Goal: Task Accomplishment & Management: Complete application form

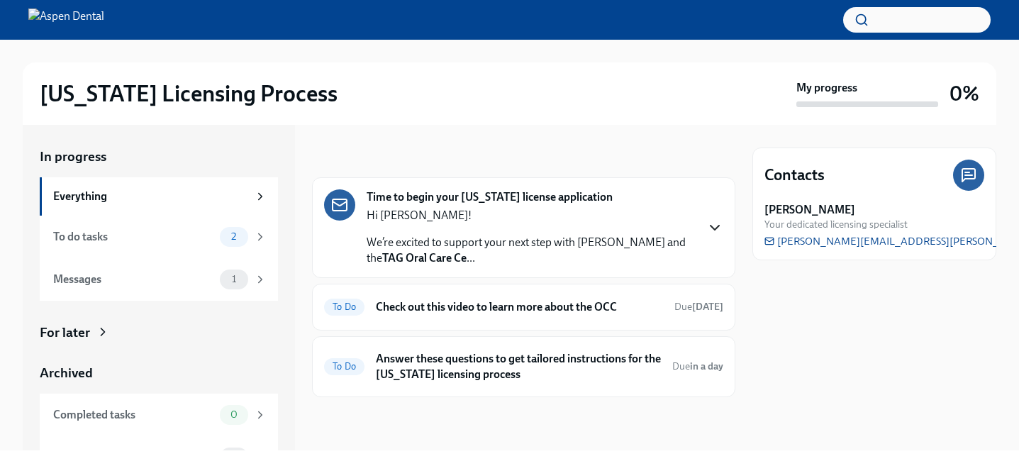
click at [716, 222] on icon "button" at bounding box center [714, 227] width 17 height 17
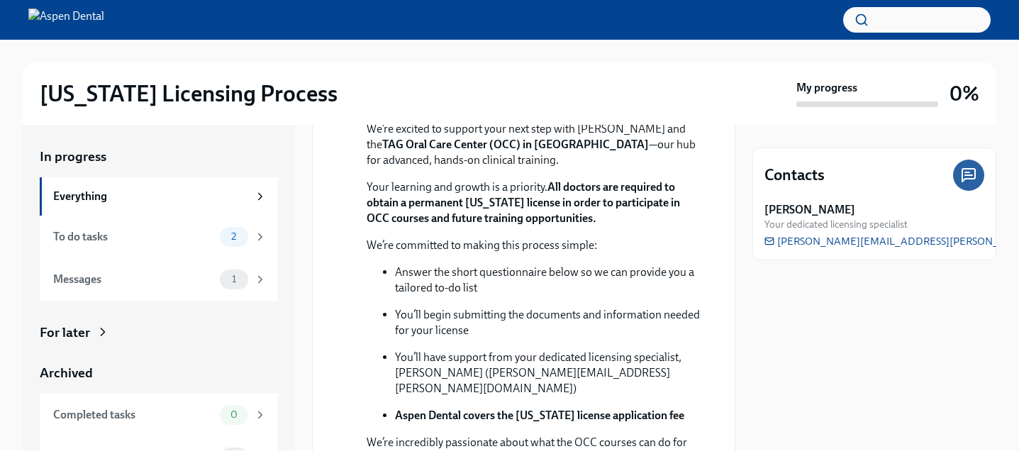
scroll to position [175, 0]
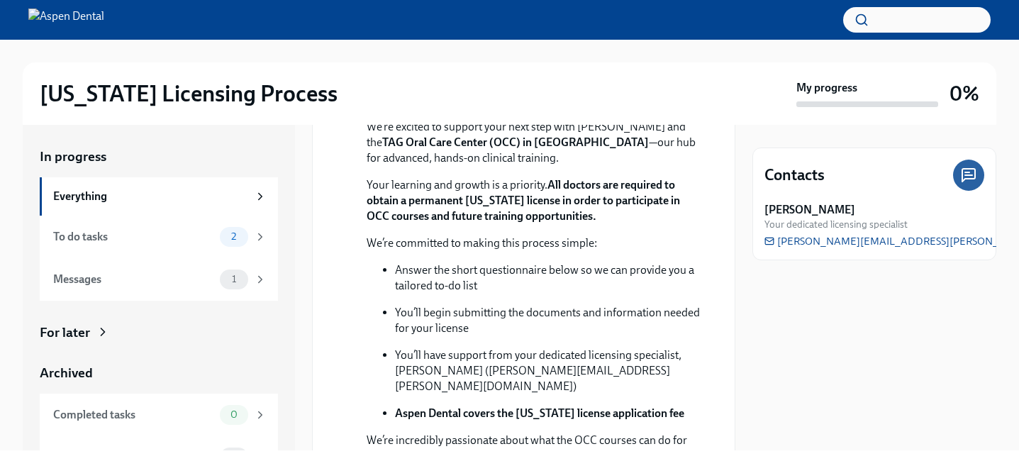
click at [441, 223] on strong "All doctors are required to obtain a permanent [US_STATE] license in order to p…" at bounding box center [523, 200] width 313 height 45
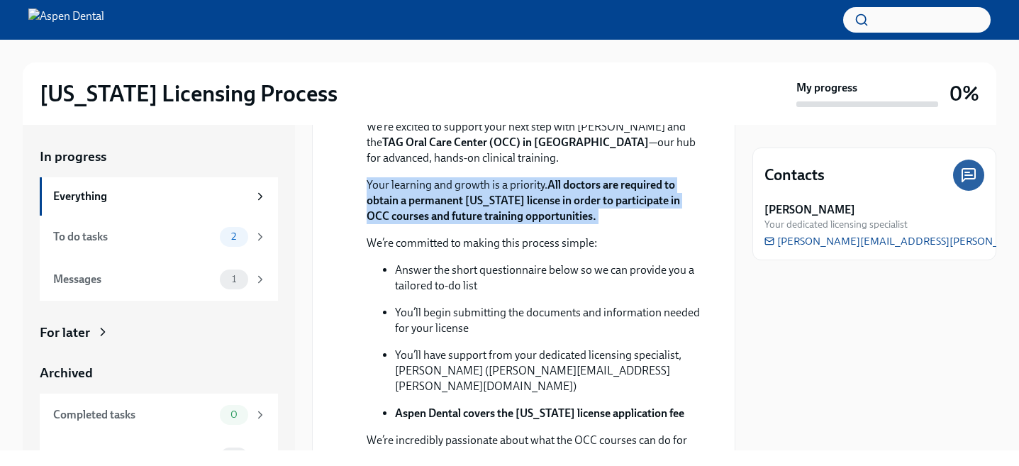
click at [441, 223] on strong "All doctors are required to obtain a permanent [US_STATE] license in order to p…" at bounding box center [523, 200] width 313 height 45
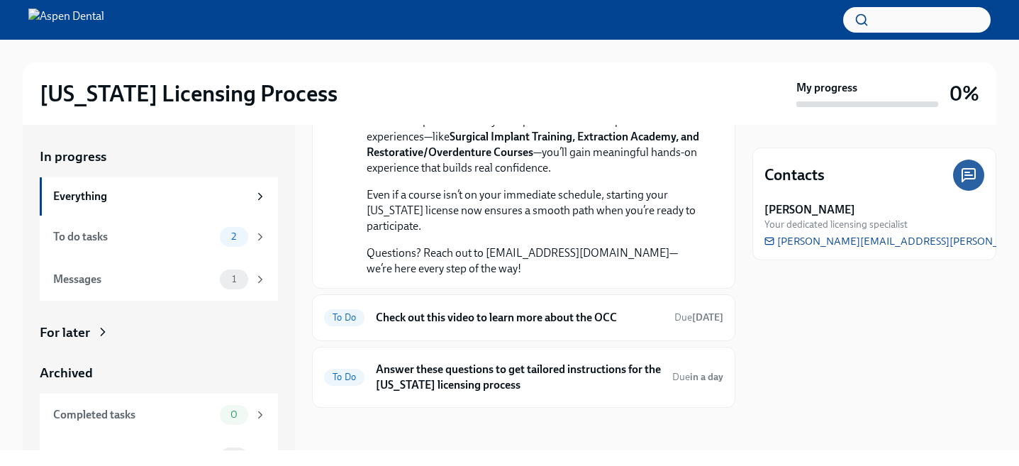
scroll to position [598, 0]
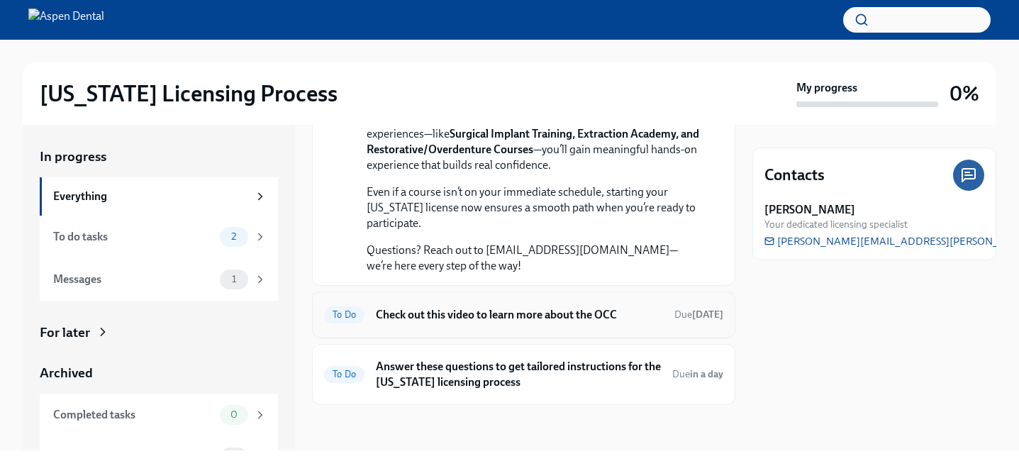
click at [451, 323] on h6 "Check out this video to learn more about the OCC" at bounding box center [519, 315] width 287 height 16
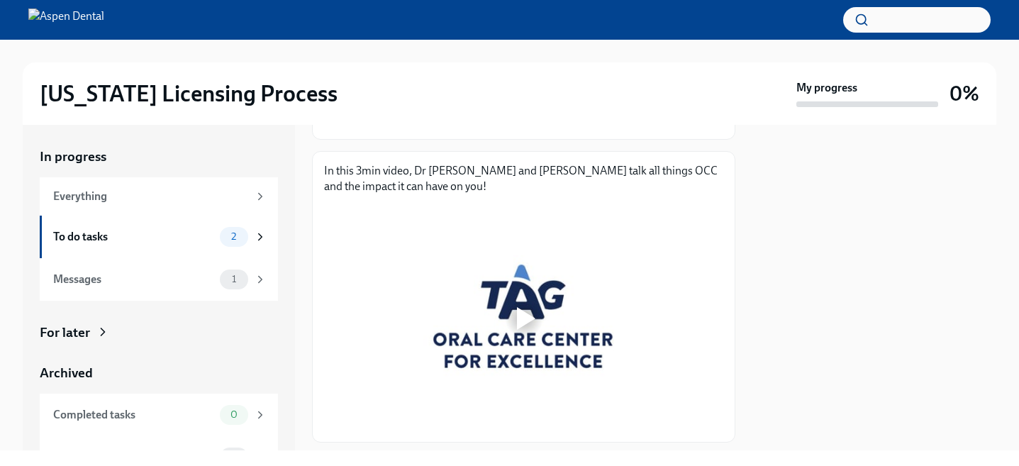
scroll to position [274, 0]
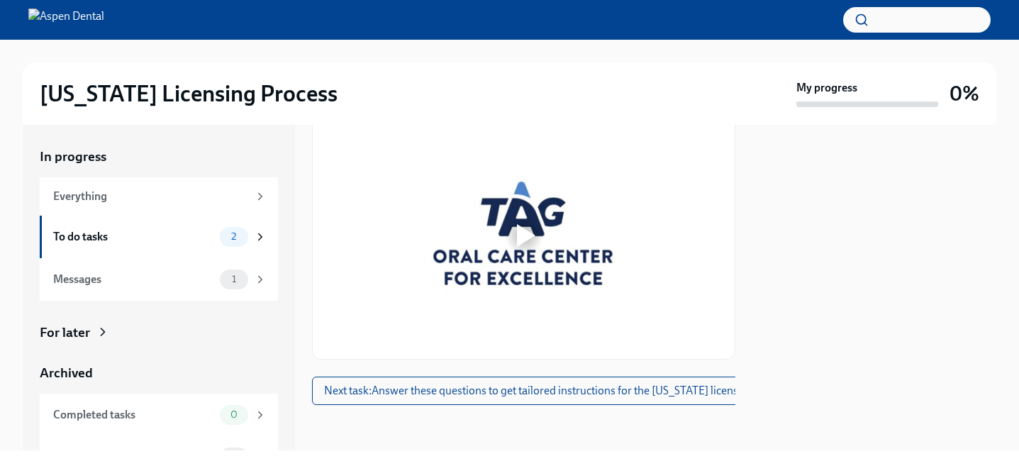
click at [526, 248] on div at bounding box center [523, 235] width 45 height 45
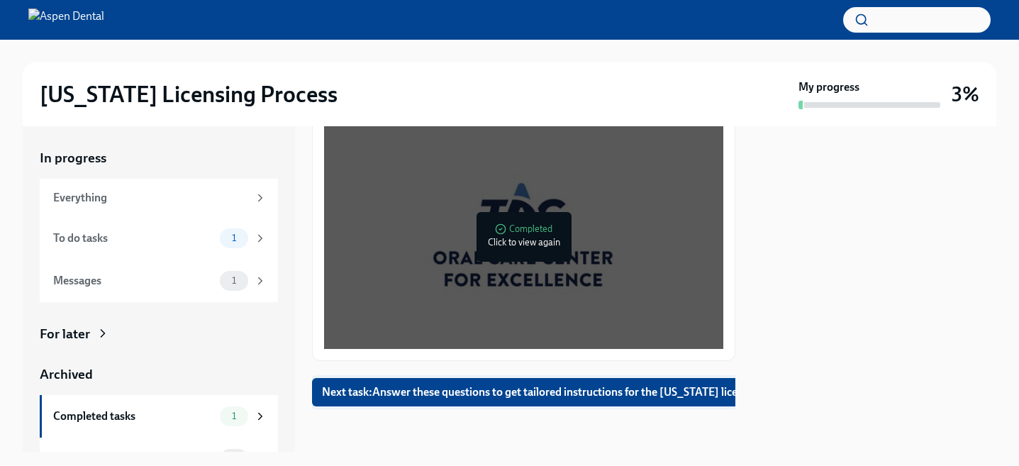
click at [605, 388] on span "Next task : Answer these questions to get tailored instructions for the [US_STA…" at bounding box center [563, 392] width 482 height 14
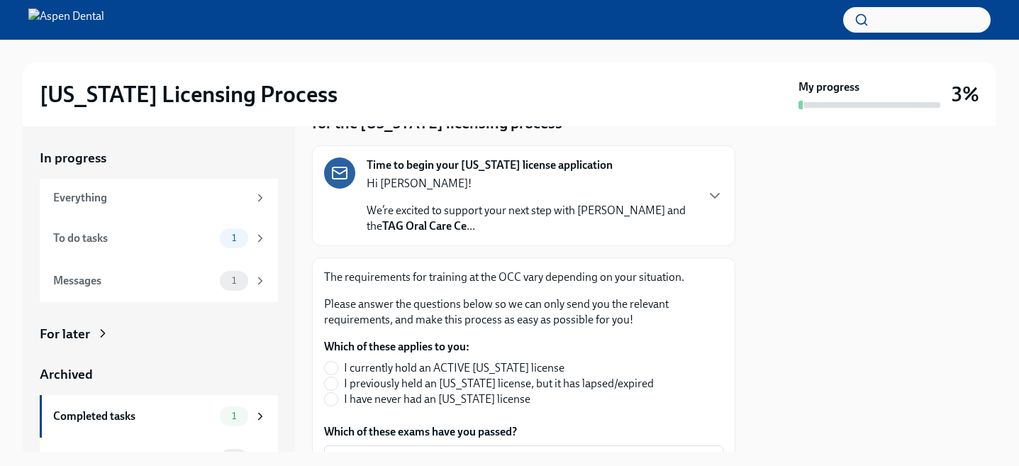
scroll to position [89, 0]
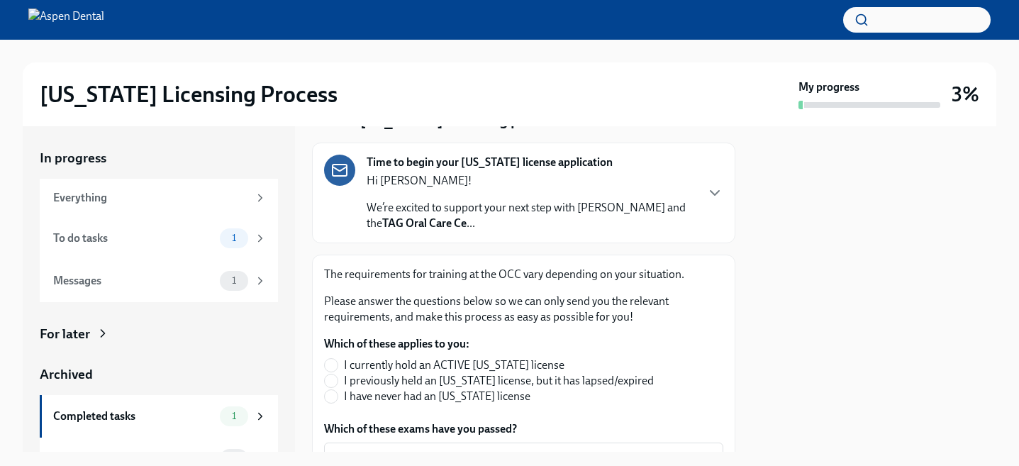
click at [408, 396] on span "I have never had an [US_STATE] license" at bounding box center [437, 397] width 186 height 16
click at [337, 396] on input "I have never had an [US_STATE] license" at bounding box center [331, 396] width 13 height 13
radio input "true"
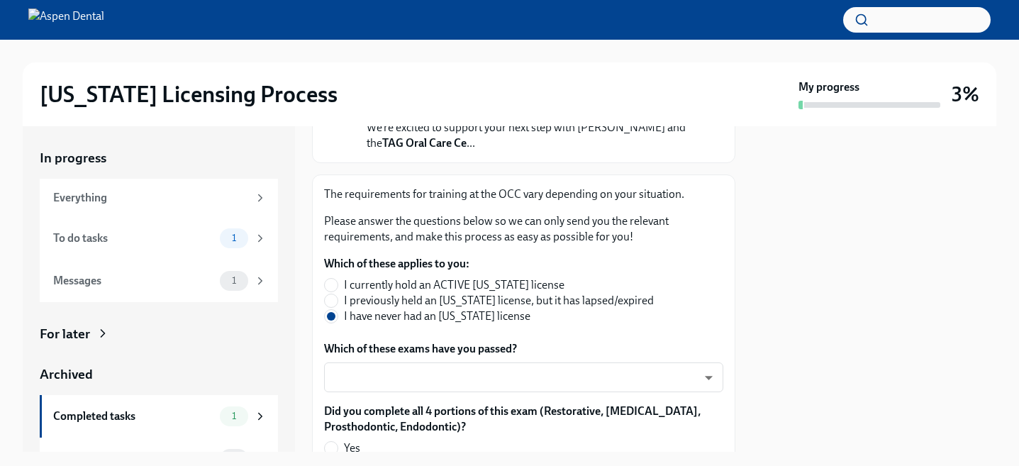
scroll to position [170, 0]
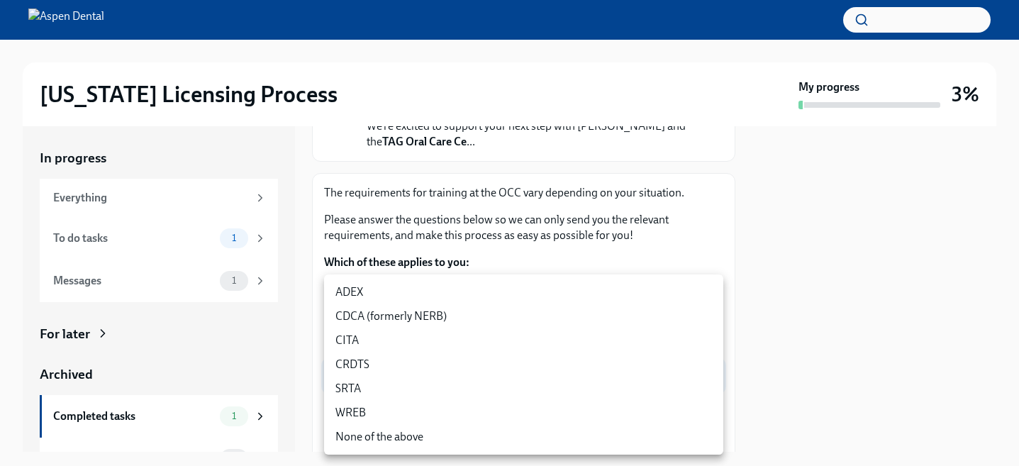
click at [458, 374] on body "[US_STATE] Licensing Process My progress 3% In progress Everything To do tasks …" at bounding box center [509, 233] width 1019 height 466
click at [433, 284] on li "ADEX" at bounding box center [523, 292] width 399 height 24
type input "pxo-W3vNi"
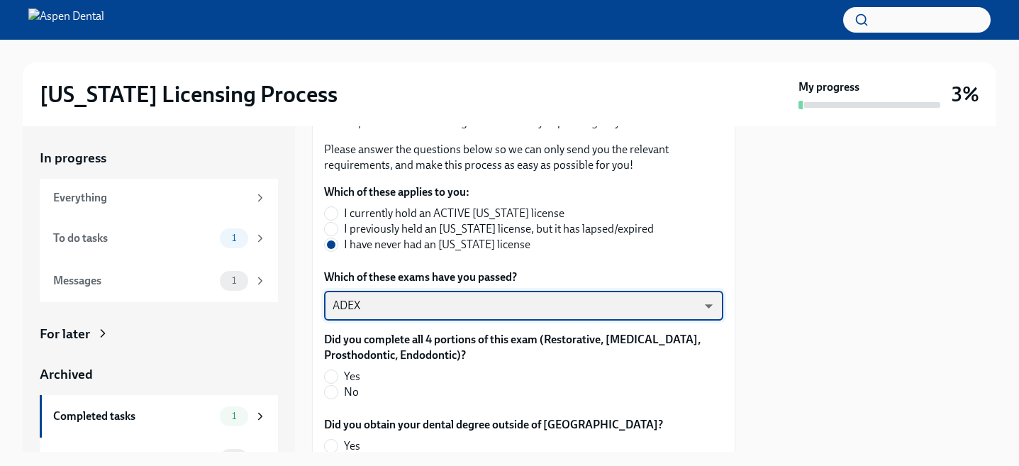
scroll to position [267, 0]
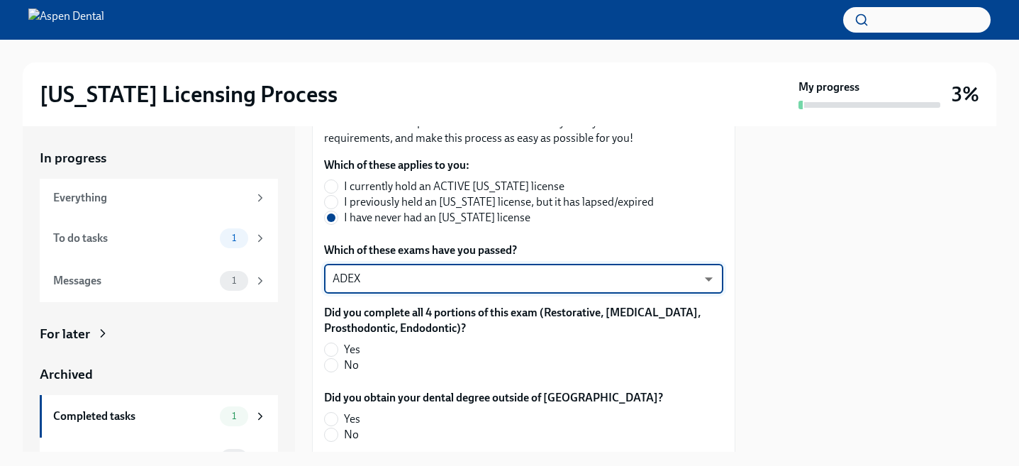
click at [386, 350] on label "Yes" at bounding box center [518, 350] width 388 height 16
click at [337, 350] on input "Yes" at bounding box center [331, 349] width 13 height 13
radio input "true"
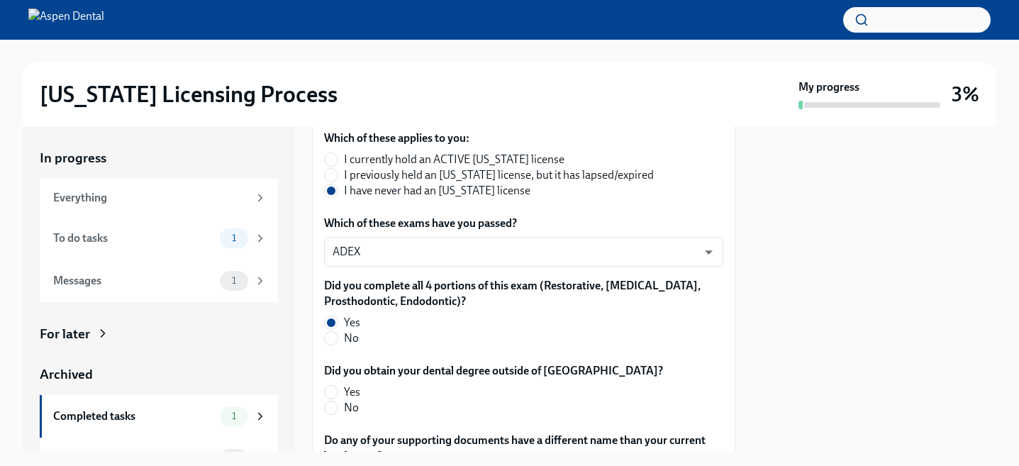
scroll to position [296, 0]
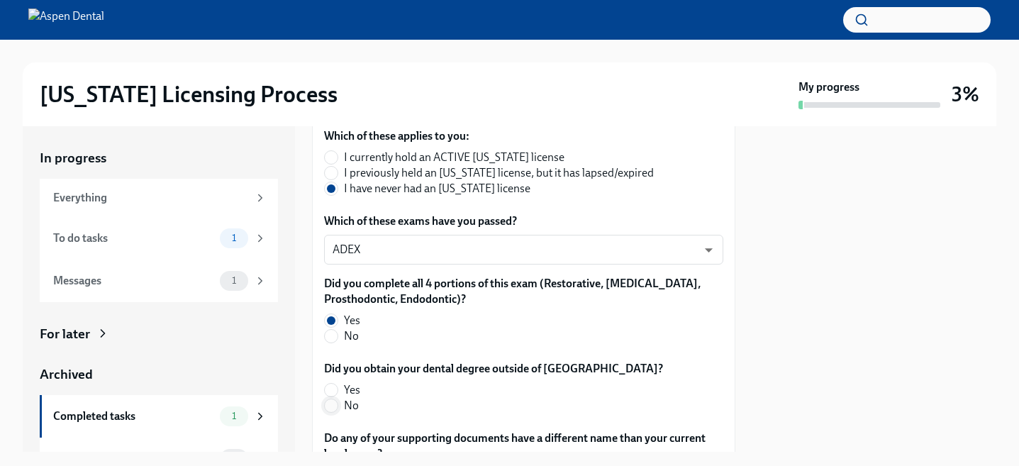
click at [333, 409] on input "No" at bounding box center [331, 405] width 13 height 13
radio input "true"
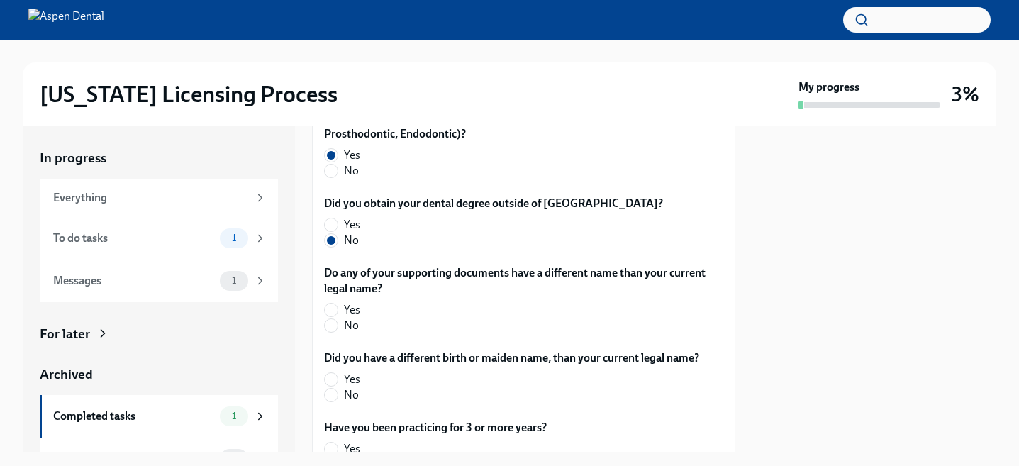
scroll to position [462, 0]
click at [338, 325] on label "No" at bounding box center [518, 325] width 388 height 16
click at [337, 325] on input "No" at bounding box center [331, 324] width 13 height 13
radio input "true"
click at [330, 393] on input "No" at bounding box center [331, 394] width 13 height 13
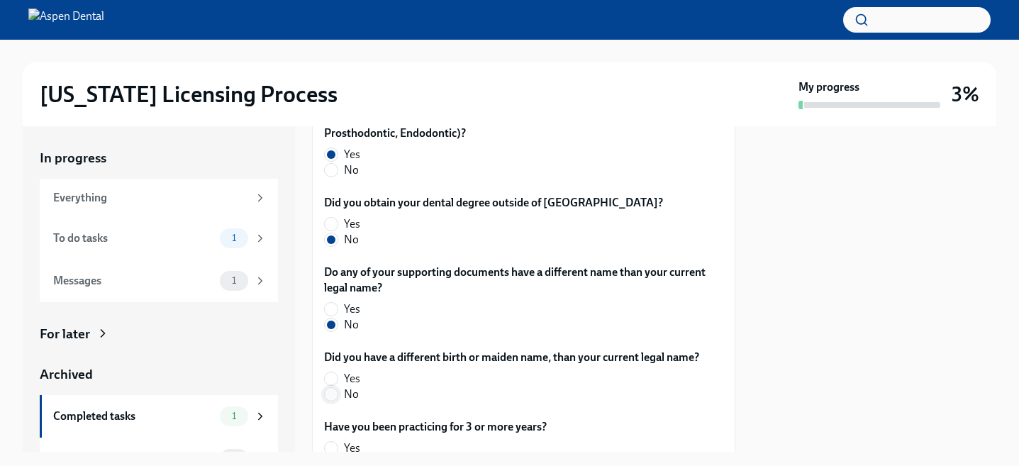
radio input "true"
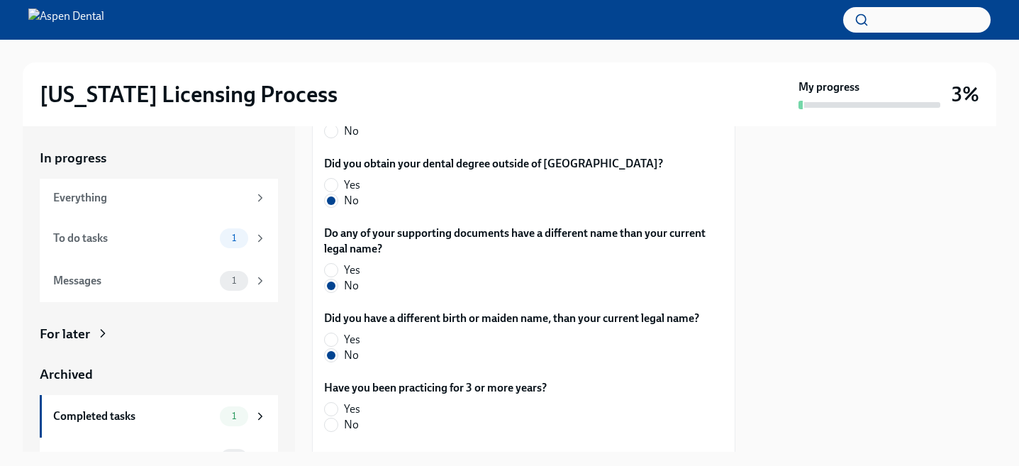
scroll to position [513, 0]
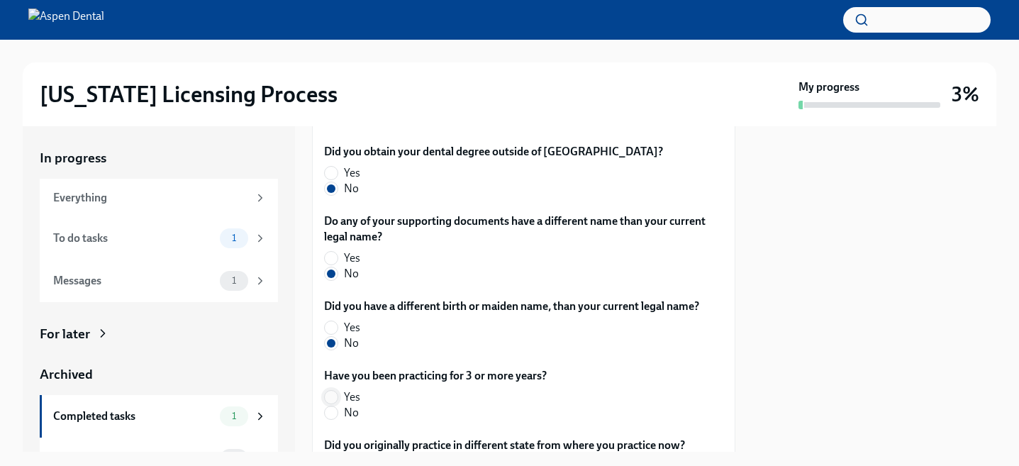
click at [336, 398] on input "Yes" at bounding box center [331, 397] width 13 height 13
radio input "true"
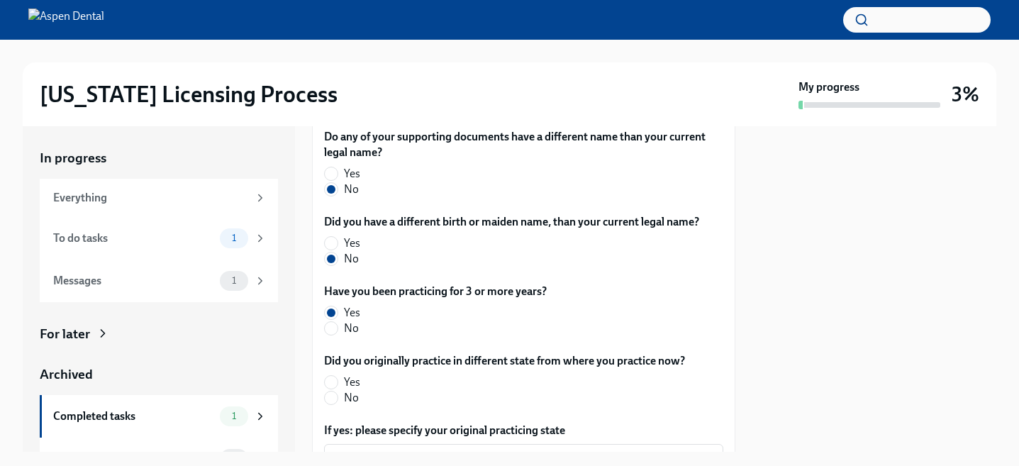
scroll to position [597, 0]
click at [334, 407] on div "Did you originally practice in different state from where you practice now? Yes…" at bounding box center [523, 383] width 399 height 58
click at [329, 396] on input "No" at bounding box center [331, 398] width 13 height 13
radio input "true"
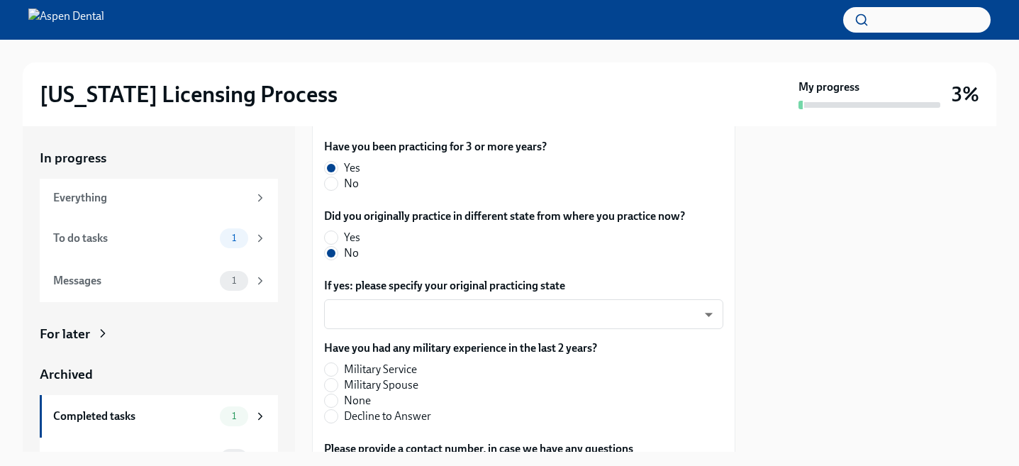
scroll to position [745, 0]
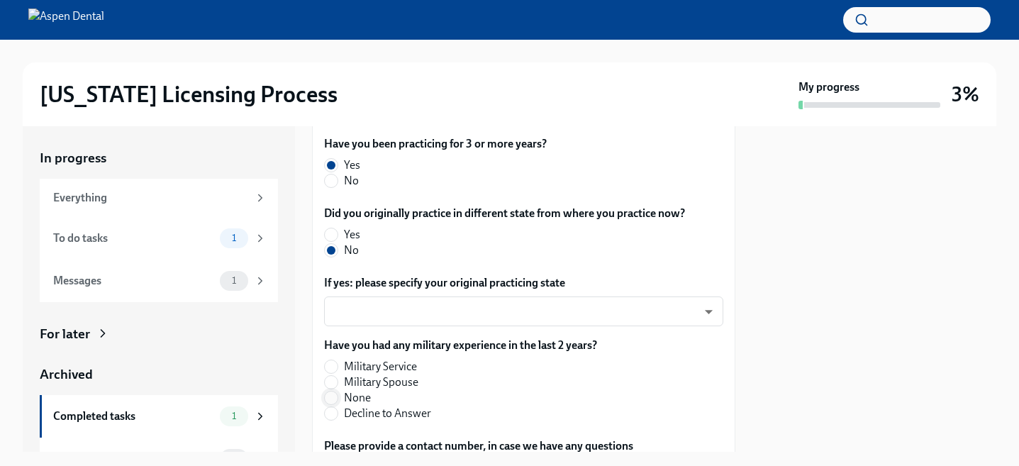
click at [332, 396] on input "None" at bounding box center [331, 397] width 13 height 13
radio input "true"
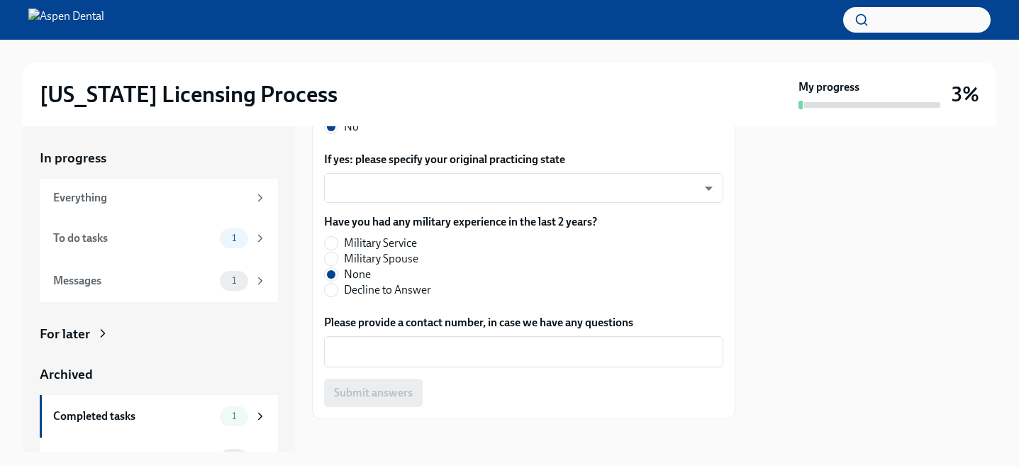
scroll to position [870, 0]
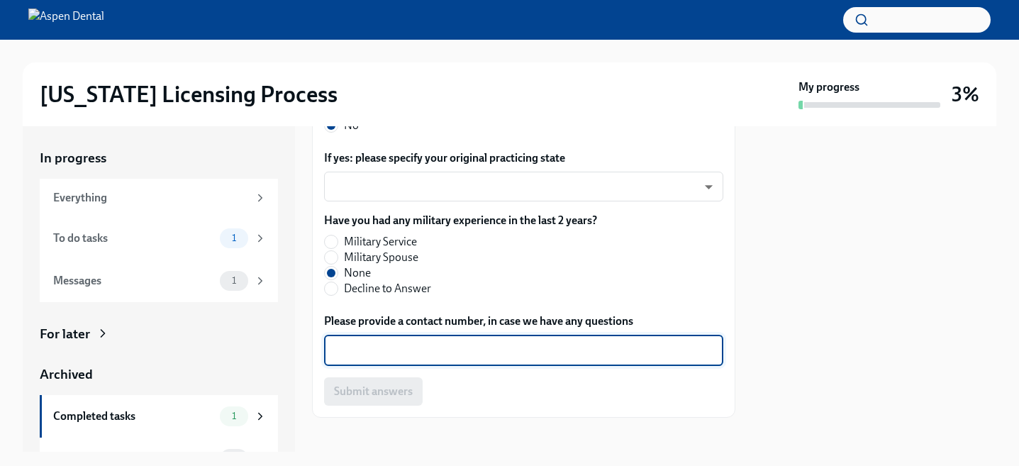
click at [424, 352] on textarea "Please provide a contact number, in case we have any questions" at bounding box center [523, 350] width 382 height 17
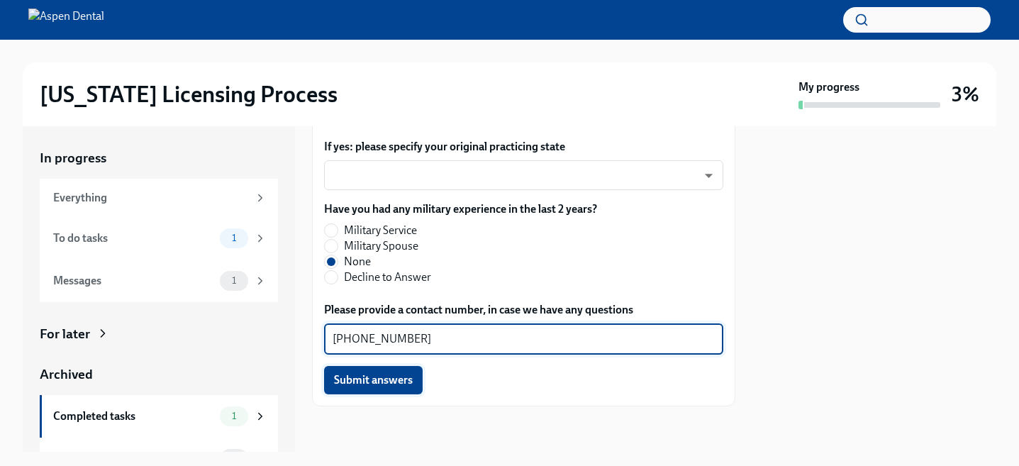
type textarea "[PHONE_NUMBER]"
click at [406, 383] on span "Submit answers" at bounding box center [373, 380] width 79 height 14
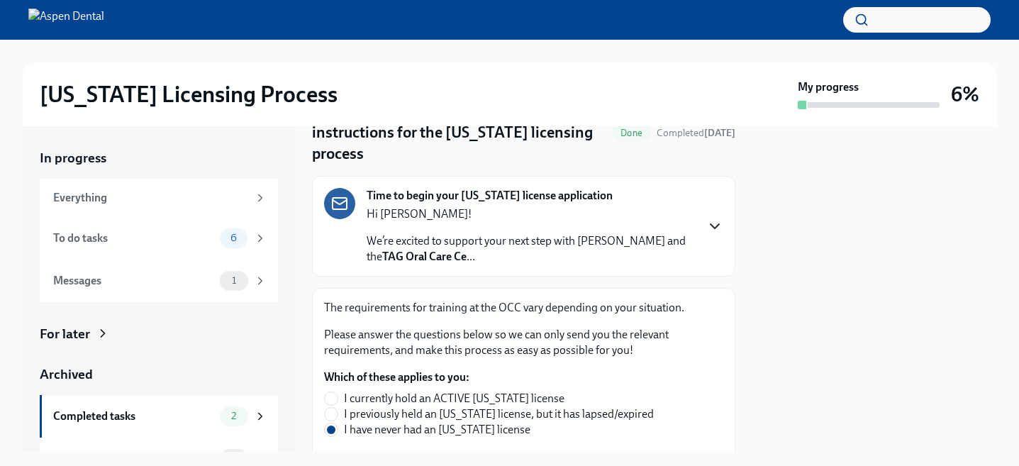
scroll to position [82, 0]
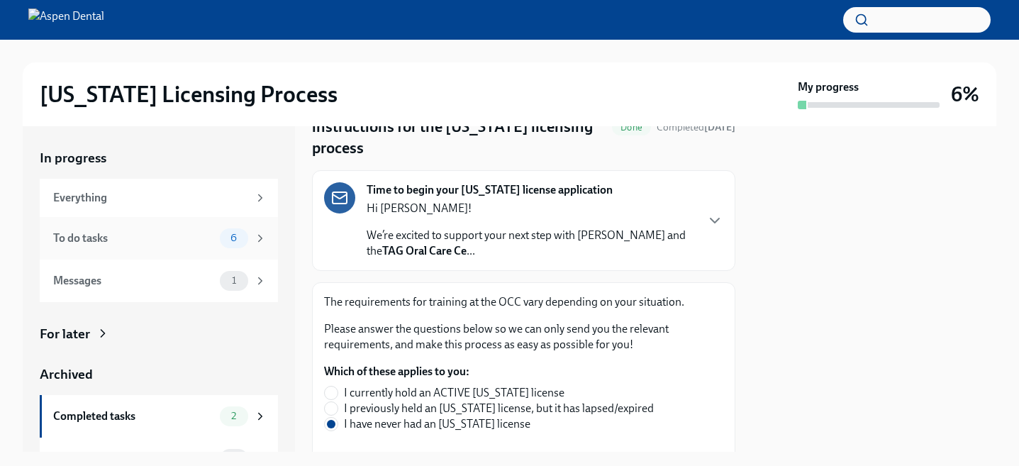
click at [118, 240] on div "To do tasks" at bounding box center [133, 238] width 161 height 16
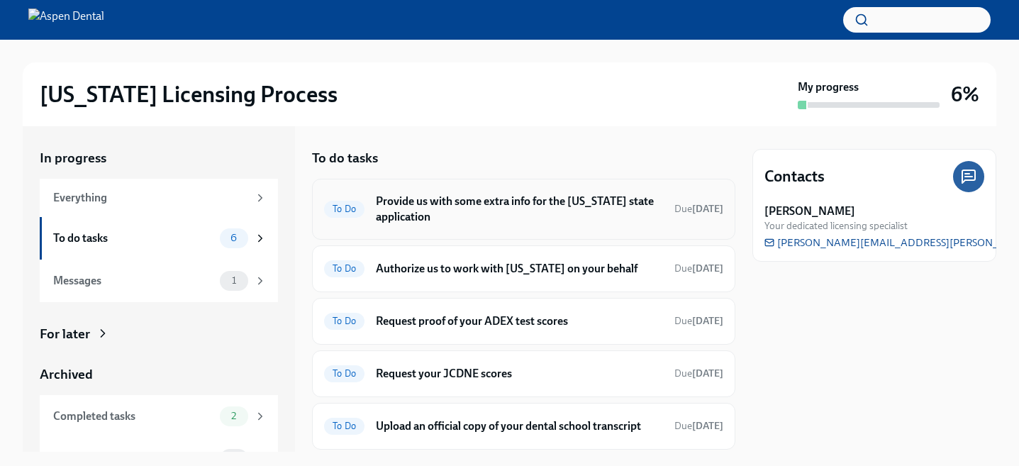
click at [452, 205] on h6 "Provide us with some extra info for the [US_STATE] state application" at bounding box center [519, 209] width 287 height 31
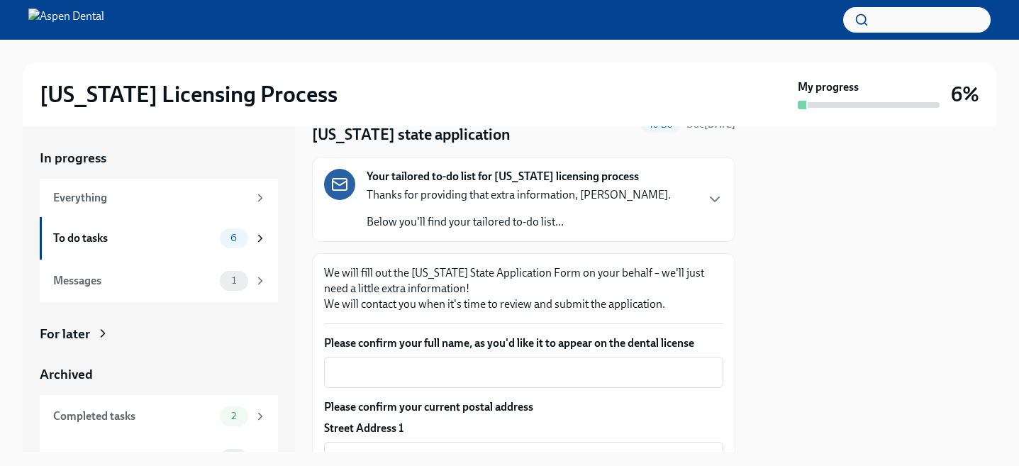
scroll to position [77, 0]
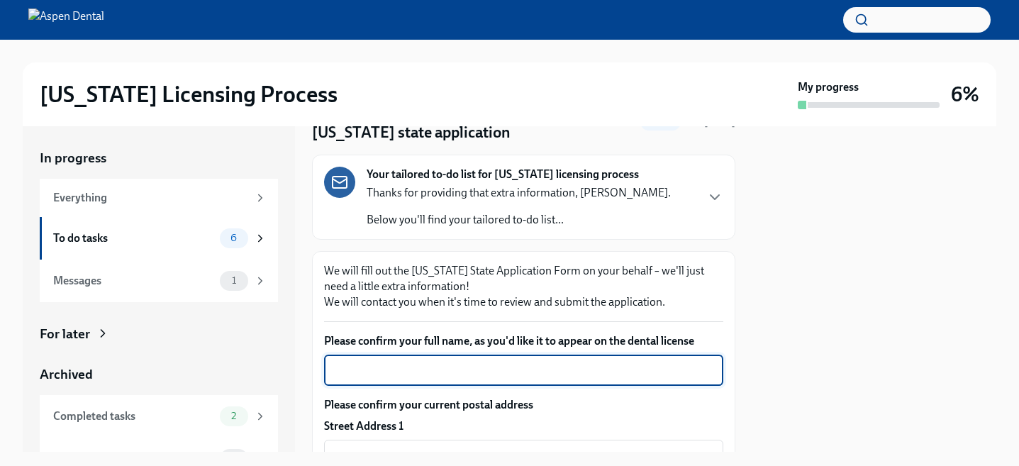
click at [386, 376] on textarea "Please confirm your full name, as you'd like it to appear on the dental license" at bounding box center [523, 370] width 382 height 17
click at [367, 372] on textarea "[PERSON_NAME]" at bounding box center [523, 370] width 382 height 17
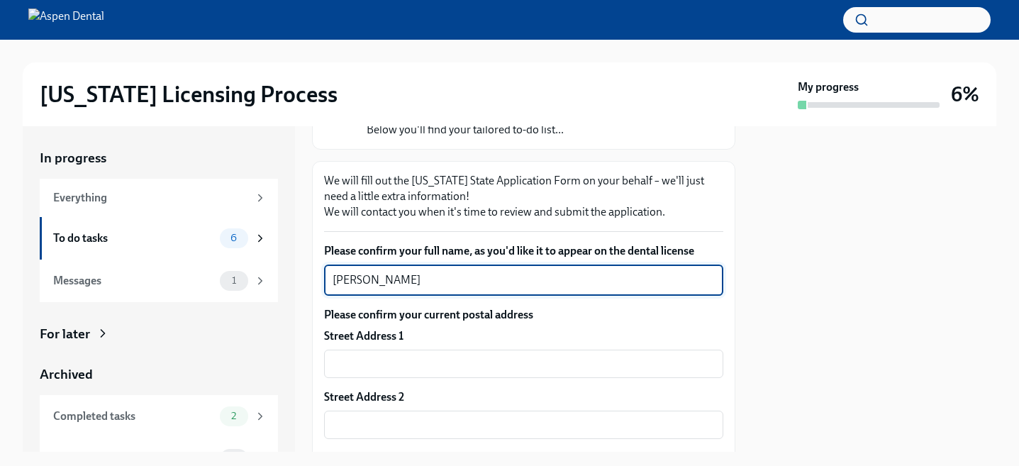
scroll to position [181, 0]
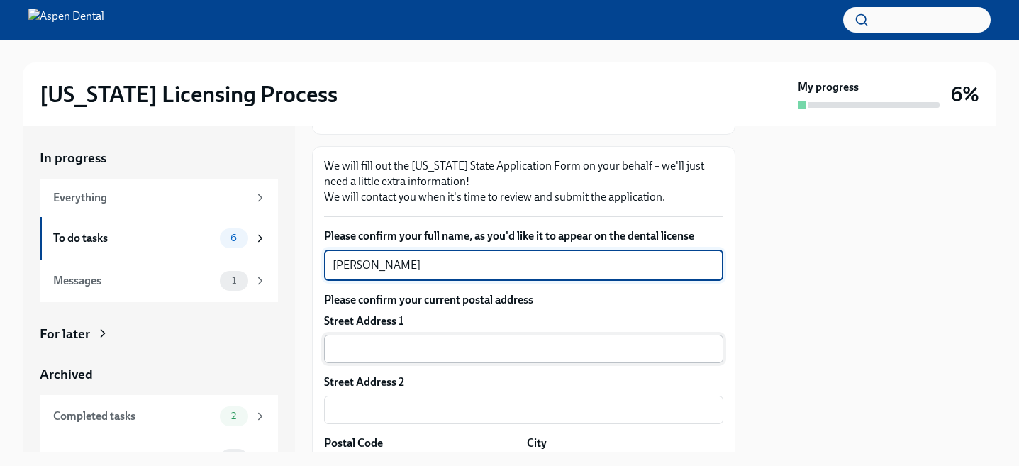
type textarea "[PERSON_NAME]"
click at [401, 352] on input "text" at bounding box center [523, 349] width 399 height 28
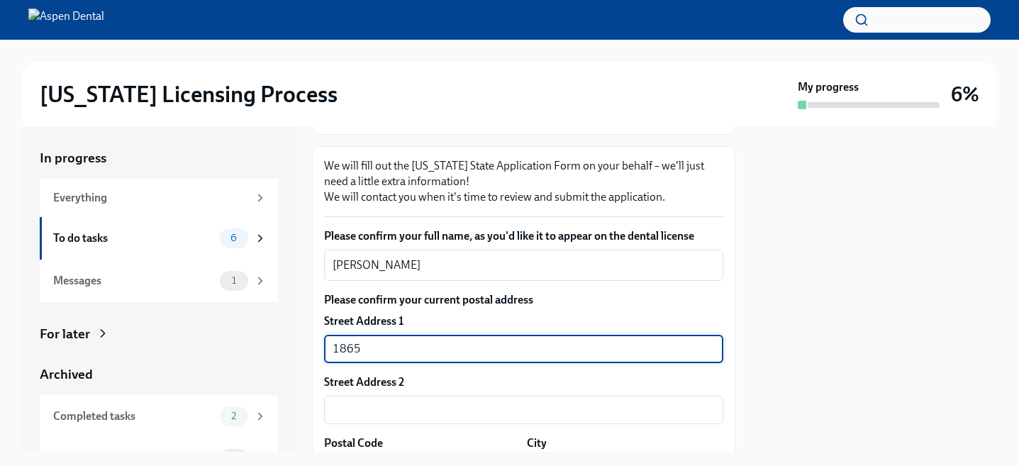
type input "[STREET_ADDRESS]"
type input "49508"
type input "[GEOGRAPHIC_DATA]"
type input "MI"
type input "US"
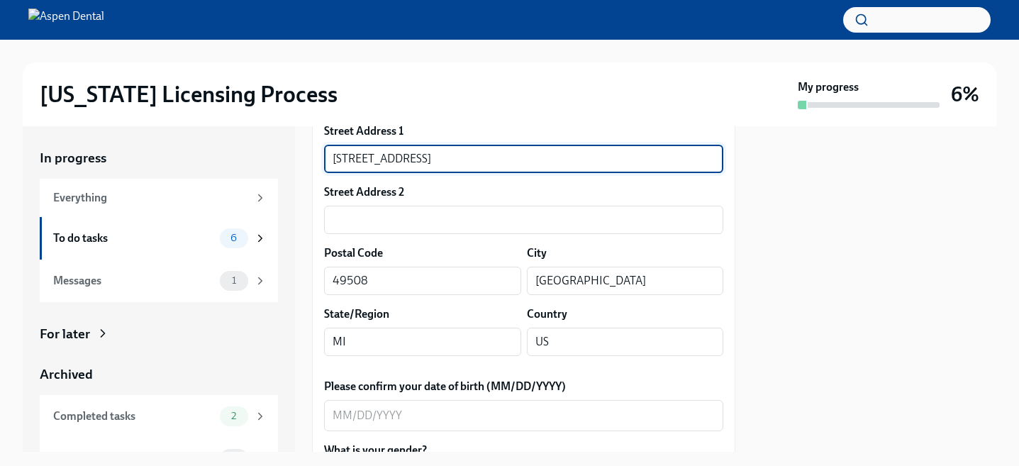
scroll to position [395, 0]
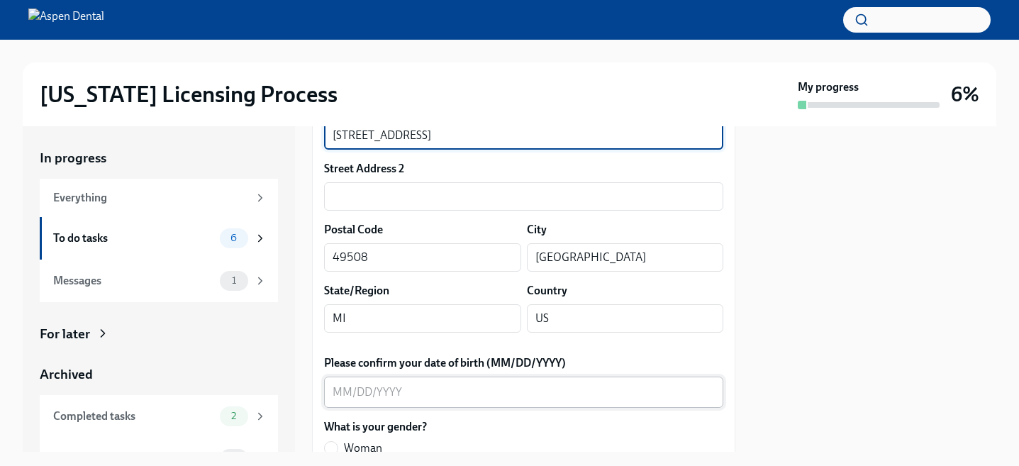
click at [474, 393] on textarea "Please confirm your date of birth (MM/DD/YYYY)" at bounding box center [523, 392] width 382 height 17
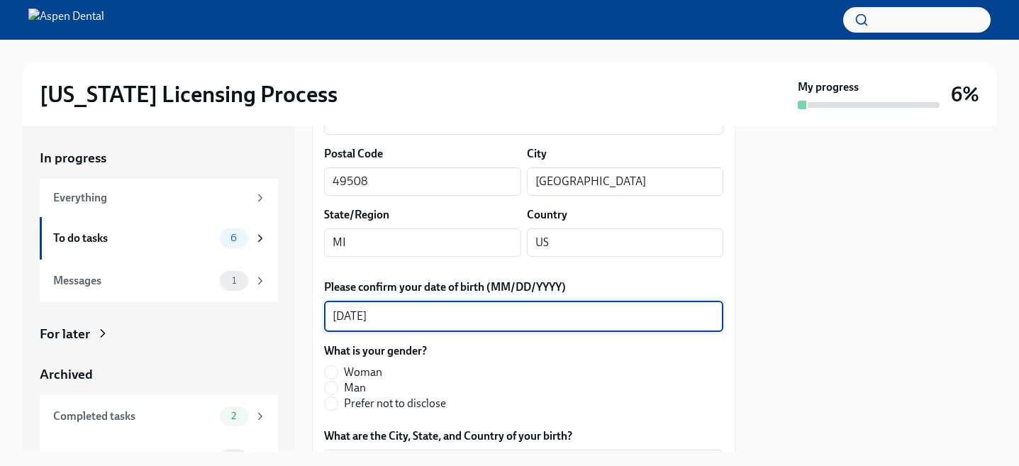
scroll to position [483, 0]
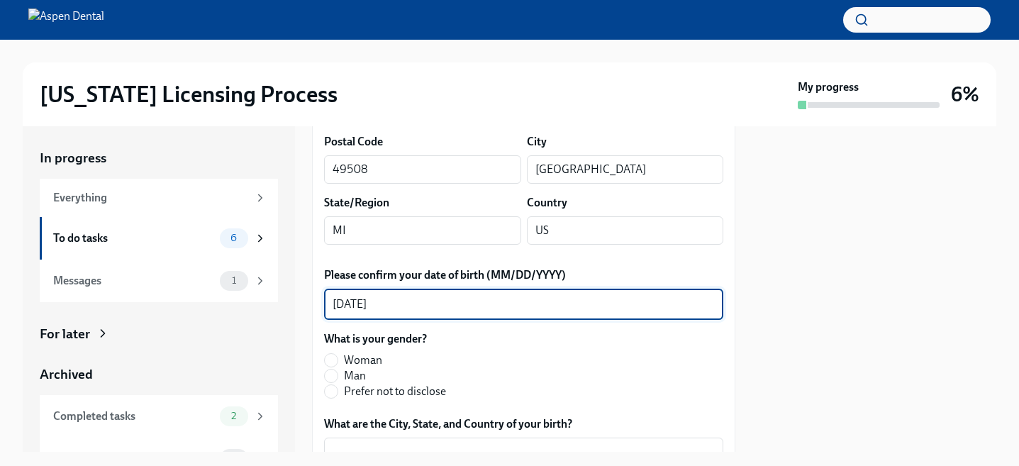
type textarea "[DATE]"
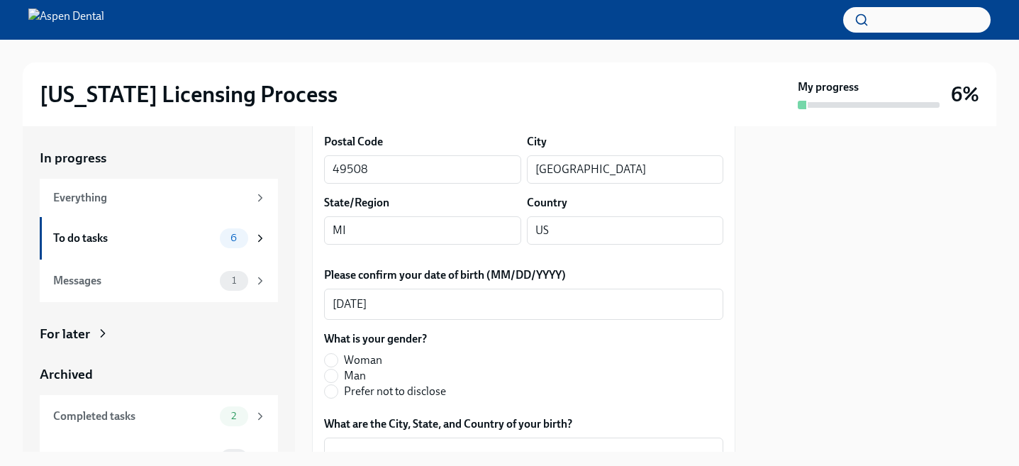
click at [333, 367] on label "Woman" at bounding box center [385, 360] width 122 height 16
click at [333, 367] on input "Woman" at bounding box center [331, 360] width 13 height 13
radio input "true"
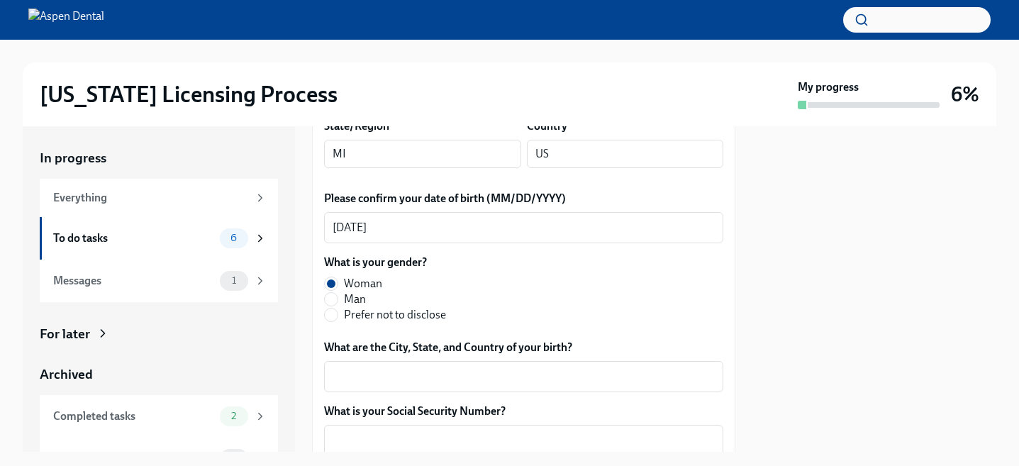
scroll to position [561, 0]
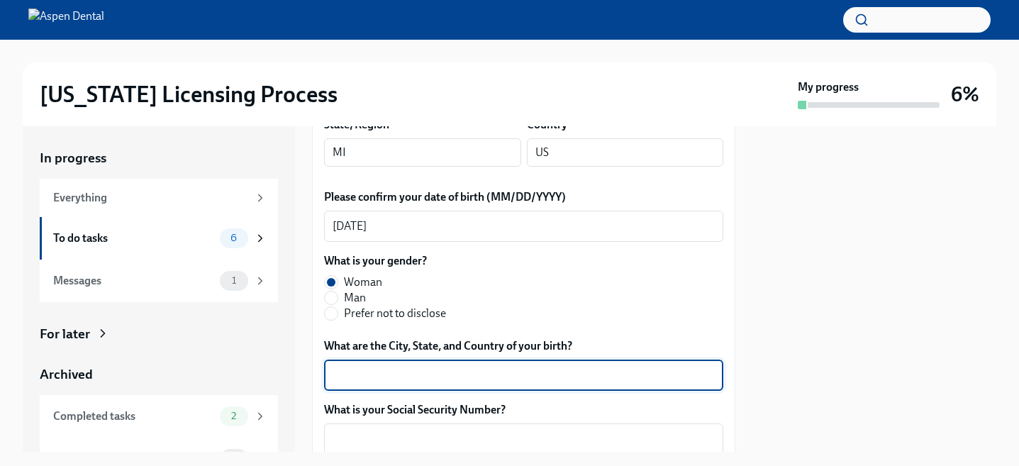
click at [425, 379] on textarea "What are the City, State, and Country of your birth?" at bounding box center [523, 375] width 382 height 17
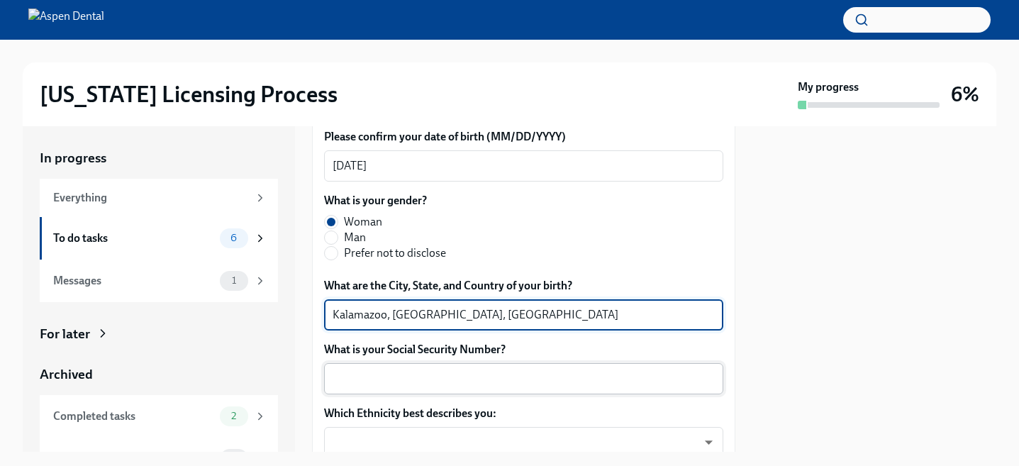
scroll to position [625, 0]
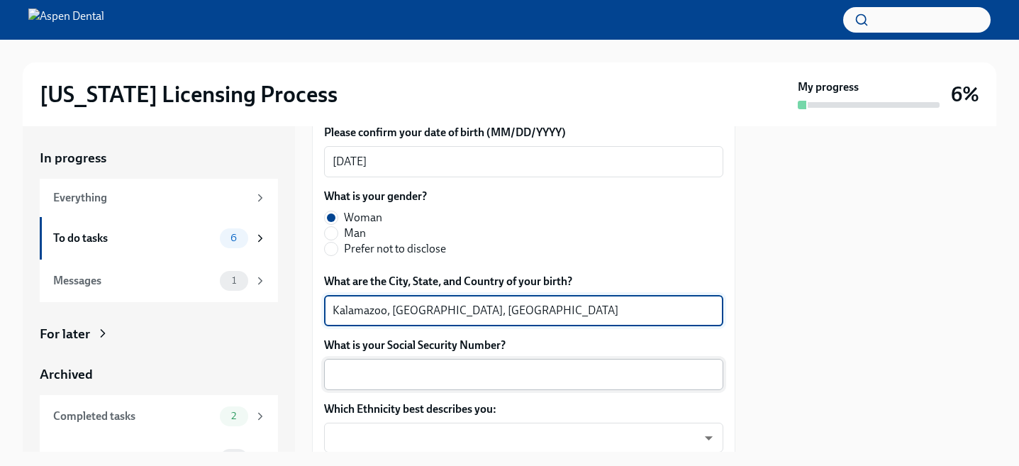
type textarea "Kalamazoo, [GEOGRAPHIC_DATA], [GEOGRAPHIC_DATA]"
click at [369, 361] on div "x ​" at bounding box center [523, 374] width 399 height 31
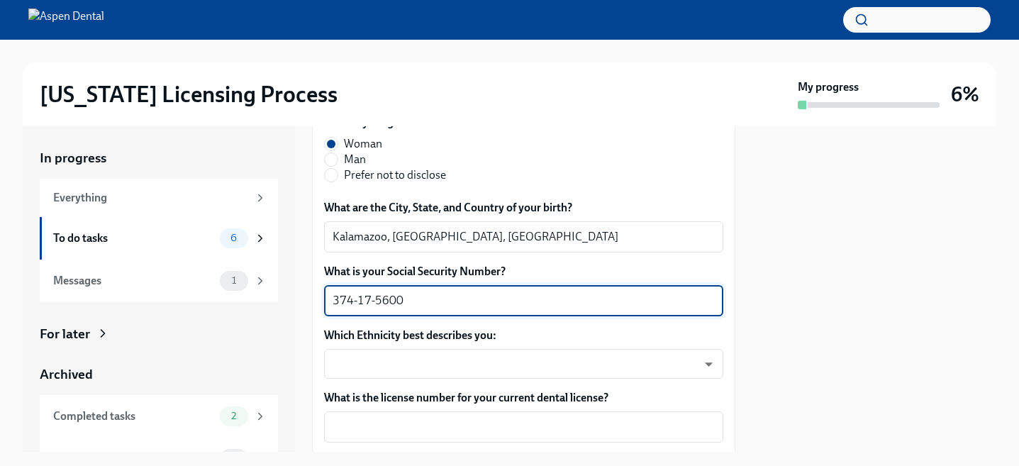
scroll to position [701, 0]
type textarea "374-17-5600"
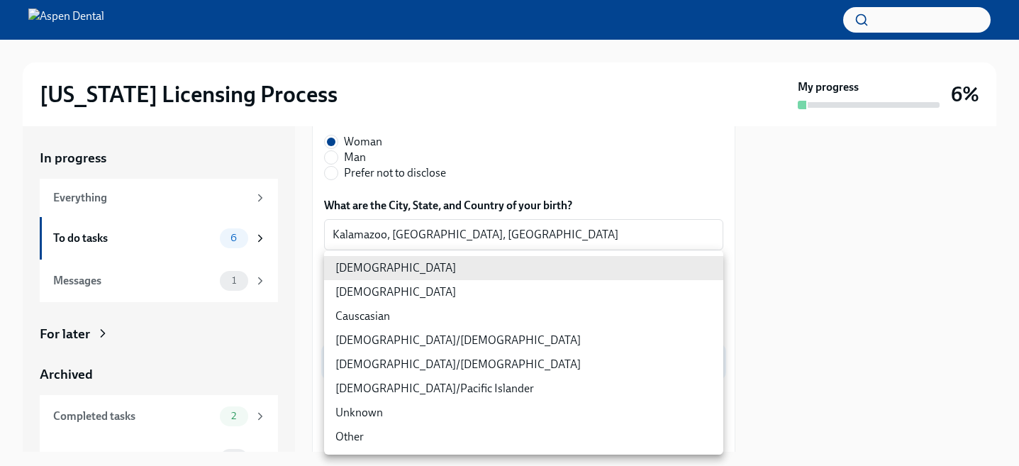
click at [410, 361] on body "[US_STATE] Licensing Process My progress 6% In progress Everything To do tasks …" at bounding box center [509, 233] width 1019 height 466
click at [377, 321] on li "Causcasian" at bounding box center [523, 316] width 399 height 24
type input "Sgg7VB5SW"
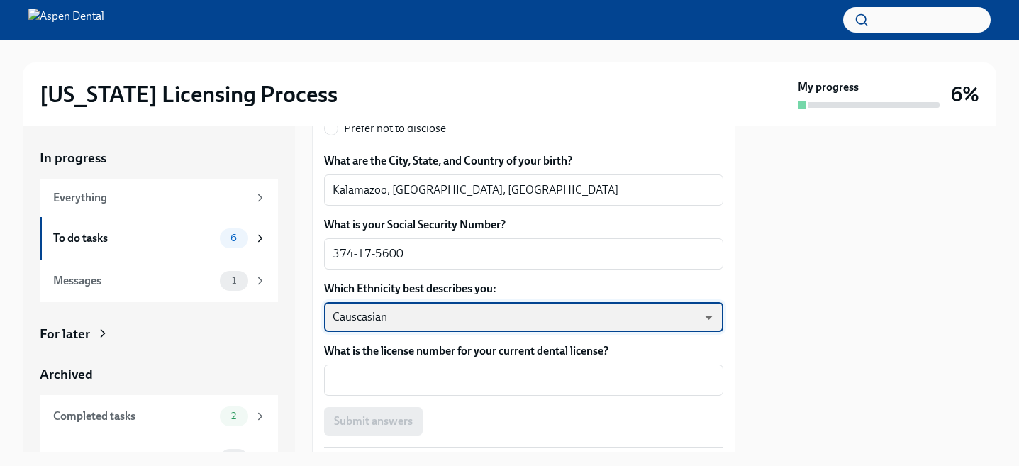
scroll to position [747, 0]
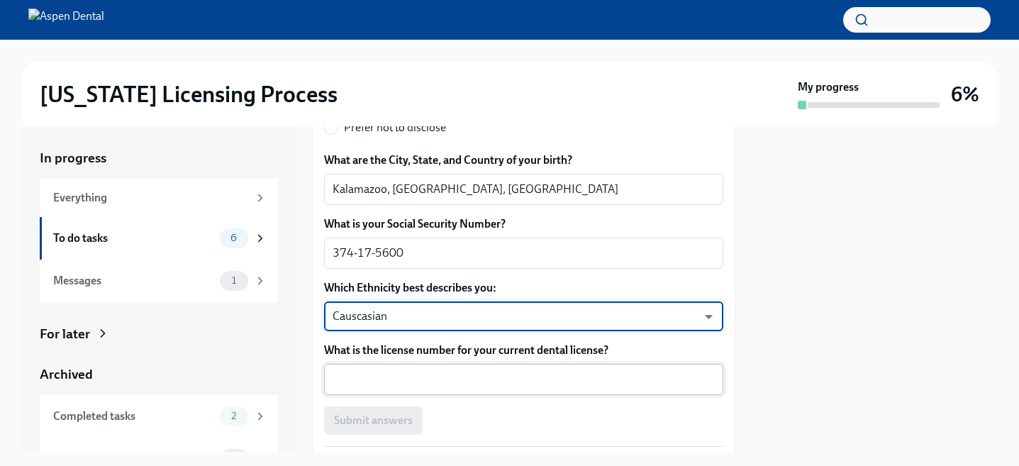
click at [401, 386] on textarea "What is the license number for your current dental license?" at bounding box center [523, 379] width 382 height 17
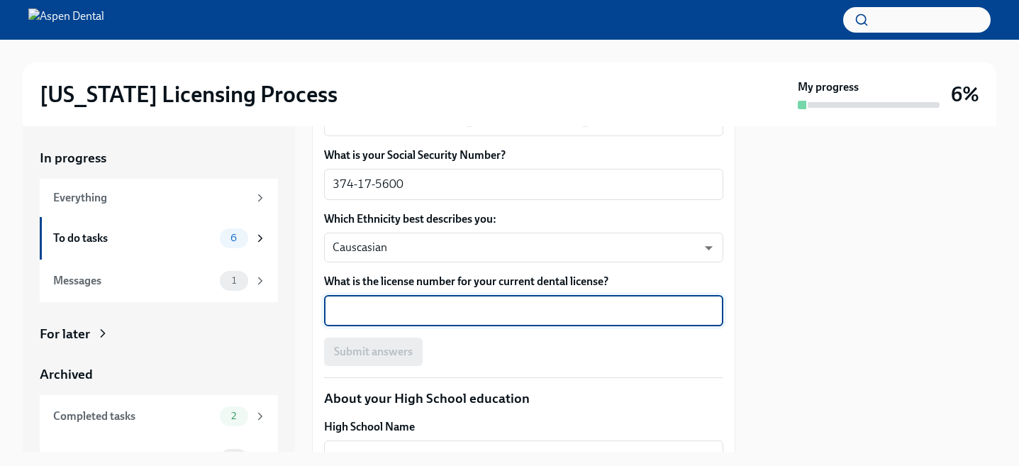
scroll to position [816, 0]
click at [485, 307] on textarea "What is the license number for your current dental license?" at bounding box center [523, 309] width 382 height 17
paste textarea "2901601380"
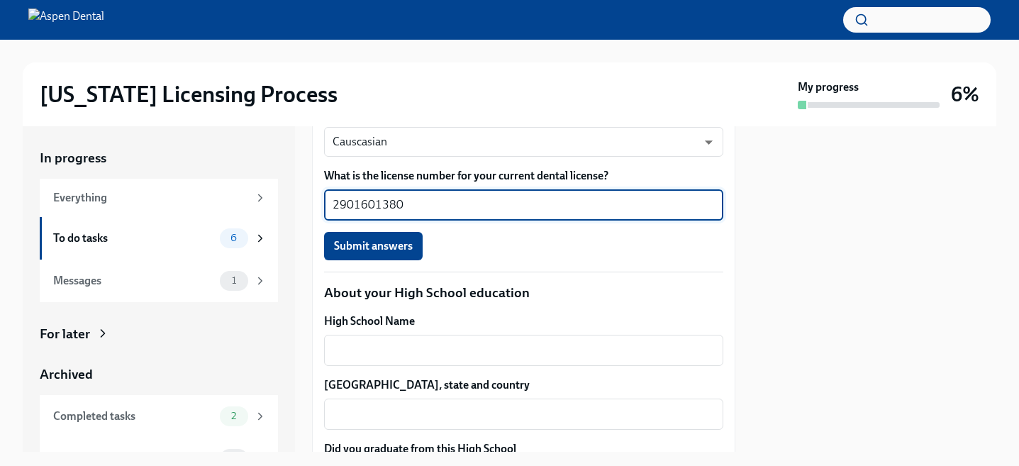
scroll to position [915, 0]
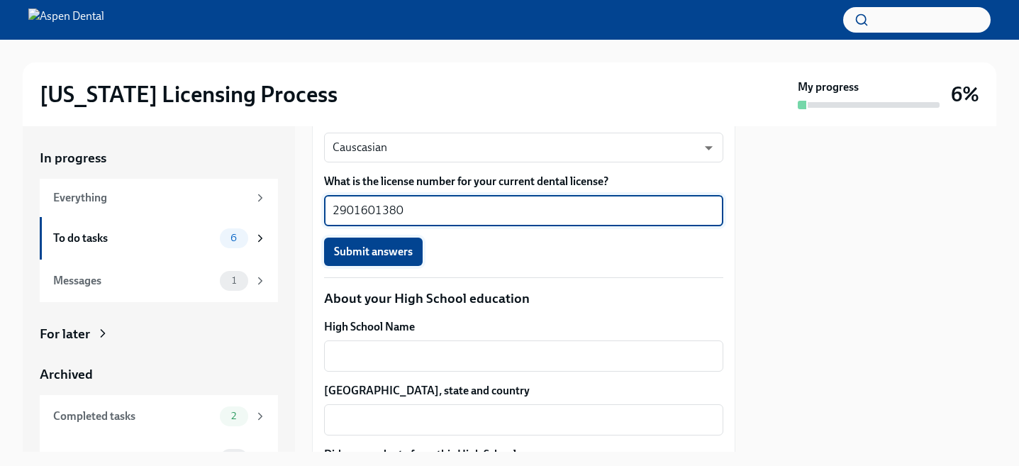
type textarea "2901601380"
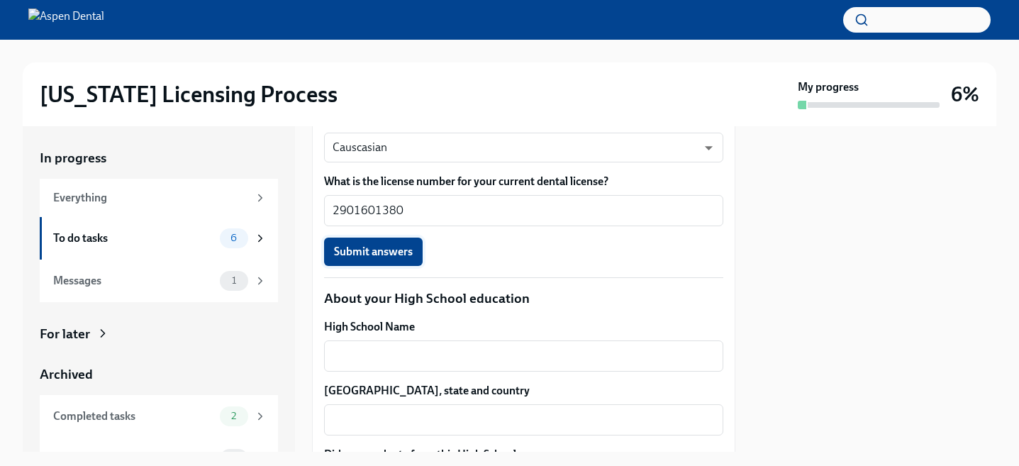
click at [384, 250] on span "Submit answers" at bounding box center [373, 252] width 79 height 14
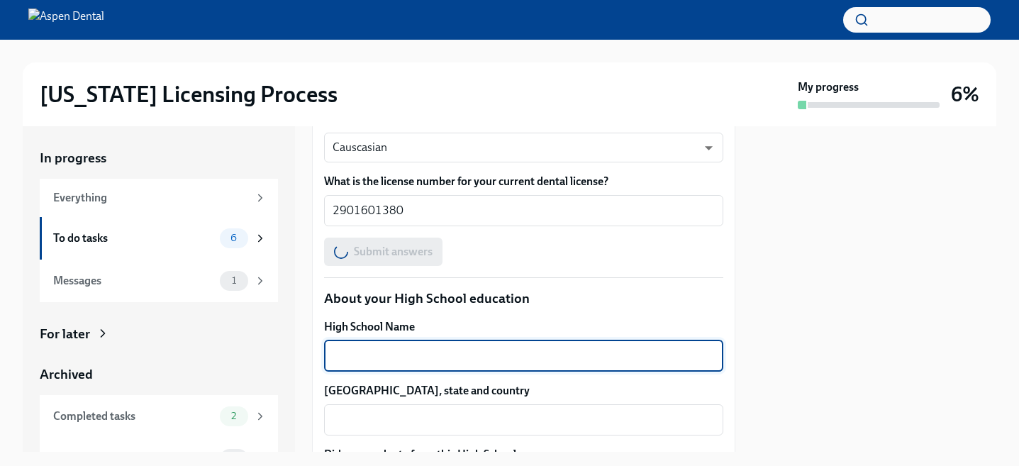
click at [432, 351] on textarea "High School Name" at bounding box center [523, 355] width 382 height 17
type textarea "Portage no"
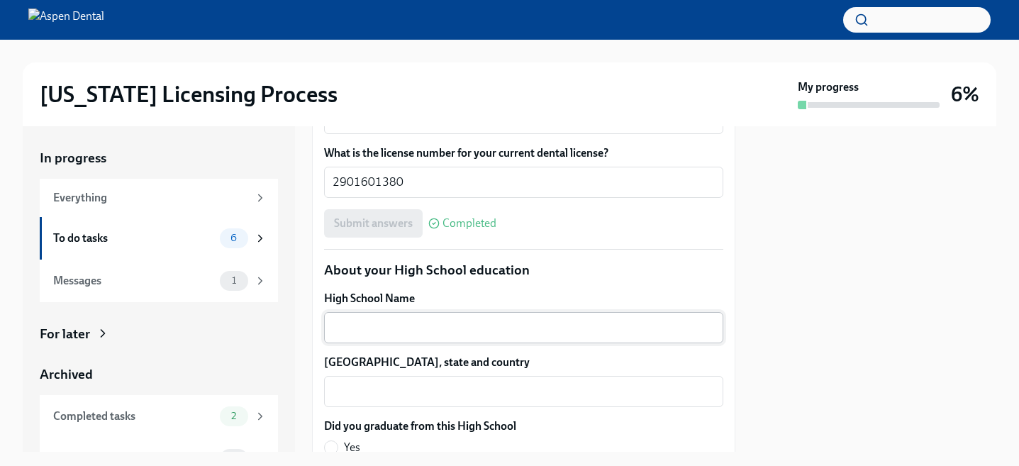
scroll to position [946, 0]
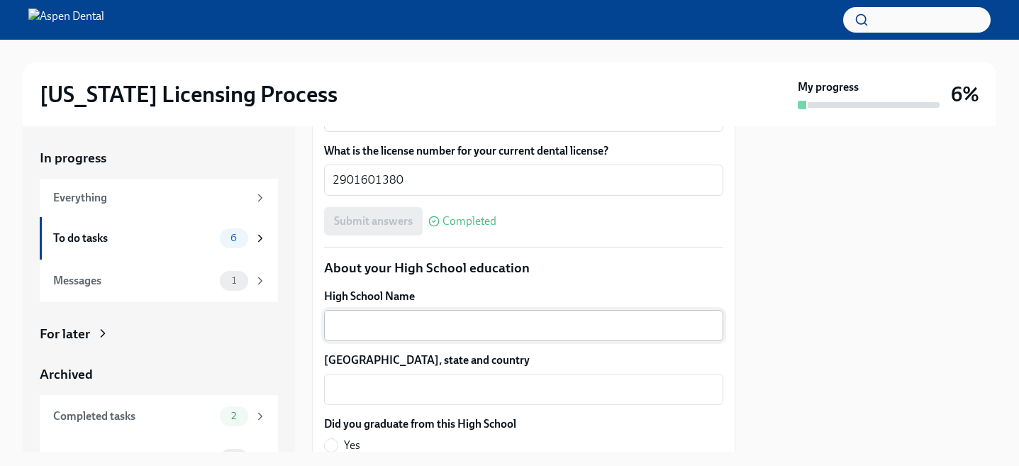
click at [403, 330] on textarea "High School Name" at bounding box center [523, 325] width 382 height 17
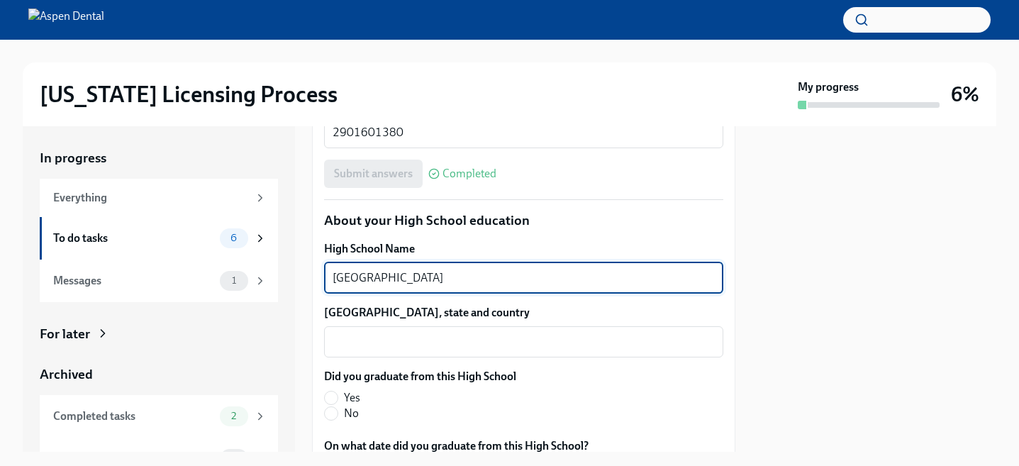
scroll to position [1002, 0]
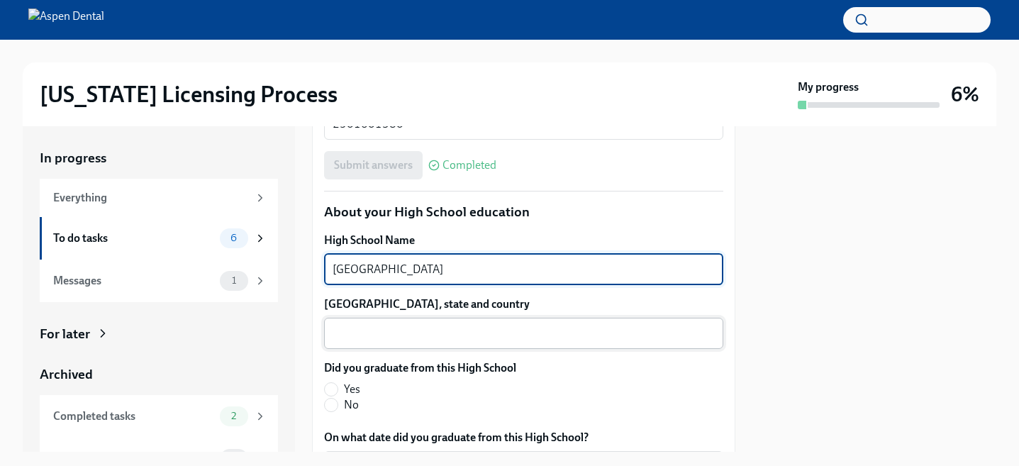
type textarea "[GEOGRAPHIC_DATA]"
click at [380, 337] on textarea "[GEOGRAPHIC_DATA], state and country" at bounding box center [523, 333] width 382 height 17
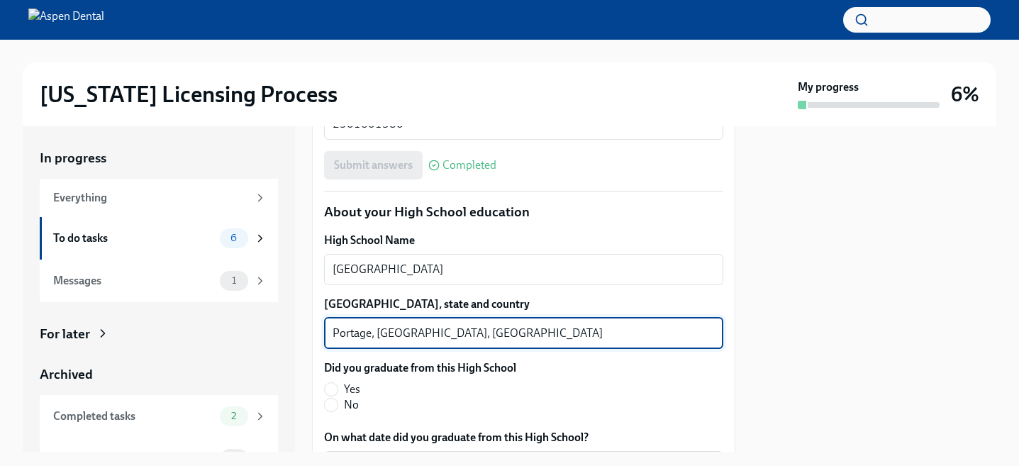
type textarea "Portage, [GEOGRAPHIC_DATA], [GEOGRAPHIC_DATA]"
click at [345, 390] on span "Yes" at bounding box center [352, 389] width 16 height 16
click at [337, 390] on input "Yes" at bounding box center [331, 389] width 13 height 13
radio input "true"
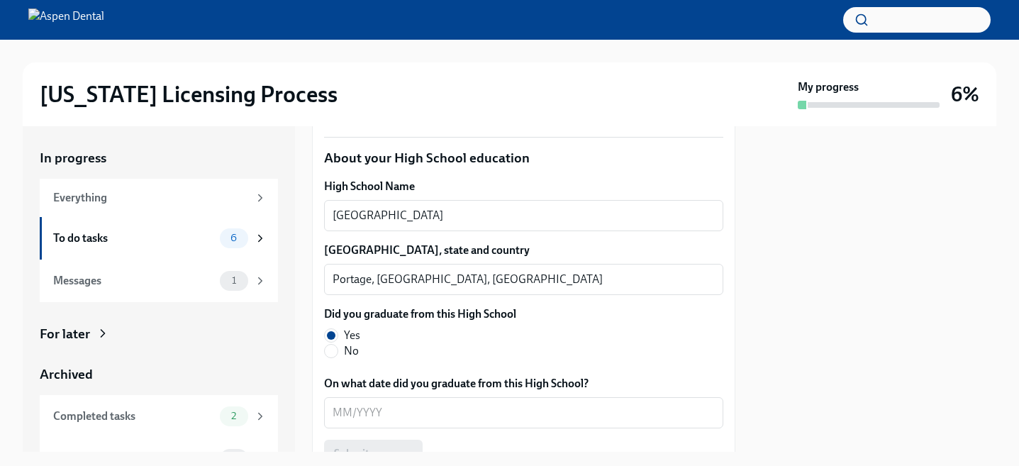
scroll to position [1068, 0]
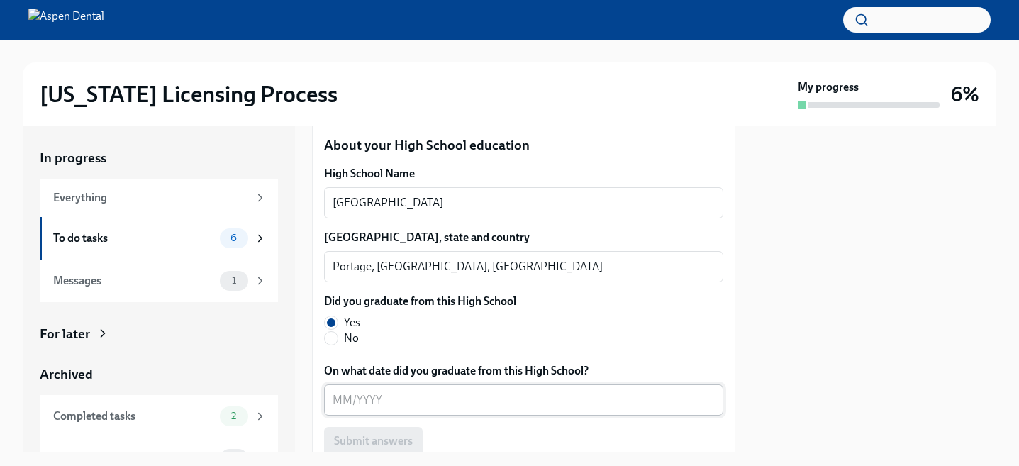
click at [409, 398] on textarea "On what date did you graduate from this High School?" at bounding box center [523, 399] width 382 height 17
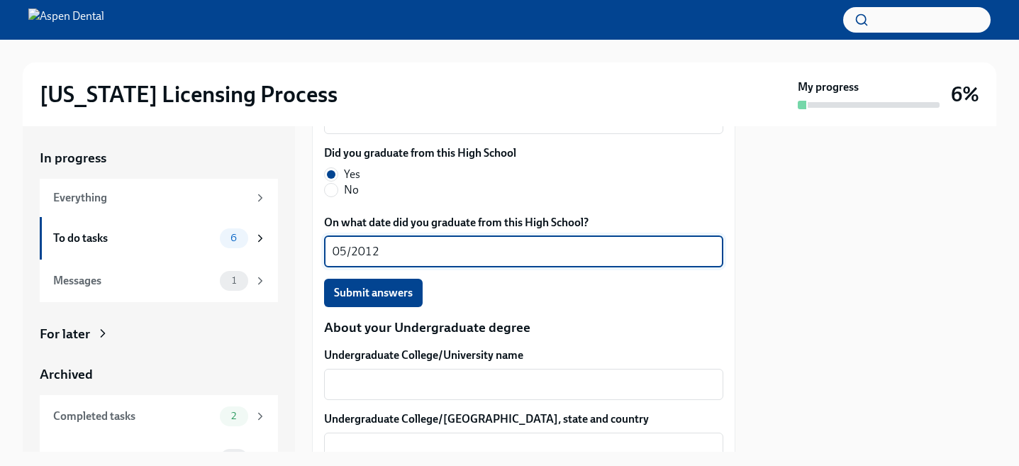
scroll to position [1214, 0]
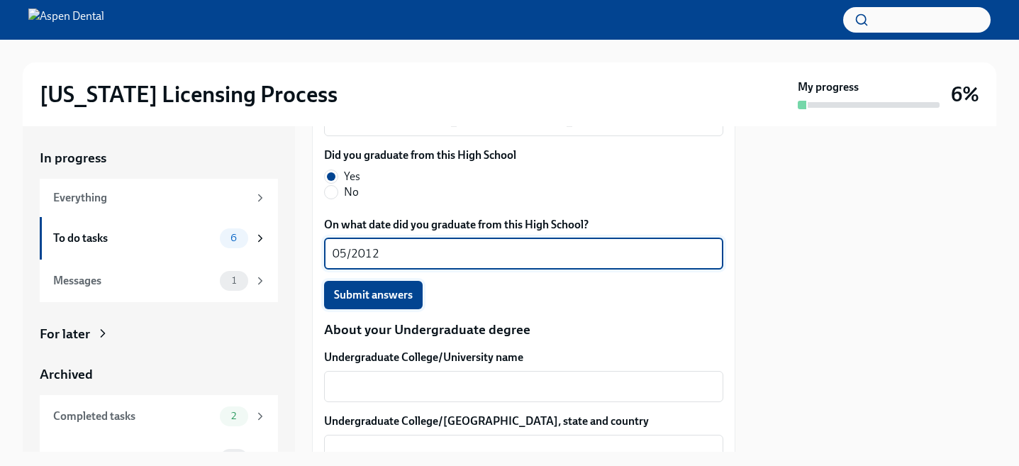
type textarea "05/2012"
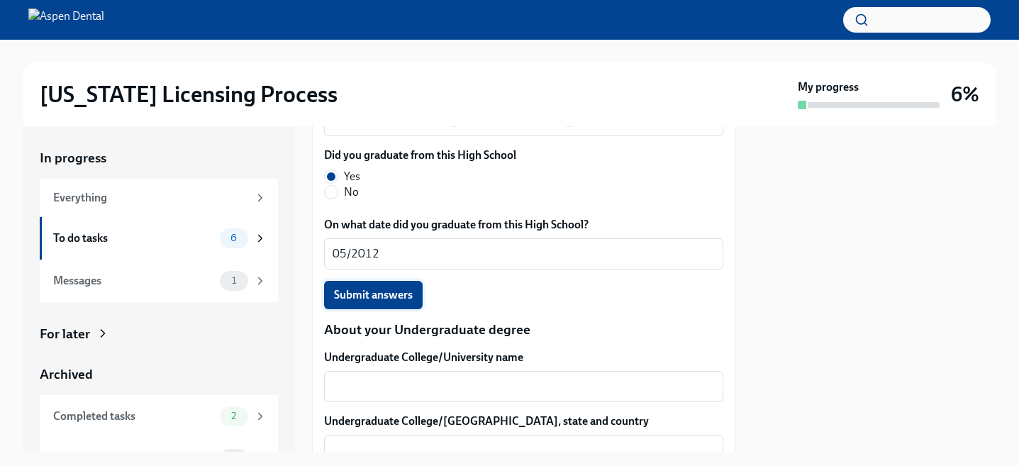
click at [396, 298] on span "Submit answers" at bounding box center [373, 295] width 79 height 14
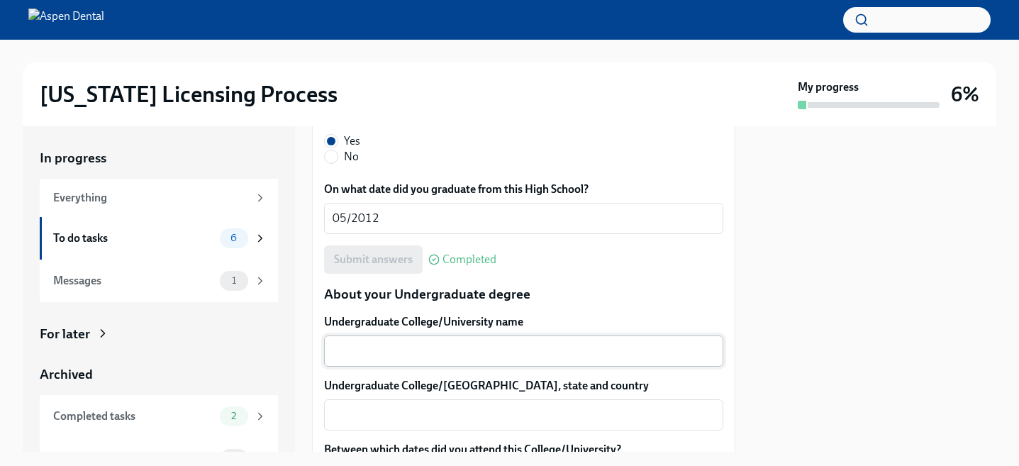
scroll to position [1251, 0]
click at [401, 356] on textarea "Undergraduate College/University name" at bounding box center [523, 350] width 382 height 17
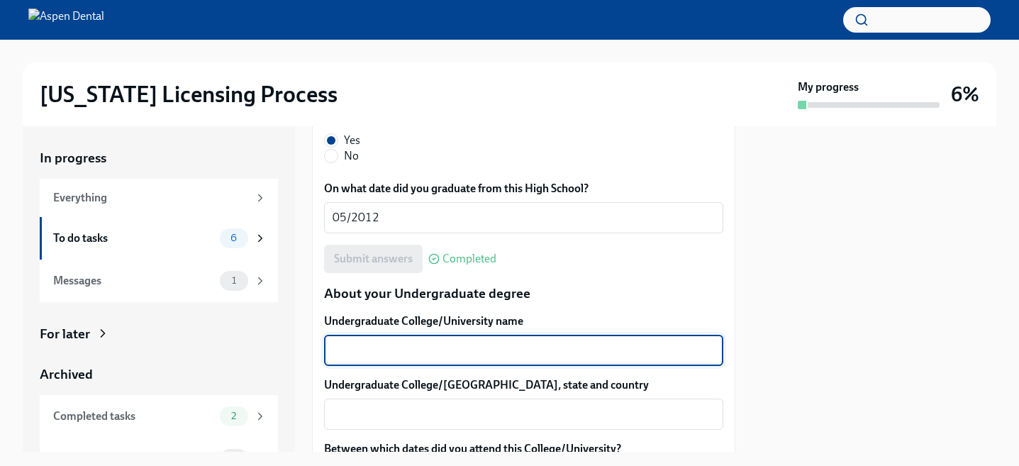
click at [395, 353] on textarea "Undergraduate College/University name" at bounding box center [523, 350] width 382 height 17
type textarea "[GEOGRAPHIC_DATA]"
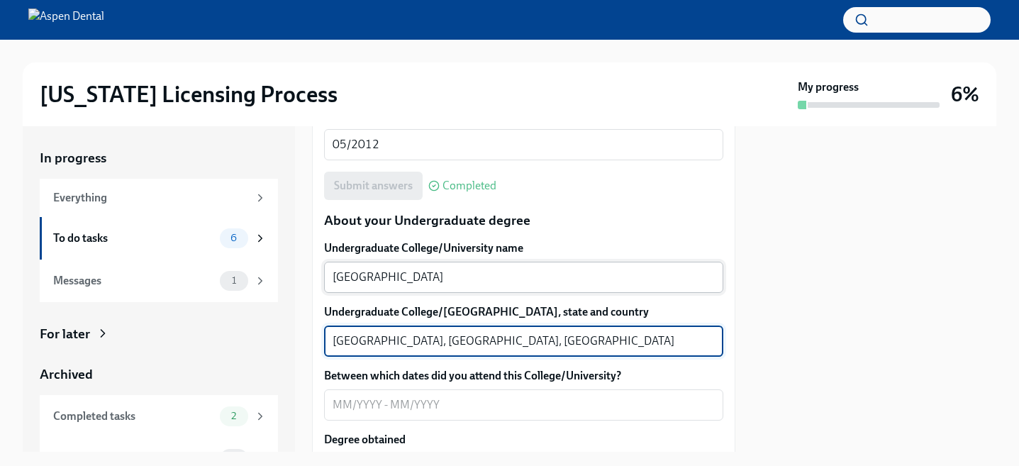
scroll to position [1325, 0]
type textarea "[GEOGRAPHIC_DATA], [GEOGRAPHIC_DATA], [GEOGRAPHIC_DATA]"
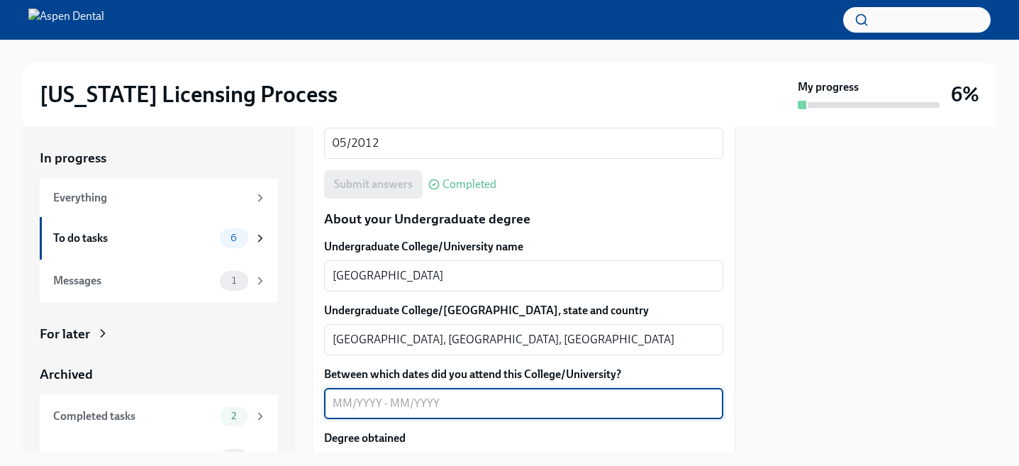
click at [476, 405] on textarea "Between which dates did you attend this College/University?" at bounding box center [523, 403] width 382 height 17
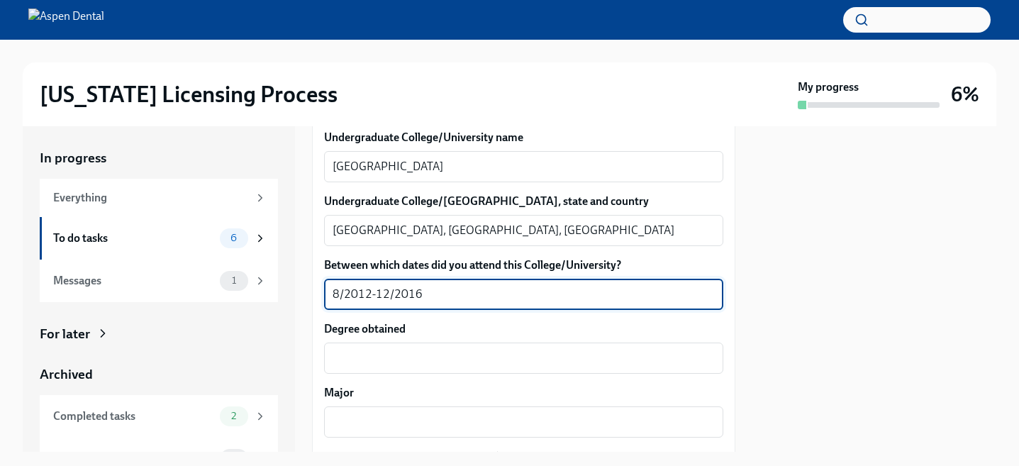
scroll to position [1442, 0]
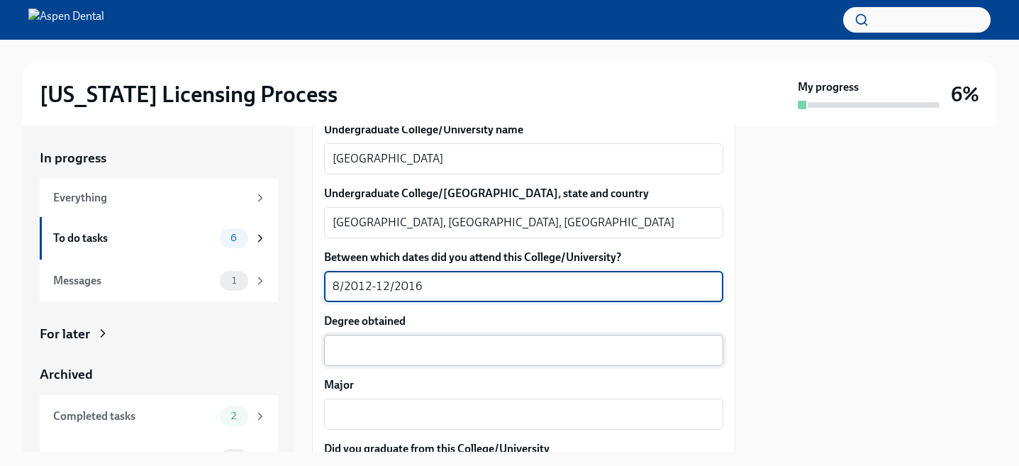
type textarea "8/2012-12/2016"
click at [383, 345] on textarea "Degree obtained" at bounding box center [523, 350] width 382 height 17
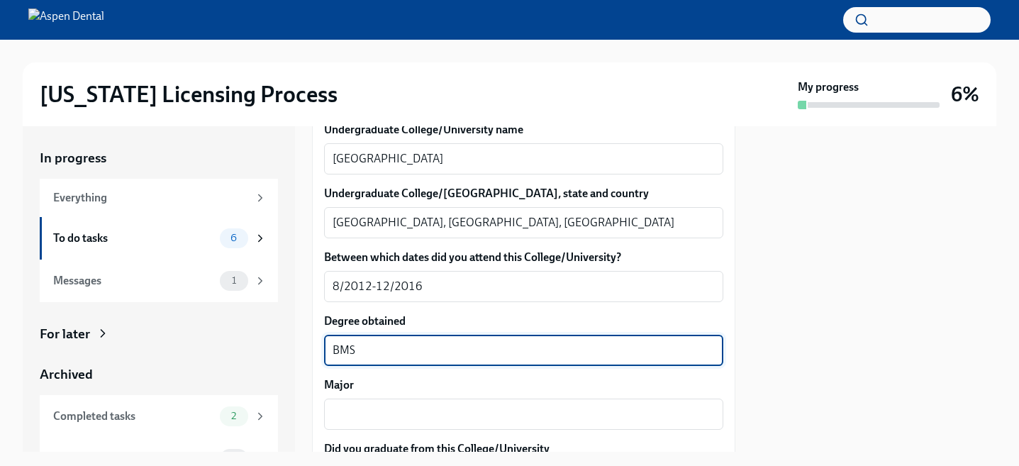
click at [376, 350] on textarea "BMS" at bounding box center [523, 350] width 382 height 17
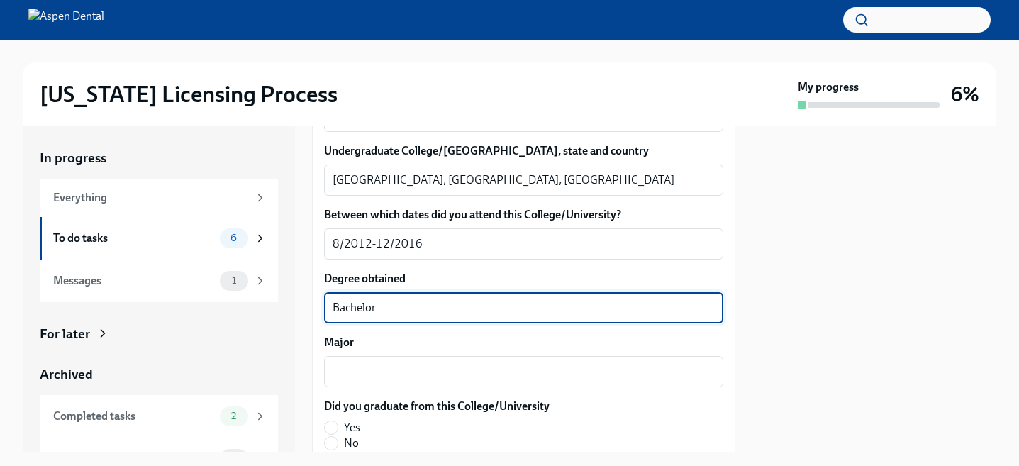
scroll to position [1497, 0]
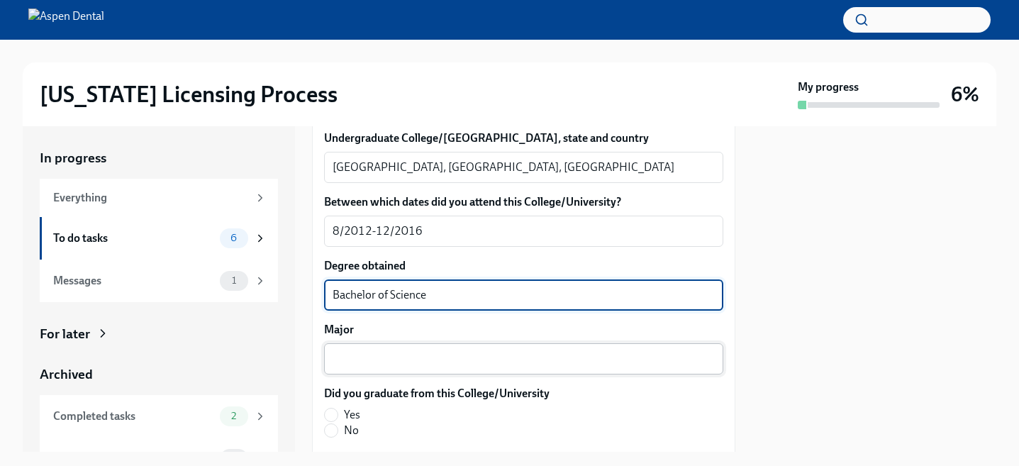
type textarea "Bachelor of Science"
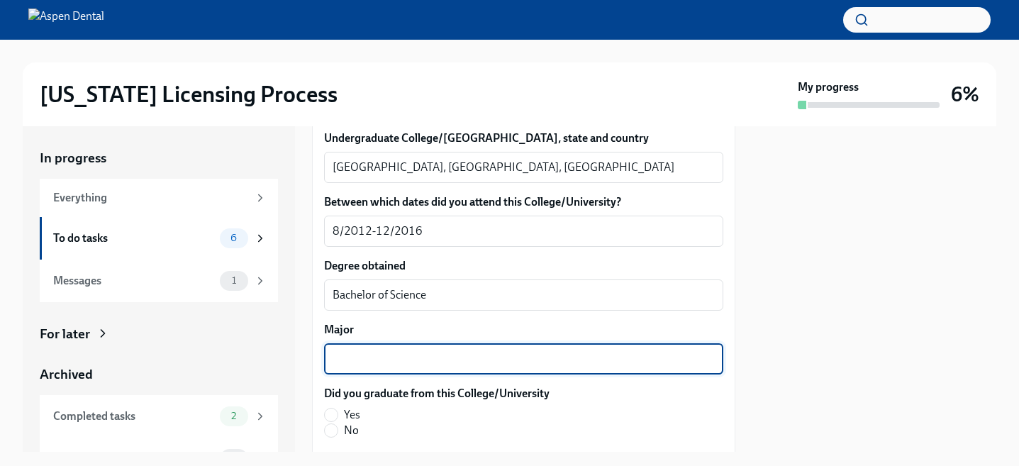
click at [355, 367] on textarea "Major" at bounding box center [523, 358] width 382 height 17
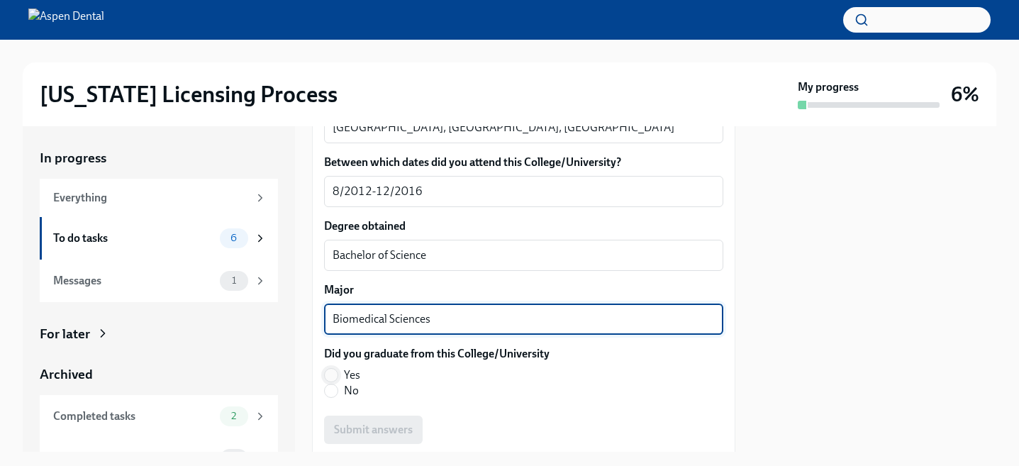
type textarea "Biomedical Sciences"
click at [334, 374] on input "Yes" at bounding box center [331, 375] width 13 height 13
radio input "true"
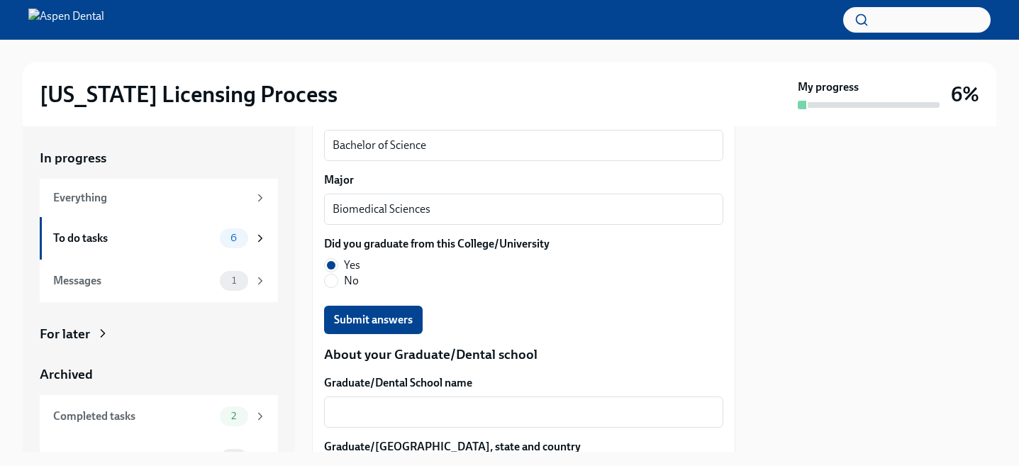
scroll to position [1648, 0]
click at [404, 325] on span "Submit answers" at bounding box center [373, 319] width 79 height 14
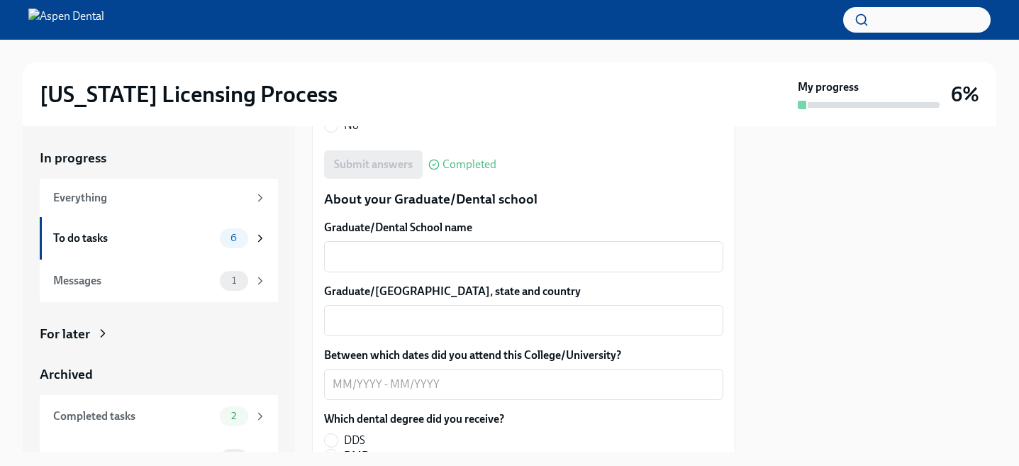
scroll to position [1803, 0]
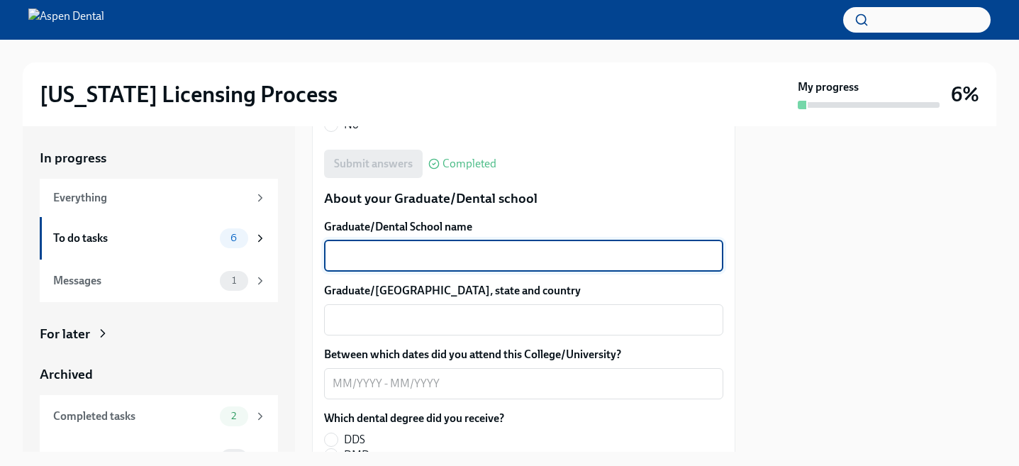
click at [388, 252] on textarea "Graduate/Dental School name" at bounding box center [523, 255] width 382 height 17
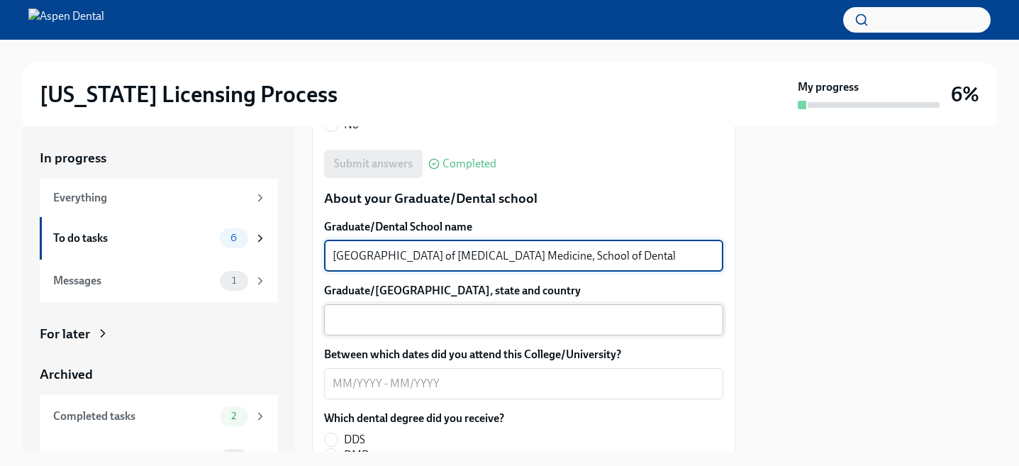
type textarea "[GEOGRAPHIC_DATA] of [MEDICAL_DATA] Medicine, School of Dental Medicine"
click at [393, 318] on textarea "Graduate/[GEOGRAPHIC_DATA], state and country" at bounding box center [523, 319] width 382 height 17
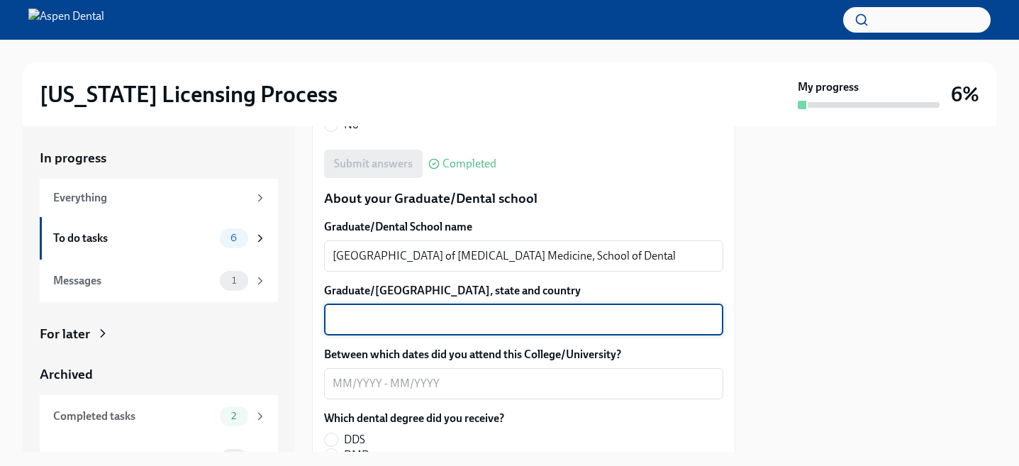
type textarea "A"
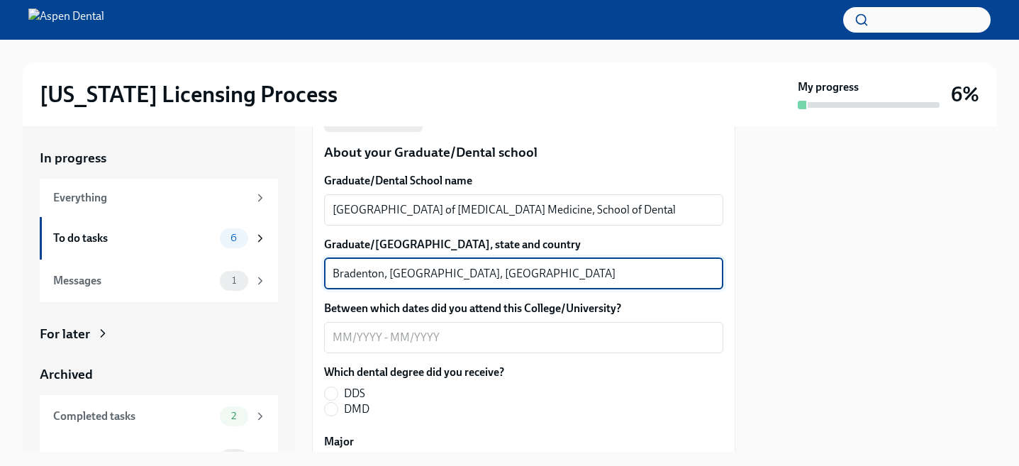
scroll to position [1857, 0]
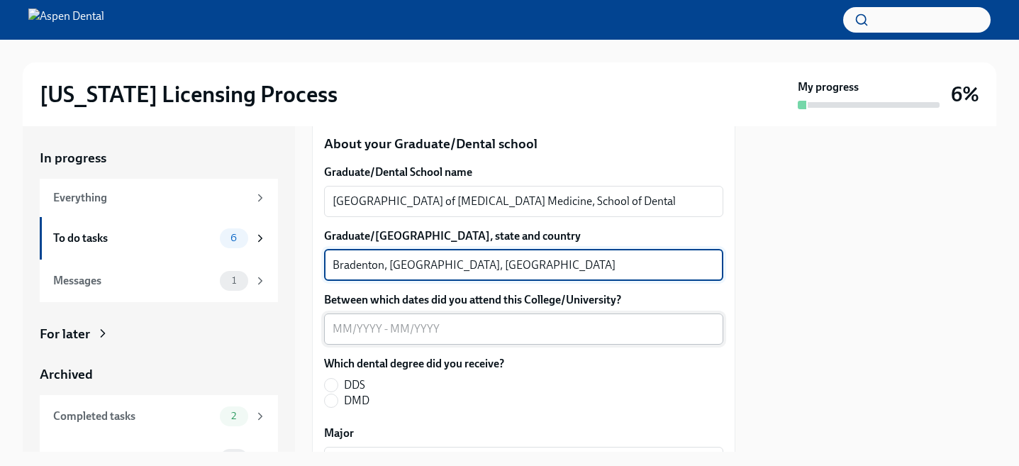
type textarea "Bradenton, [GEOGRAPHIC_DATA], [GEOGRAPHIC_DATA]"
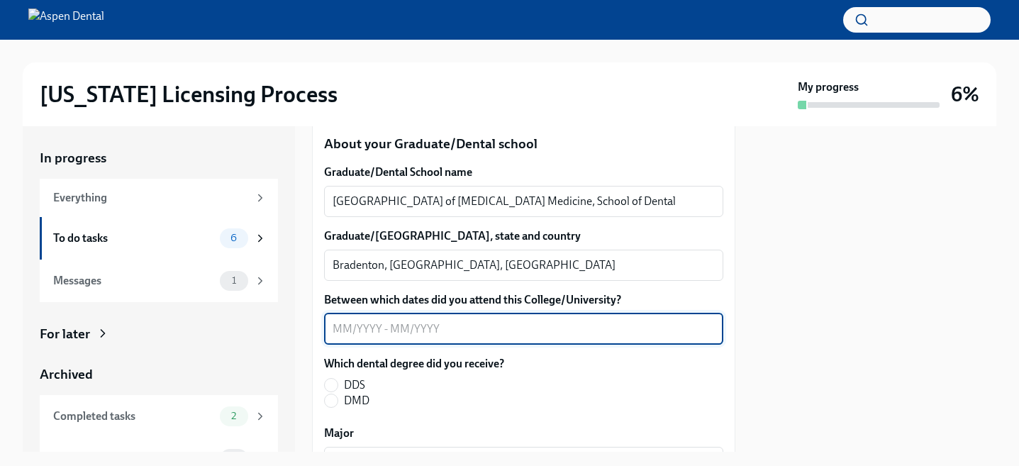
click at [397, 335] on textarea "Between which dates did you attend this College/University?" at bounding box center [523, 328] width 382 height 17
type textarea "7/2018-6/2022"
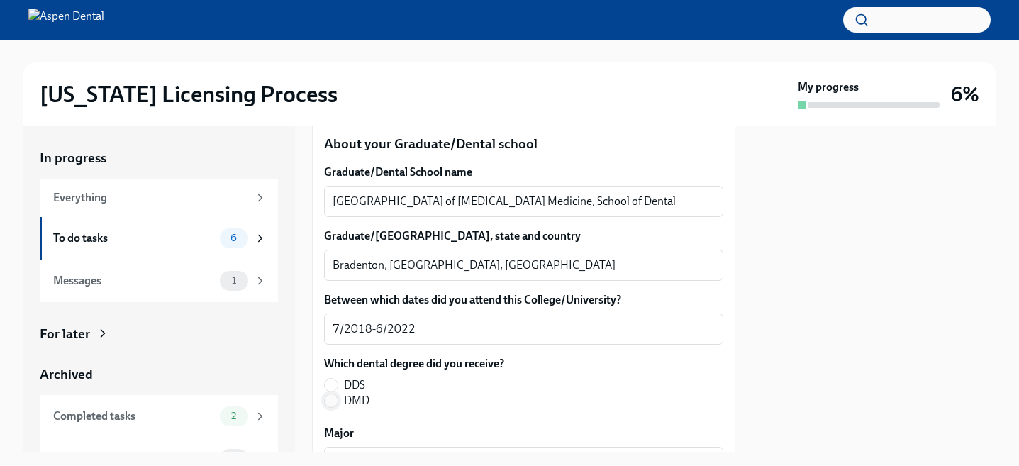
click at [332, 405] on input "DMD" at bounding box center [331, 400] width 13 height 13
radio input "true"
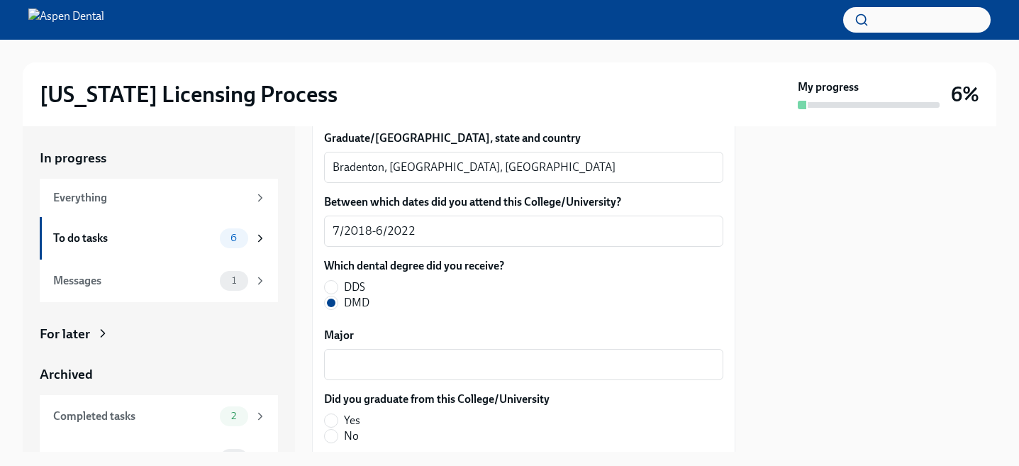
scroll to position [1960, 0]
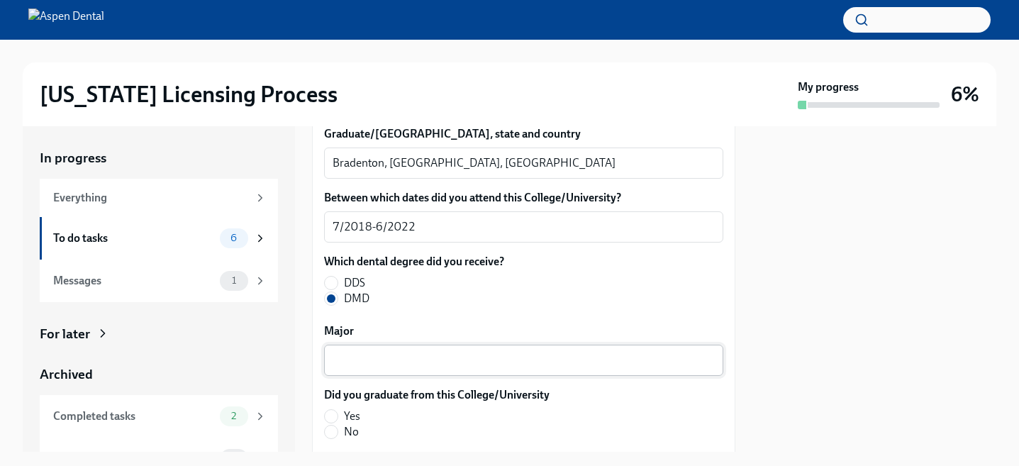
click at [447, 371] on div "x ​" at bounding box center [523, 360] width 399 height 31
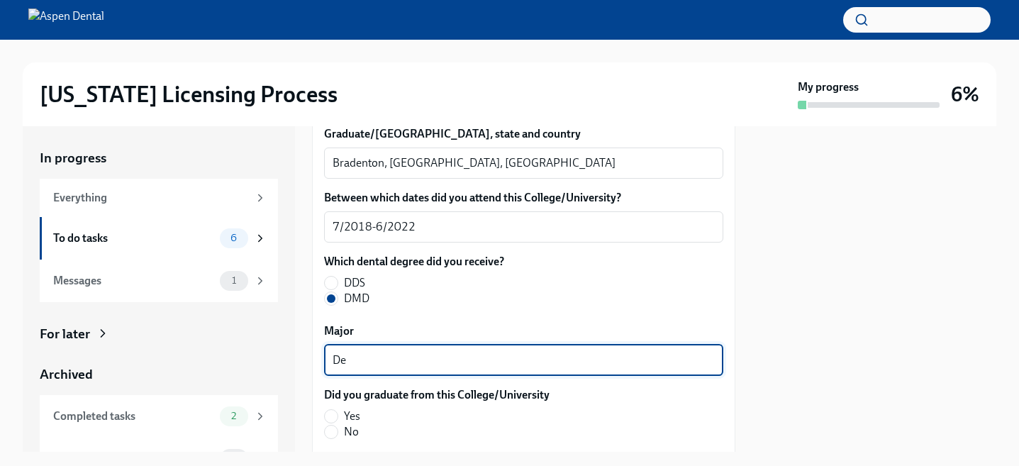
type textarea "D"
click at [334, 419] on input "Yes" at bounding box center [331, 416] width 13 height 13
radio input "true"
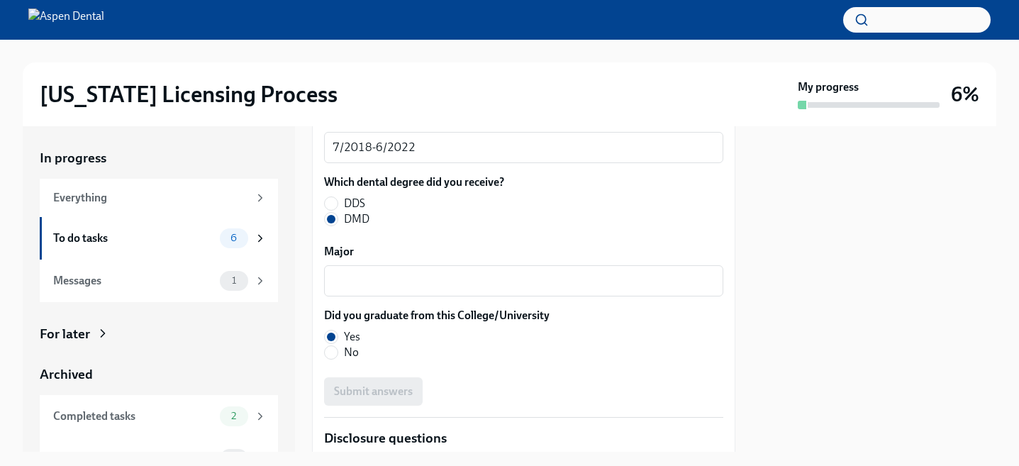
scroll to position [2038, 0]
click at [391, 286] on textarea "Major" at bounding box center [523, 281] width 382 height 17
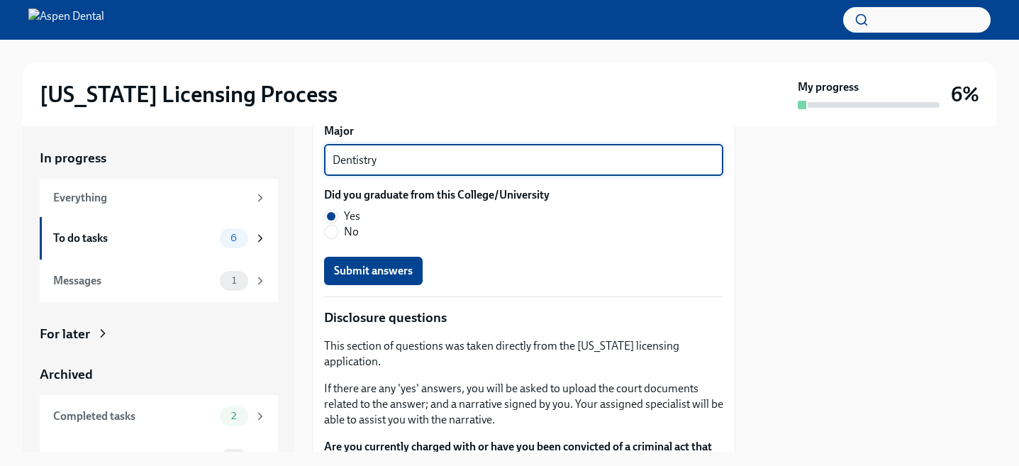
scroll to position [2175, 0]
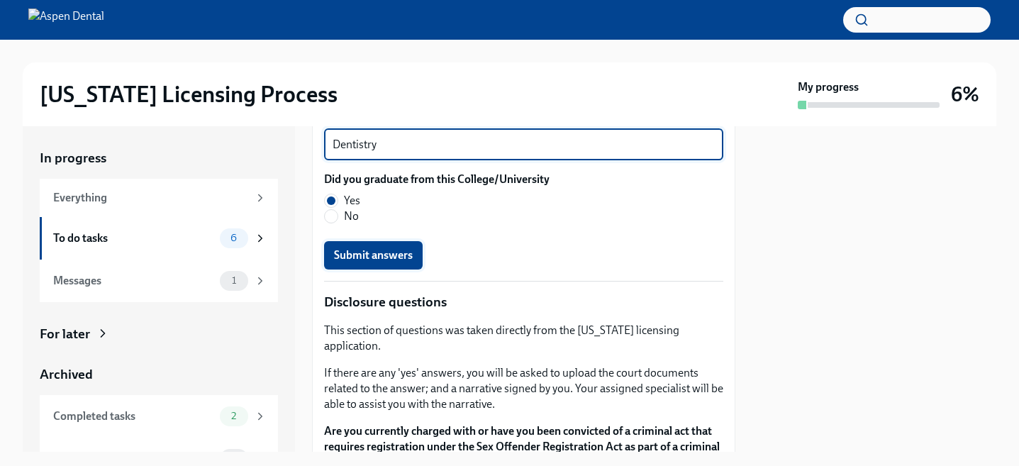
type textarea "Dentistry"
click at [398, 257] on span "Submit answers" at bounding box center [373, 255] width 79 height 14
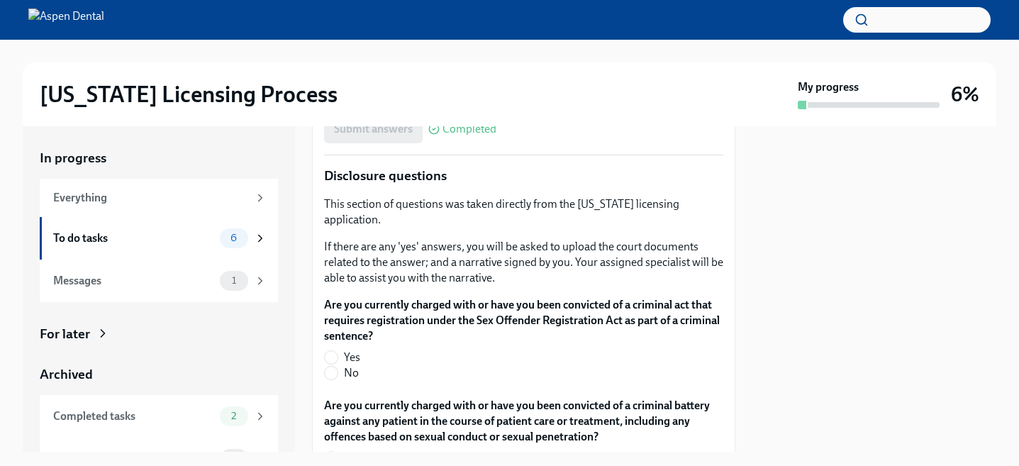
scroll to position [2303, 0]
click at [337, 364] on span at bounding box center [331, 371] width 14 height 14
click at [337, 365] on input "No" at bounding box center [331, 371] width 13 height 13
radio input "true"
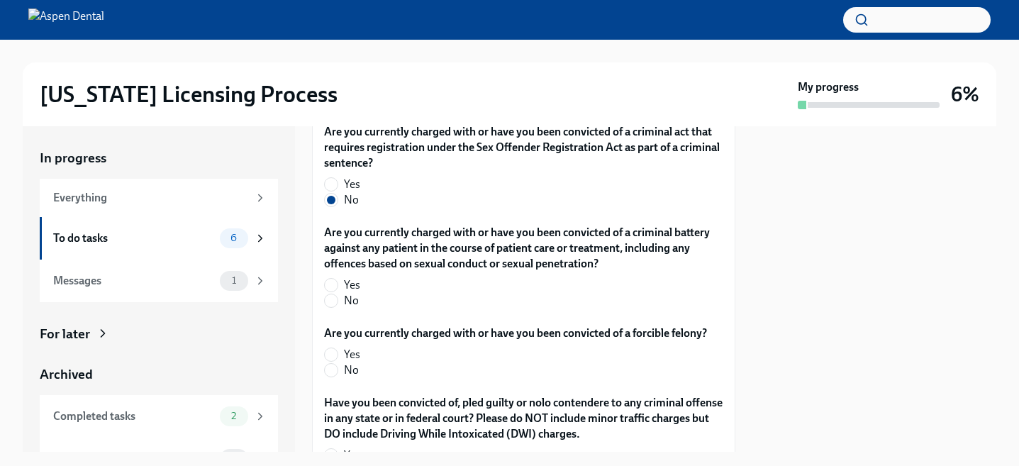
scroll to position [2475, 0]
click at [338, 292] on label "No" at bounding box center [518, 300] width 388 height 16
click at [337, 294] on input "No" at bounding box center [331, 300] width 13 height 13
radio input "true"
click at [347, 362] on span "No" at bounding box center [351, 370] width 15 height 16
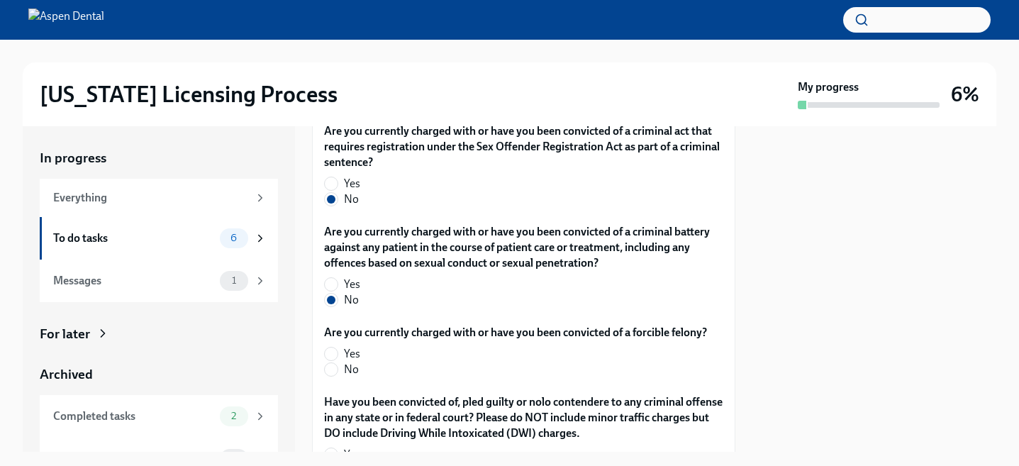
click at [337, 363] on input "No" at bounding box center [331, 369] width 13 height 13
radio input "true"
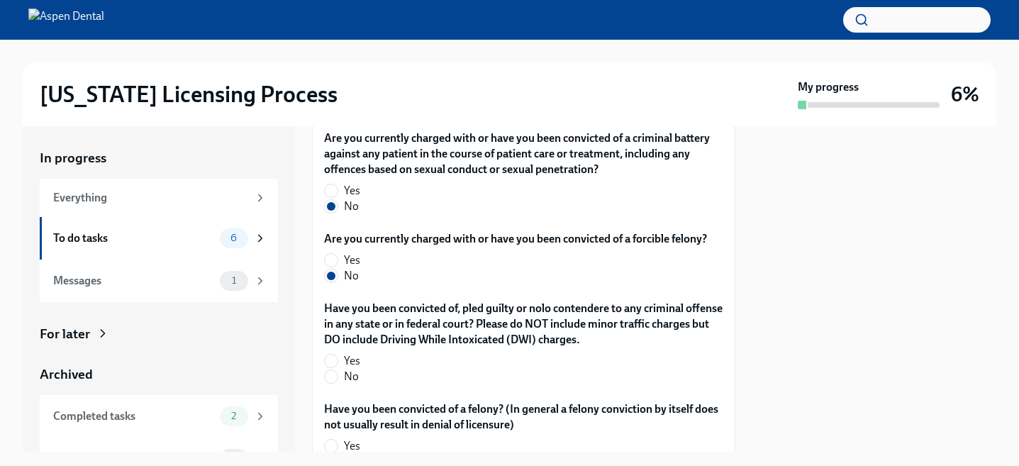
scroll to position [2571, 0]
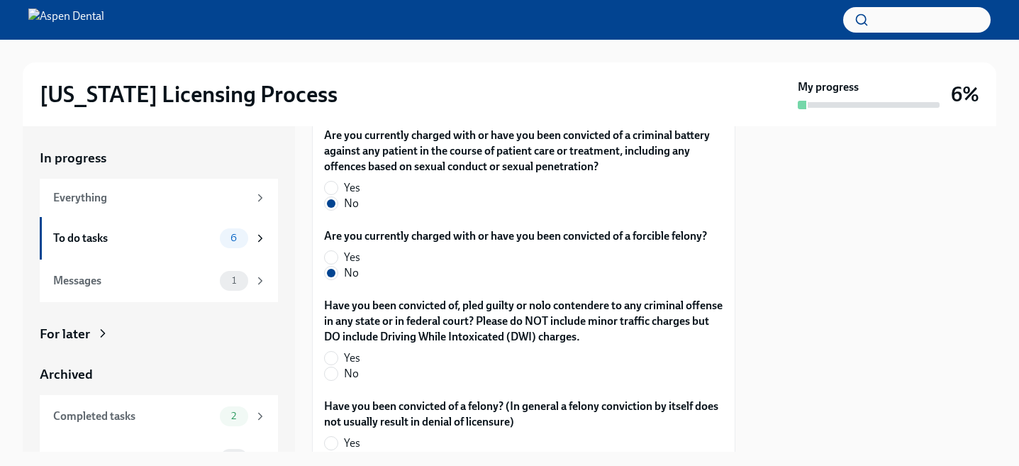
click at [340, 366] on label "No" at bounding box center [518, 374] width 388 height 16
click at [337, 367] on input "No" at bounding box center [331, 373] width 13 height 13
radio input "true"
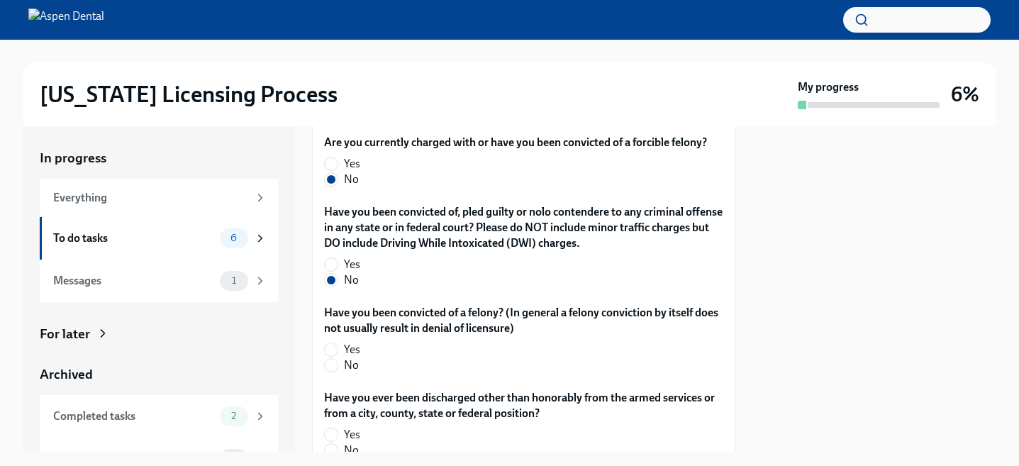
scroll to position [2673, 0]
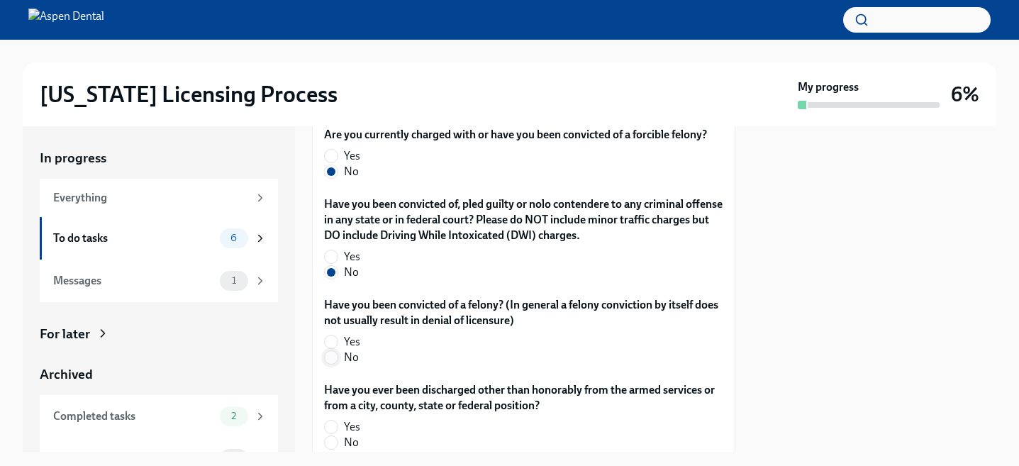
click at [337, 350] on span at bounding box center [331, 357] width 14 height 14
click at [337, 351] on input "No" at bounding box center [331, 357] width 13 height 13
radio input "true"
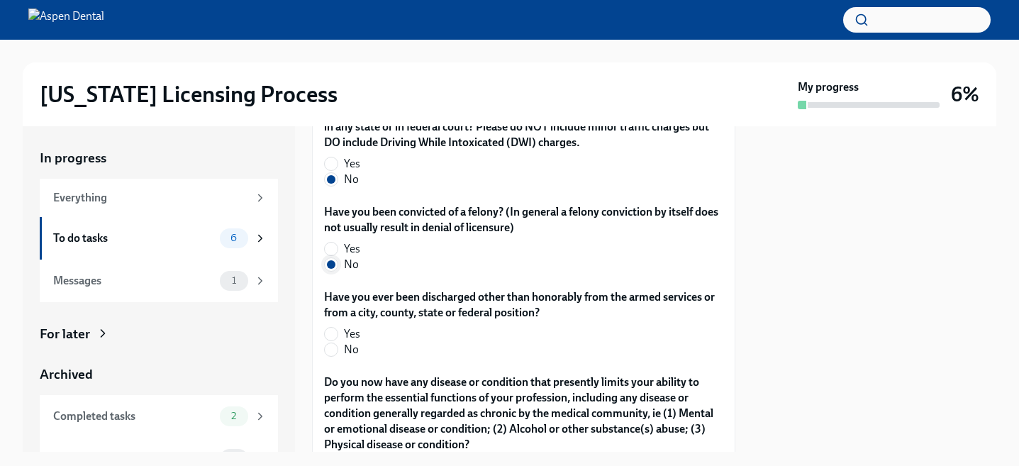
scroll to position [2768, 0]
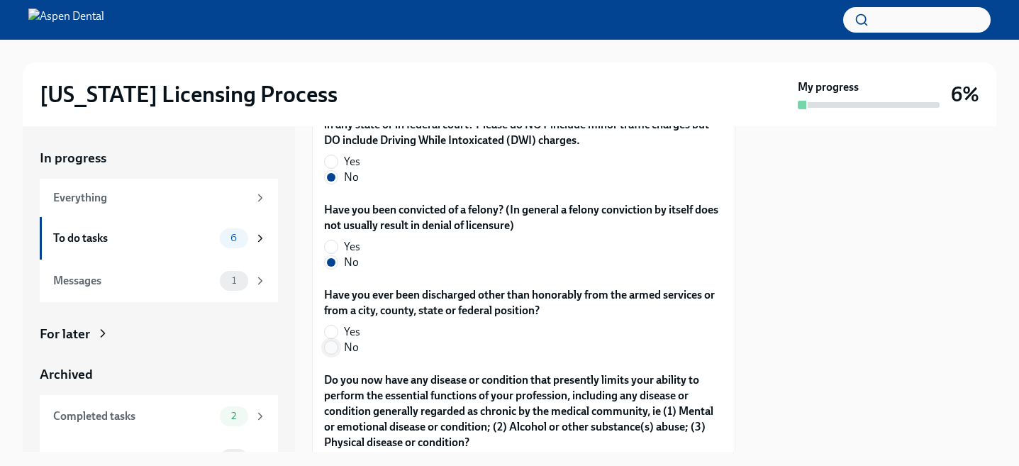
click at [337, 340] on span at bounding box center [331, 347] width 14 height 14
click at [337, 341] on input "No" at bounding box center [331, 347] width 13 height 13
radio input "true"
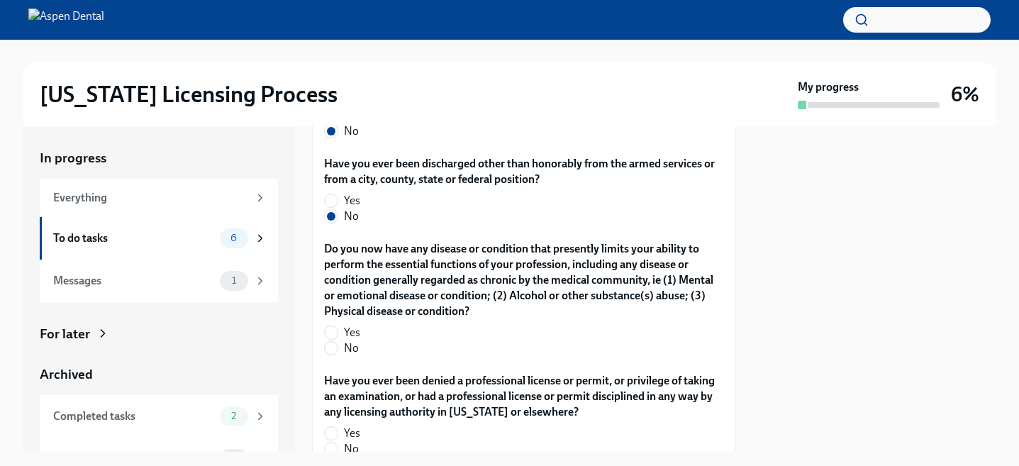
scroll to position [2904, 0]
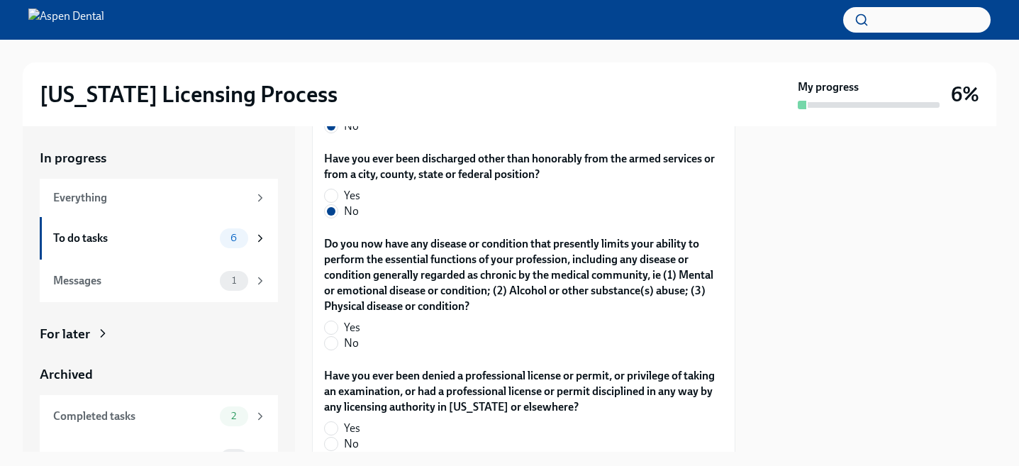
click at [339, 335] on label "No" at bounding box center [518, 343] width 388 height 16
click at [337, 337] on input "No" at bounding box center [331, 343] width 13 height 13
radio input "true"
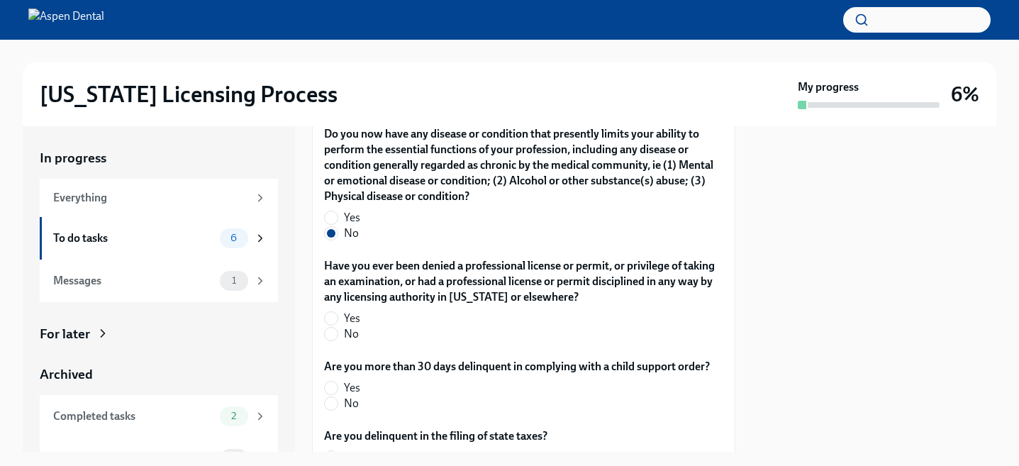
scroll to position [3019, 0]
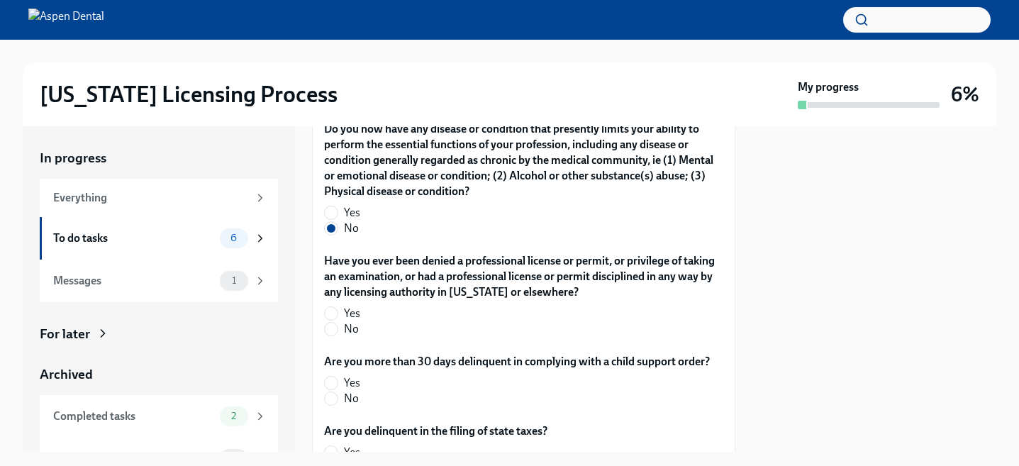
click at [340, 321] on label "No" at bounding box center [518, 329] width 388 height 16
click at [337, 323] on input "No" at bounding box center [331, 329] width 13 height 13
radio input "true"
click at [330, 392] on input "No" at bounding box center [331, 398] width 13 height 13
radio input "true"
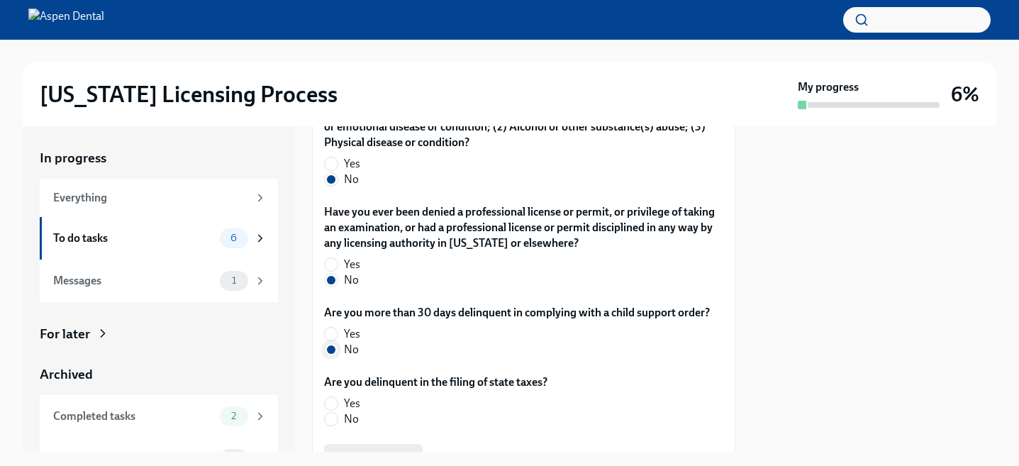
scroll to position [3092, 0]
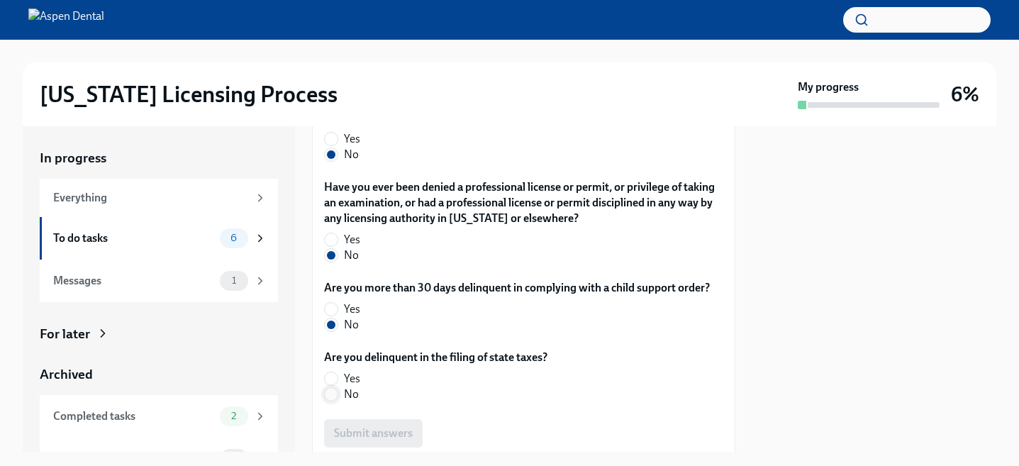
click at [332, 388] on input "No" at bounding box center [331, 394] width 13 height 13
radio input "true"
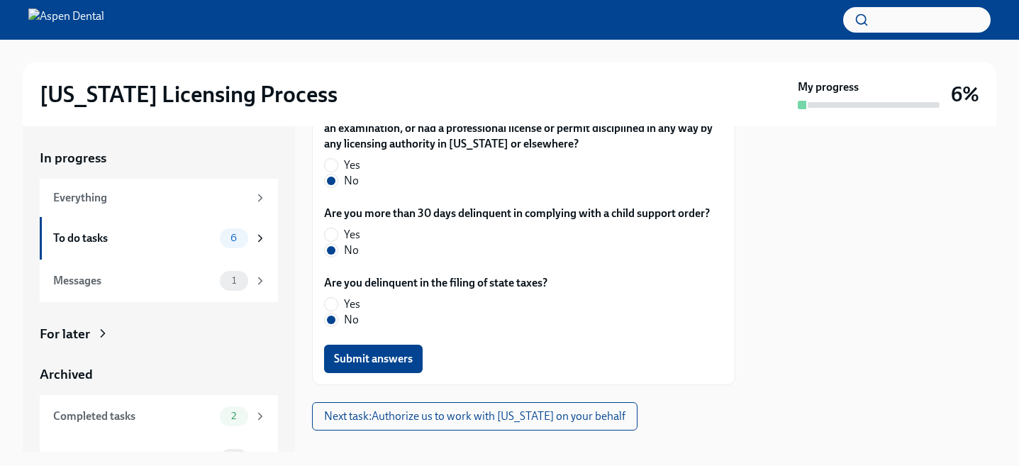
scroll to position [3175, 0]
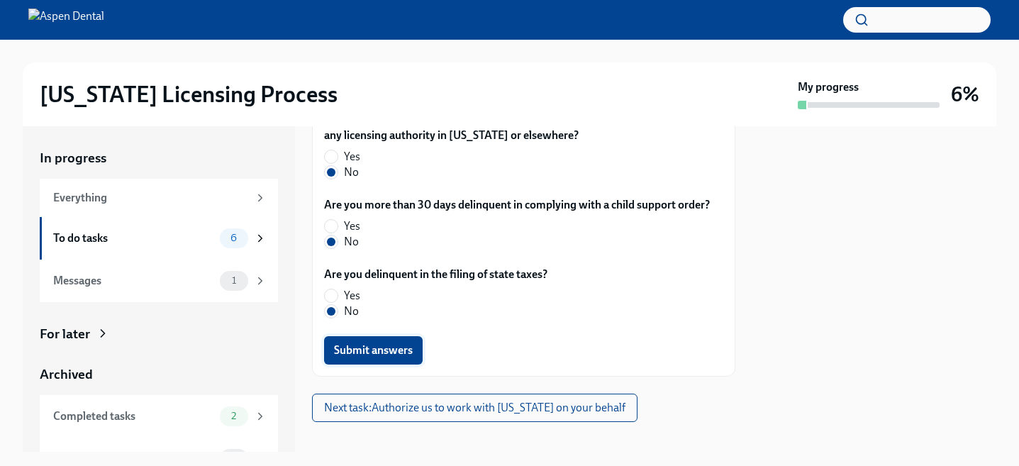
click at [370, 343] on span "Submit answers" at bounding box center [373, 350] width 79 height 14
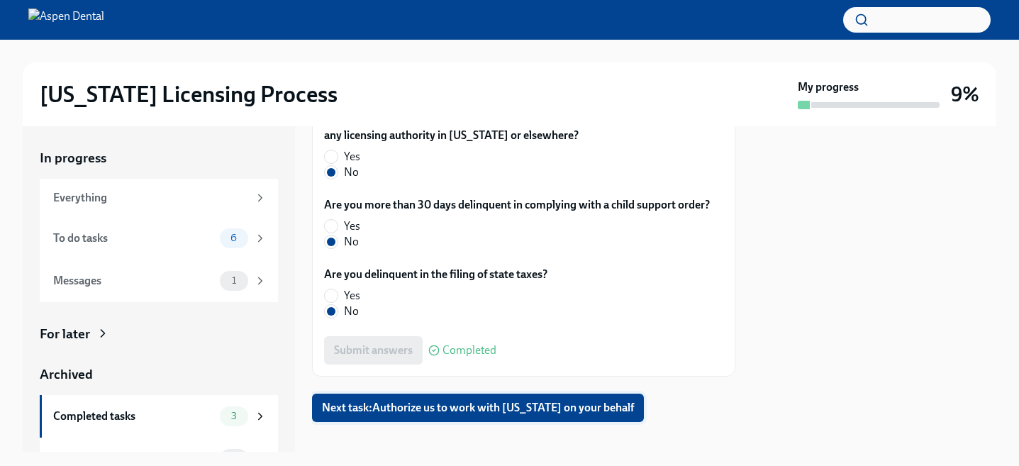
click at [507, 401] on span "Next task : Authorize us to work with [US_STATE] on your behalf" at bounding box center [478, 408] width 312 height 14
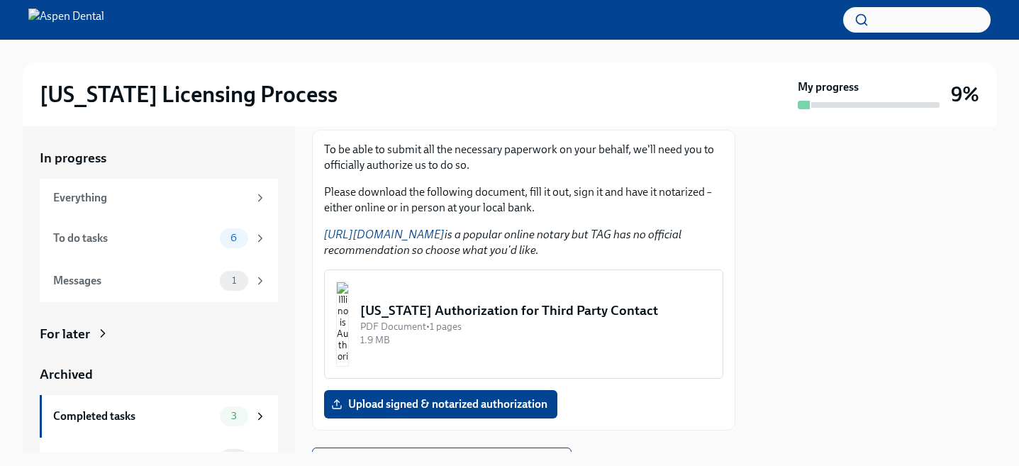
scroll to position [267, 0]
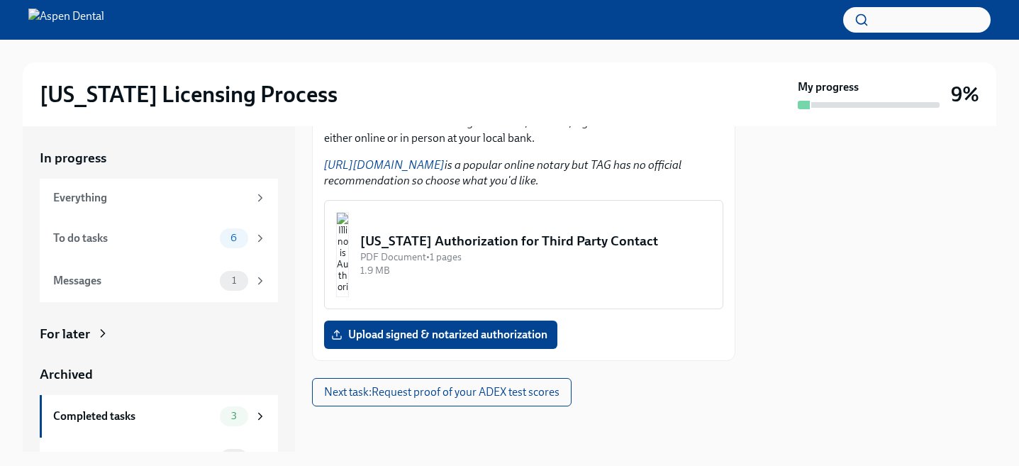
click at [349, 246] on img "button" at bounding box center [342, 254] width 13 height 85
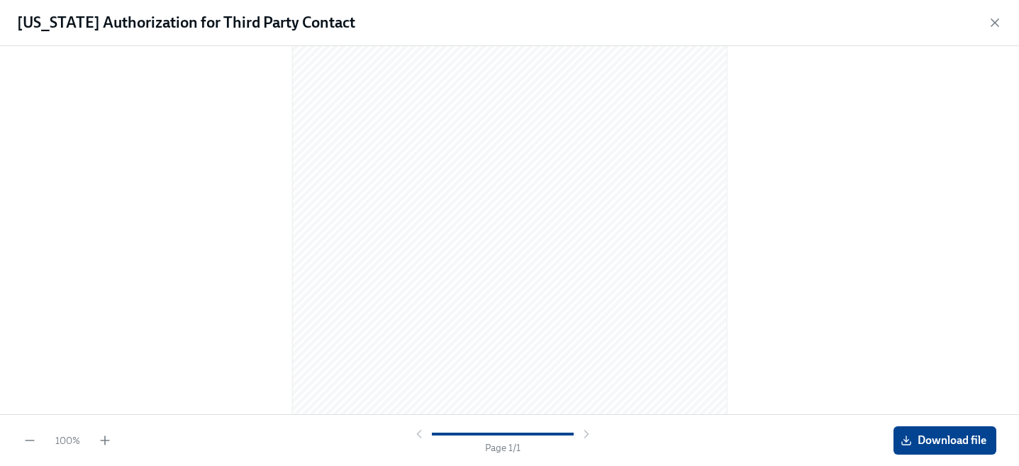
scroll to position [218, 0]
click at [950, 436] on span "Download file" at bounding box center [944, 440] width 83 height 14
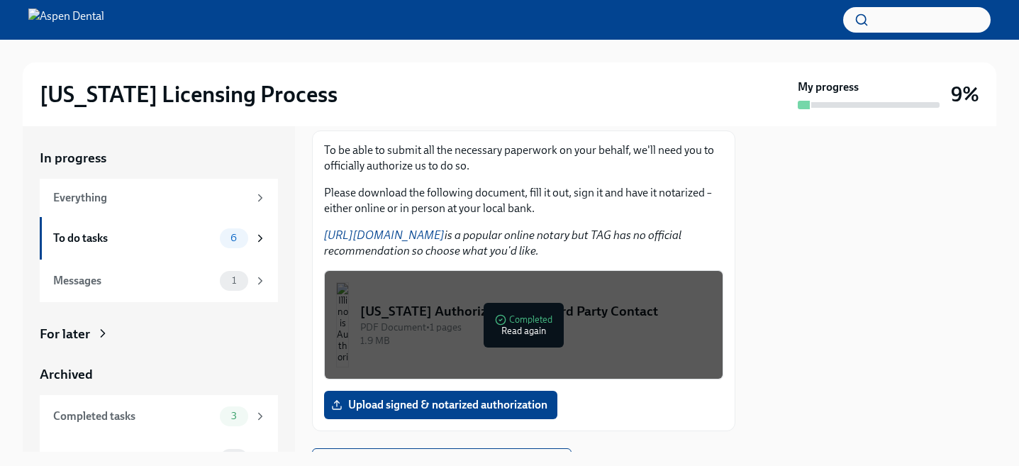
scroll to position [267, 0]
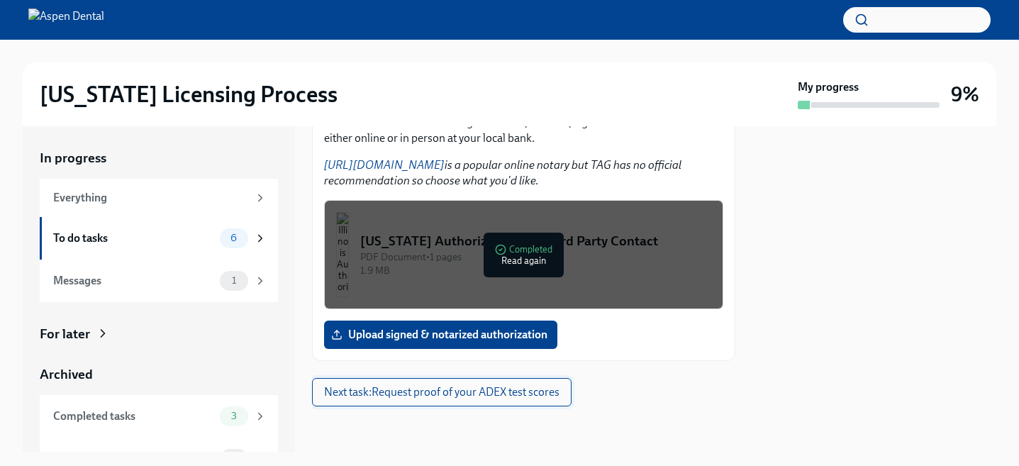
click at [504, 399] on button "Next task : Request proof of your ADEX test scores" at bounding box center [441, 392] width 259 height 28
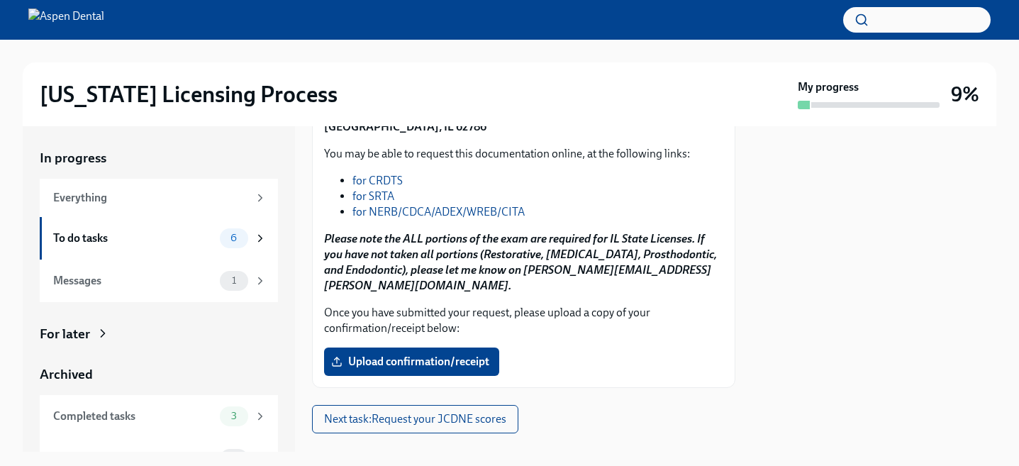
scroll to position [300, 0]
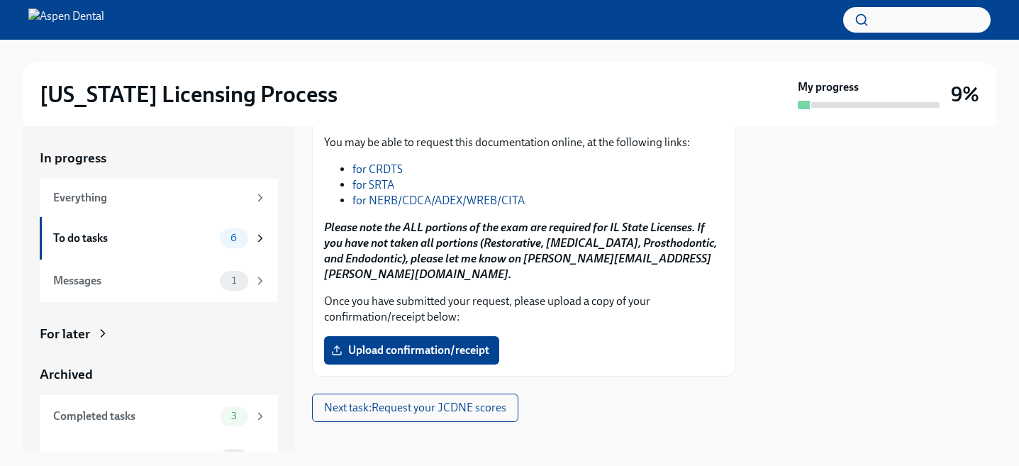
click at [418, 206] on link "for NERB/CDCA/ADEX/WREB/CITA" at bounding box center [438, 200] width 172 height 13
click at [458, 401] on span "Next task : Request your JCDNE scores" at bounding box center [415, 408] width 182 height 14
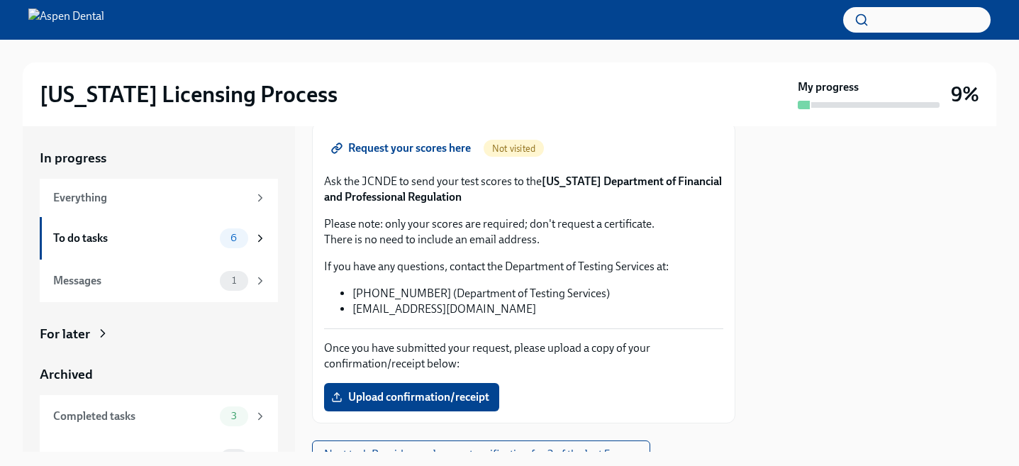
scroll to position [184, 0]
click at [386, 151] on span "Request your scores here" at bounding box center [402, 149] width 137 height 14
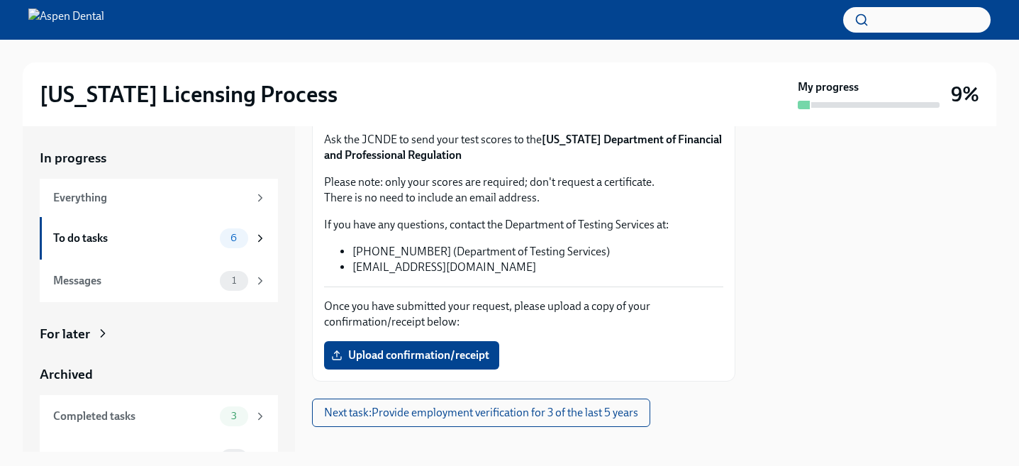
scroll to position [247, 0]
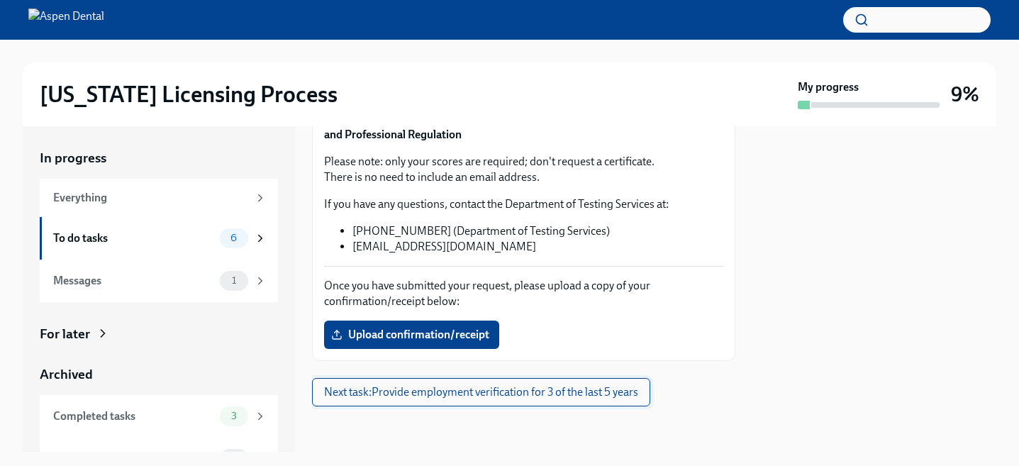
click at [451, 397] on span "Next task : Provide employment verification for 3 of the last 5 years" at bounding box center [481, 392] width 314 height 14
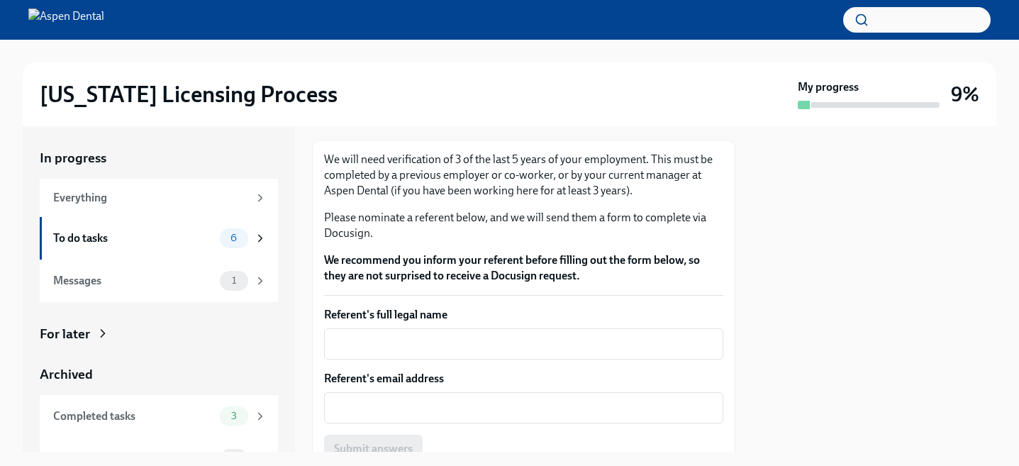
scroll to position [93, 0]
click at [379, 338] on textarea "Referent's full legal name" at bounding box center [523, 342] width 382 height 17
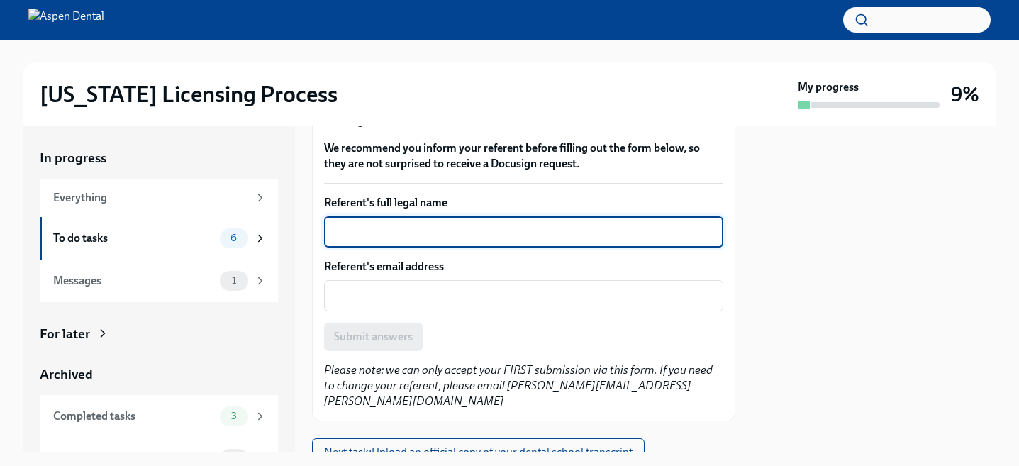
scroll to position [248, 0]
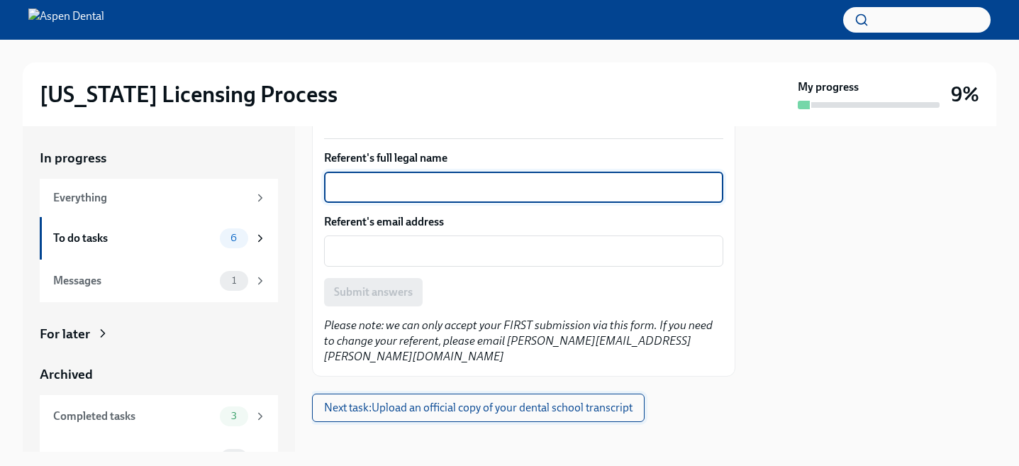
click at [422, 402] on button "Next task : Upload an official copy of your dental school transcript" at bounding box center [478, 407] width 332 height 28
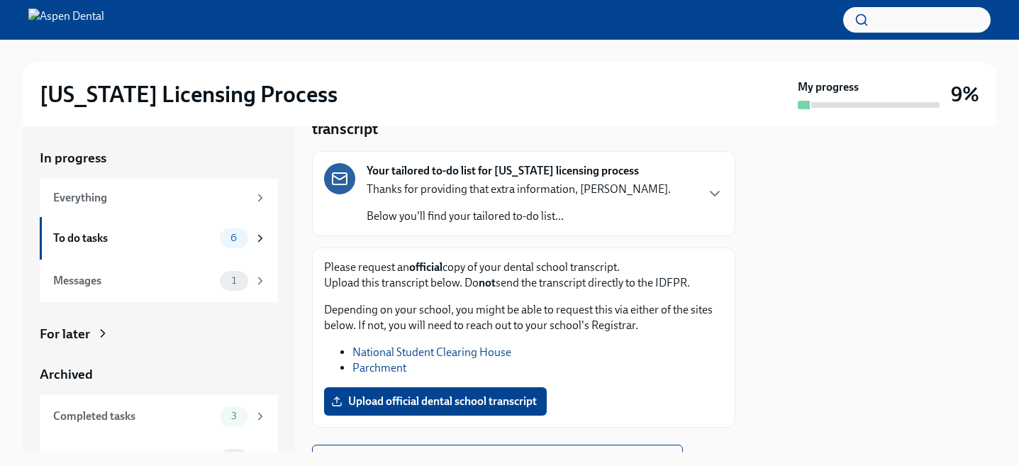
scroll to position [147, 0]
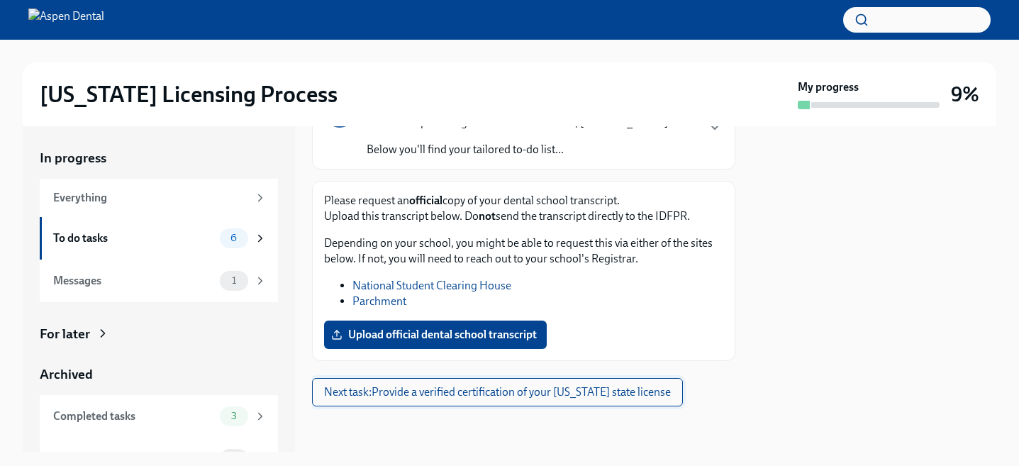
click at [391, 394] on span "Next task : Provide a verified certification of your [US_STATE] state license" at bounding box center [497, 392] width 347 height 14
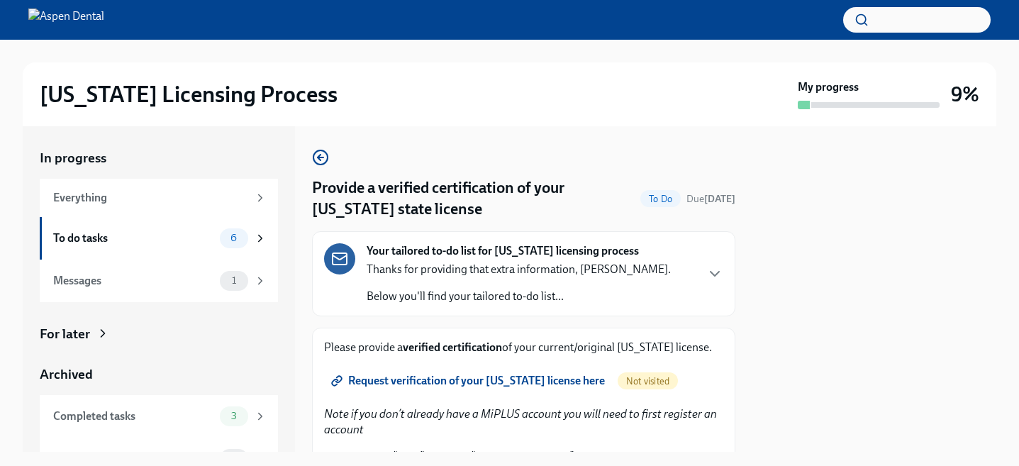
click at [415, 388] on span "Request verification of your [US_STATE] license here" at bounding box center [469, 381] width 271 height 14
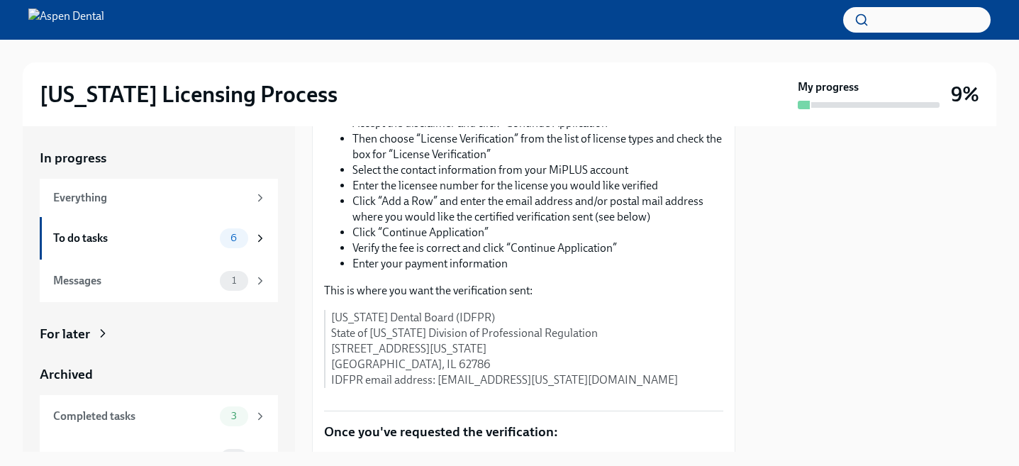
scroll to position [350, 0]
drag, startPoint x: 437, startPoint y: 379, endPoint x: 586, endPoint y: 389, distance: 149.2
click at [586, 389] on div "Note if you don’t already have a MiPLUS account you will need to first register…" at bounding box center [523, 228] width 399 height 342
copy p "[EMAIL_ADDRESS][US_STATE][DOMAIN_NAME]"
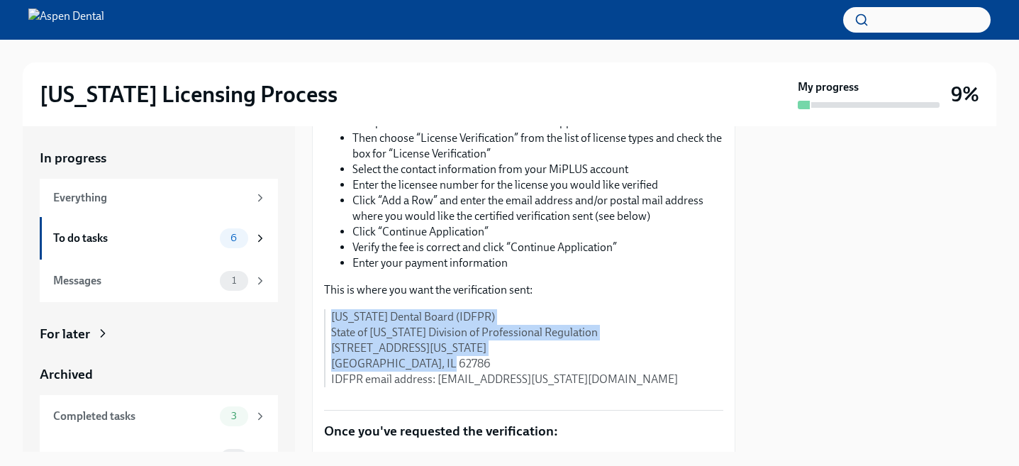
drag, startPoint x: 435, startPoint y: 363, endPoint x: 330, endPoint y: 316, distance: 114.2
click at [330, 316] on div "[US_STATE] Dental Board (IDFPR) State of [US_STATE] Division of Professional Re…" at bounding box center [523, 348] width 399 height 78
copy p "[US_STATE] Dental Board (IDFPR) State of [US_STATE] Division of Professional Re…"
click at [354, 322] on p "[US_STATE] Dental Board (IDFPR) State of [US_STATE] Division of Professional Re…" at bounding box center [527, 348] width 392 height 78
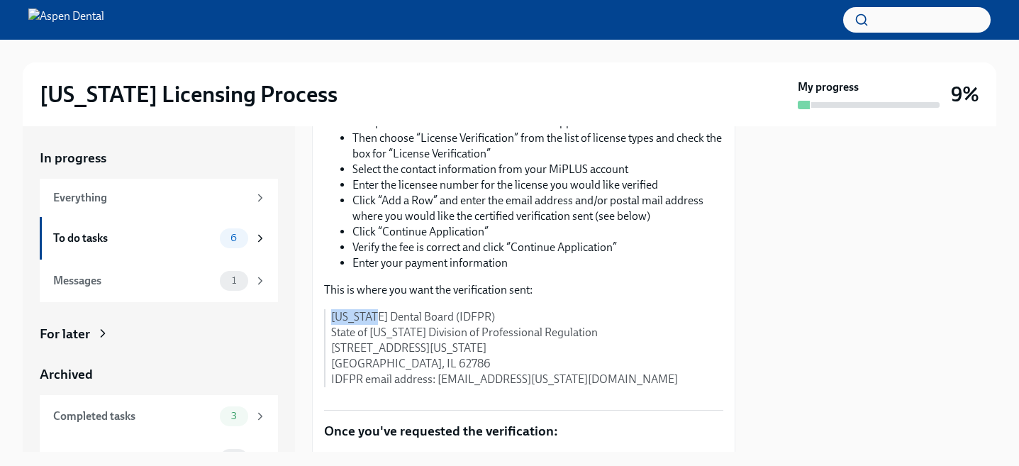
click at [354, 322] on p "[US_STATE] Dental Board (IDFPR) State of [US_STATE] Division of Professional Re…" at bounding box center [527, 348] width 392 height 78
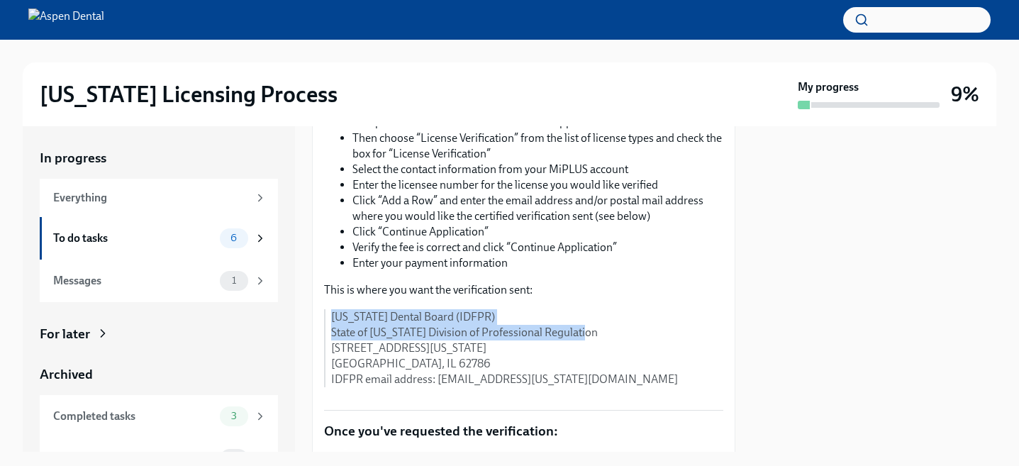
drag, startPoint x: 579, startPoint y: 330, endPoint x: 332, endPoint y: 315, distance: 247.2
click at [332, 315] on p "[US_STATE] Dental Board (IDFPR) State of [US_STATE] Division of Professional Re…" at bounding box center [527, 348] width 392 height 78
copy p "[US_STATE] Dental Board (IDFPR) State of [US_STATE] Division of Professional Re…"
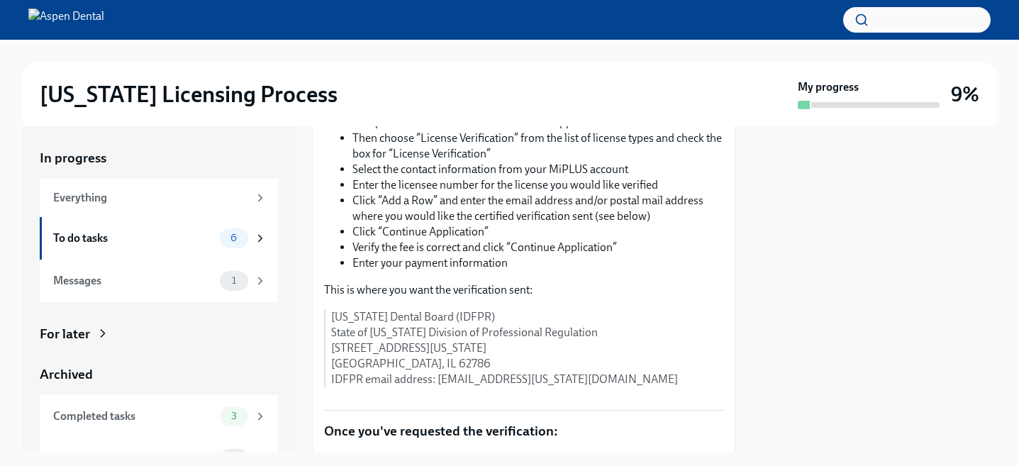
click at [398, 347] on p "[US_STATE] Dental Board (IDFPR) State of [US_STATE] Division of Professional Re…" at bounding box center [527, 348] width 392 height 78
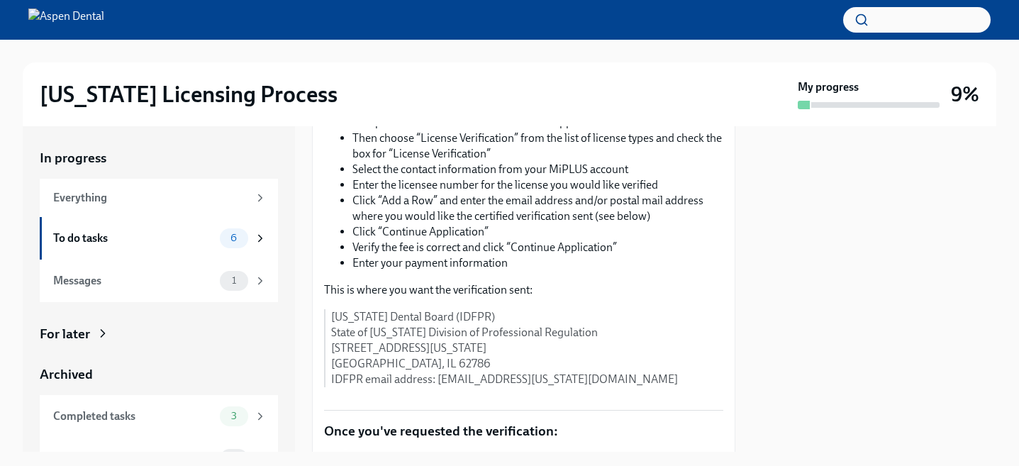
click at [363, 364] on p "[US_STATE] Dental Board (IDFPR) State of [US_STATE] Division of Professional Re…" at bounding box center [527, 348] width 392 height 78
copy p "[GEOGRAPHIC_DATA]"
click at [410, 363] on p "[US_STATE] Dental Board (IDFPR) State of [US_STATE] Division of Professional Re…" at bounding box center [527, 348] width 392 height 78
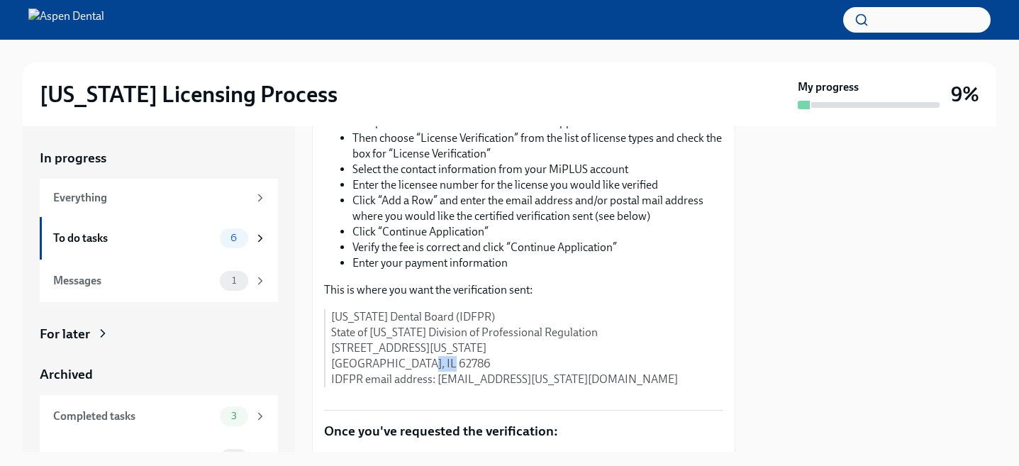
copy p "62786"
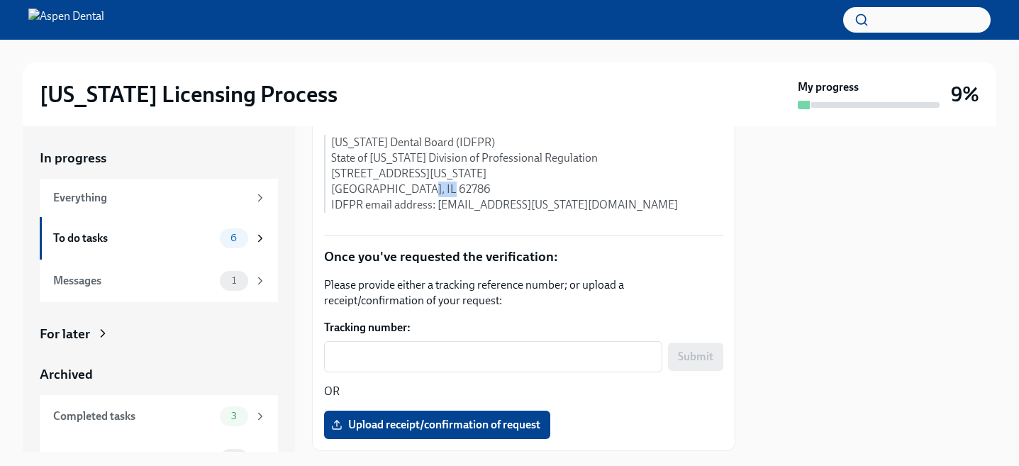
scroll to position [530, 0]
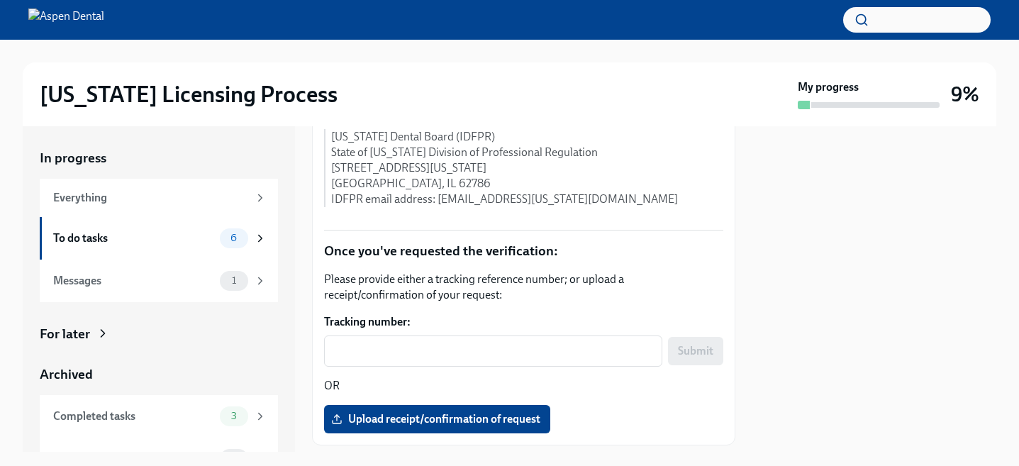
click at [391, 295] on p "Please provide either a tracking reference number; or upload a receipt/confirma…" at bounding box center [523, 287] width 399 height 31
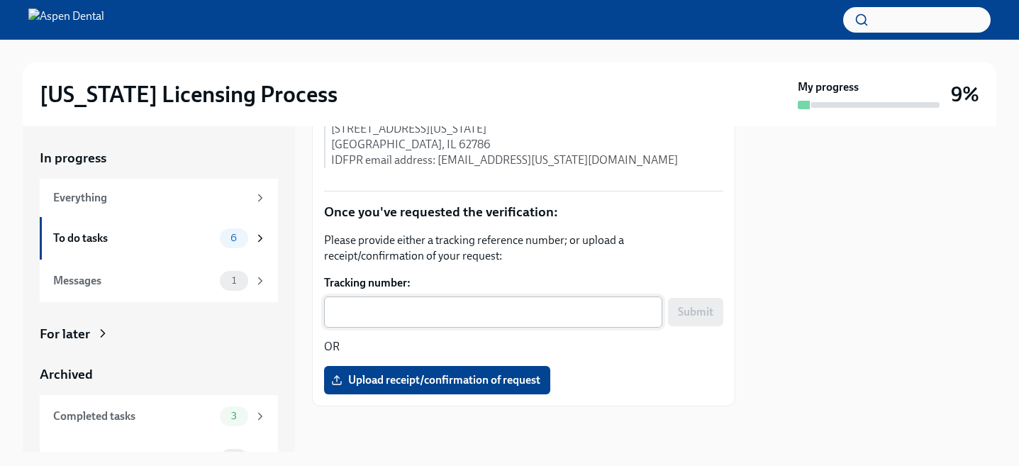
scroll to position [569, 0]
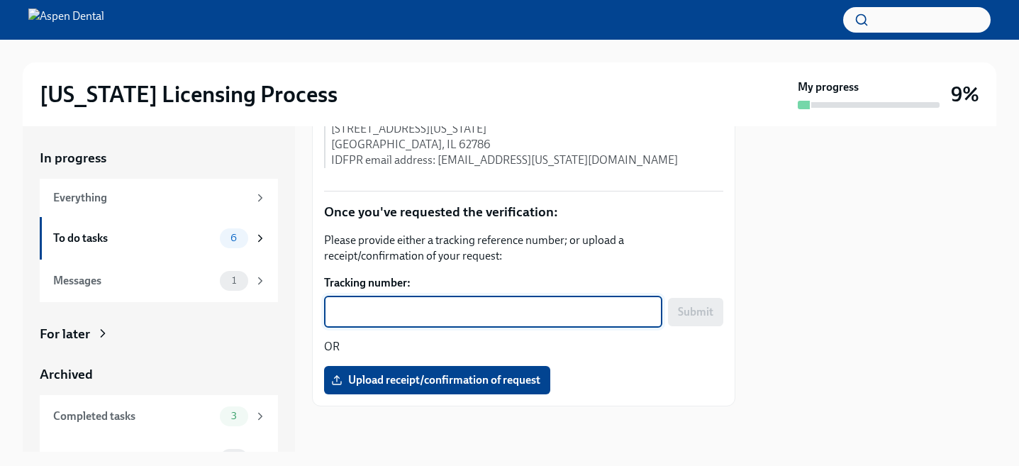
click at [493, 310] on textarea "Tracking number:" at bounding box center [492, 311] width 321 height 17
click at [413, 374] on span "Upload receipt/confirmation of request" at bounding box center [437, 380] width 206 height 14
click at [0, 0] on input "Upload receipt/confirmation of request" at bounding box center [0, 0] width 0 height 0
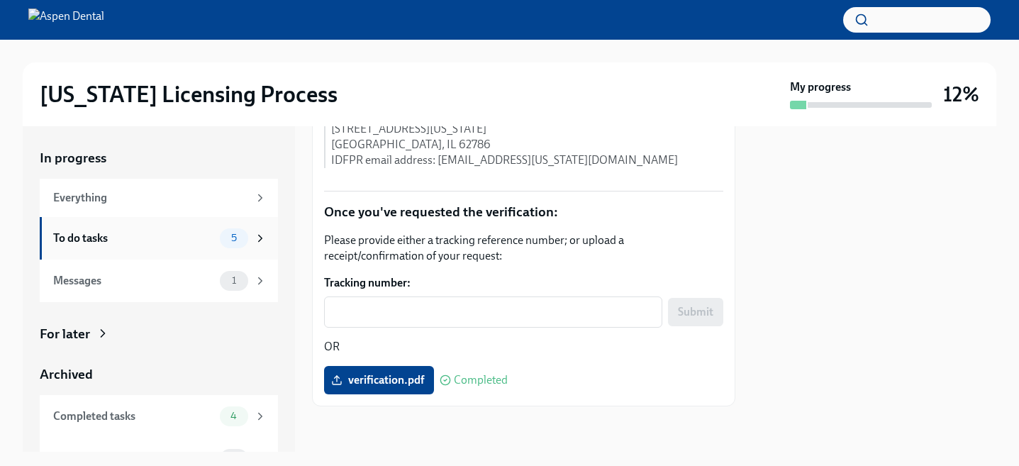
click at [163, 237] on div "To do tasks" at bounding box center [133, 238] width 161 height 16
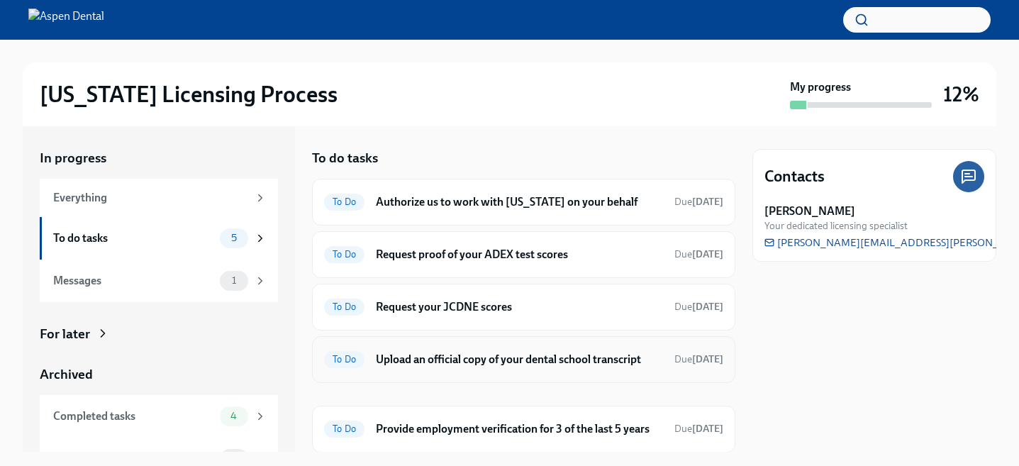
click at [515, 361] on h6 "Upload an official copy of your dental school transcript" at bounding box center [519, 360] width 287 height 16
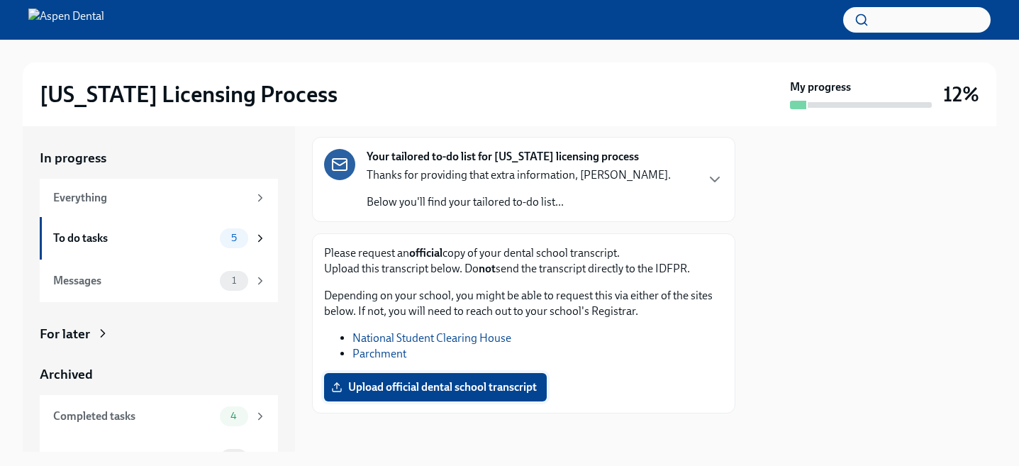
scroll to position [101, 0]
